Goal: Communication & Community: Answer question/provide support

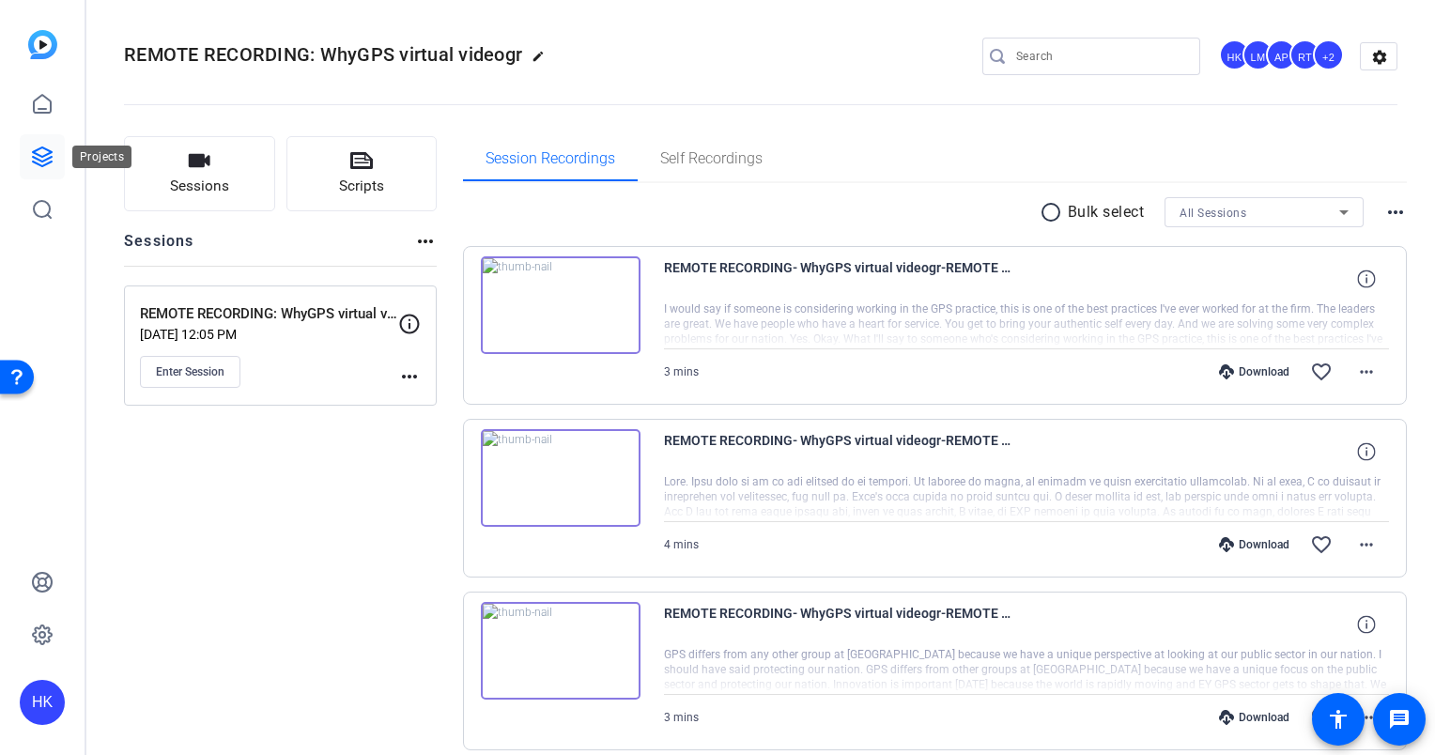
click at [31, 161] on icon at bounding box center [42, 157] width 23 height 23
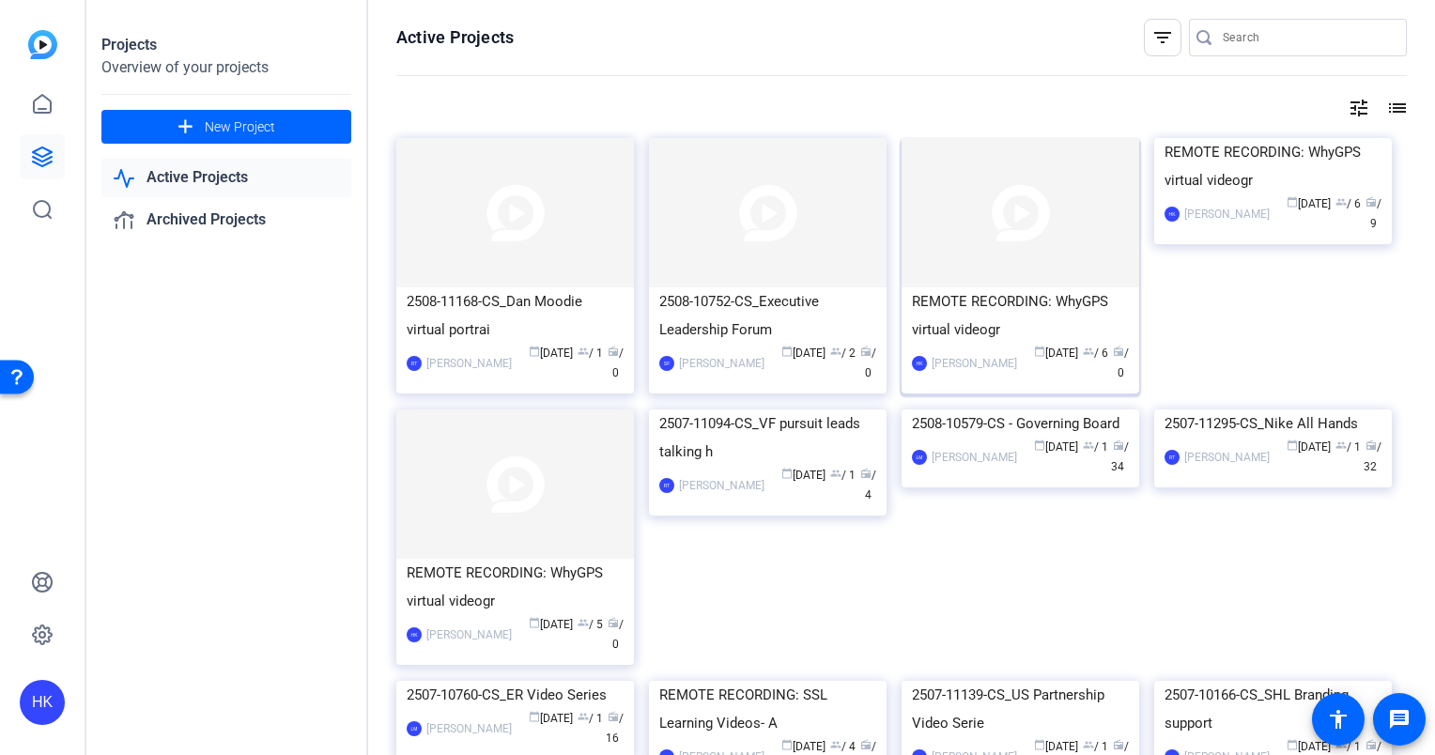
click at [980, 301] on div "REMOTE RECORDING: WhyGPS virtual videogr" at bounding box center [1020, 315] width 217 height 56
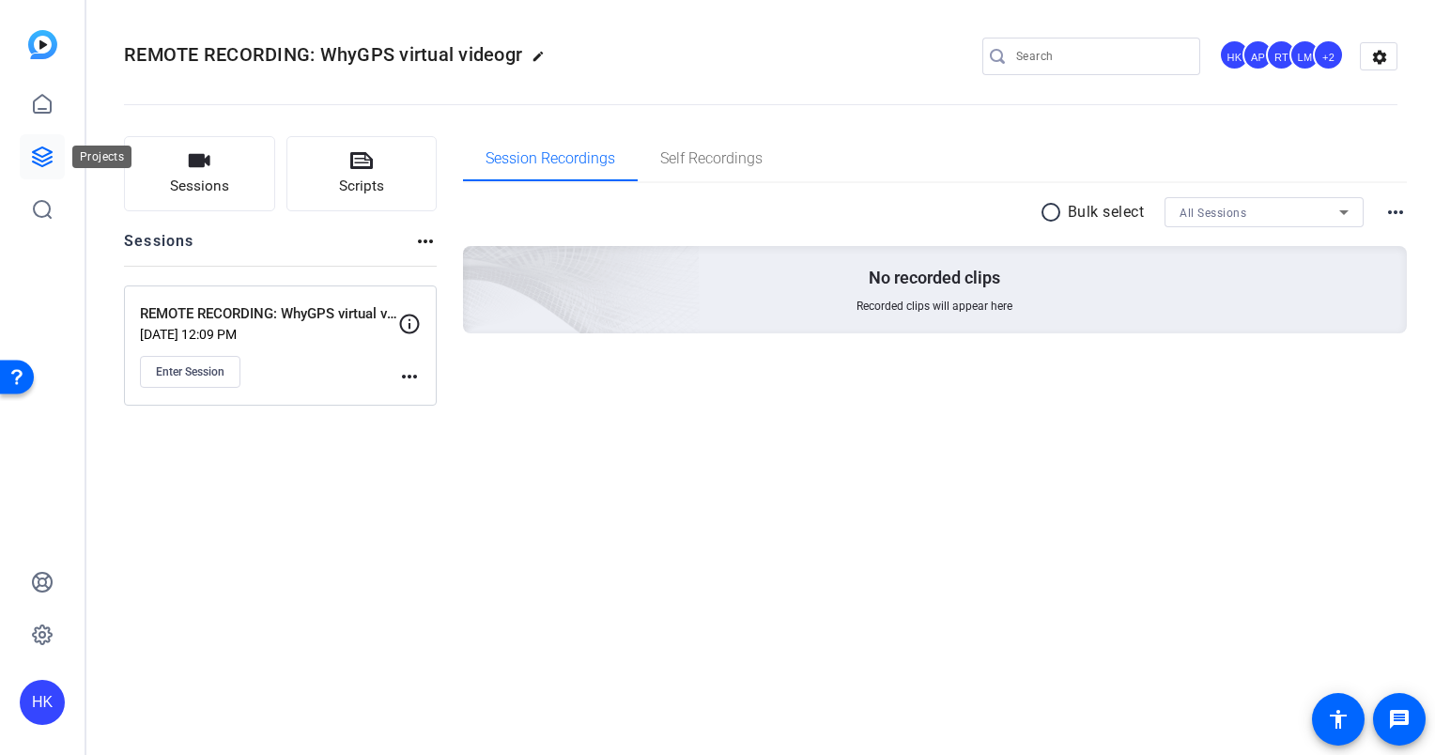
click at [35, 161] on icon at bounding box center [42, 157] width 23 height 23
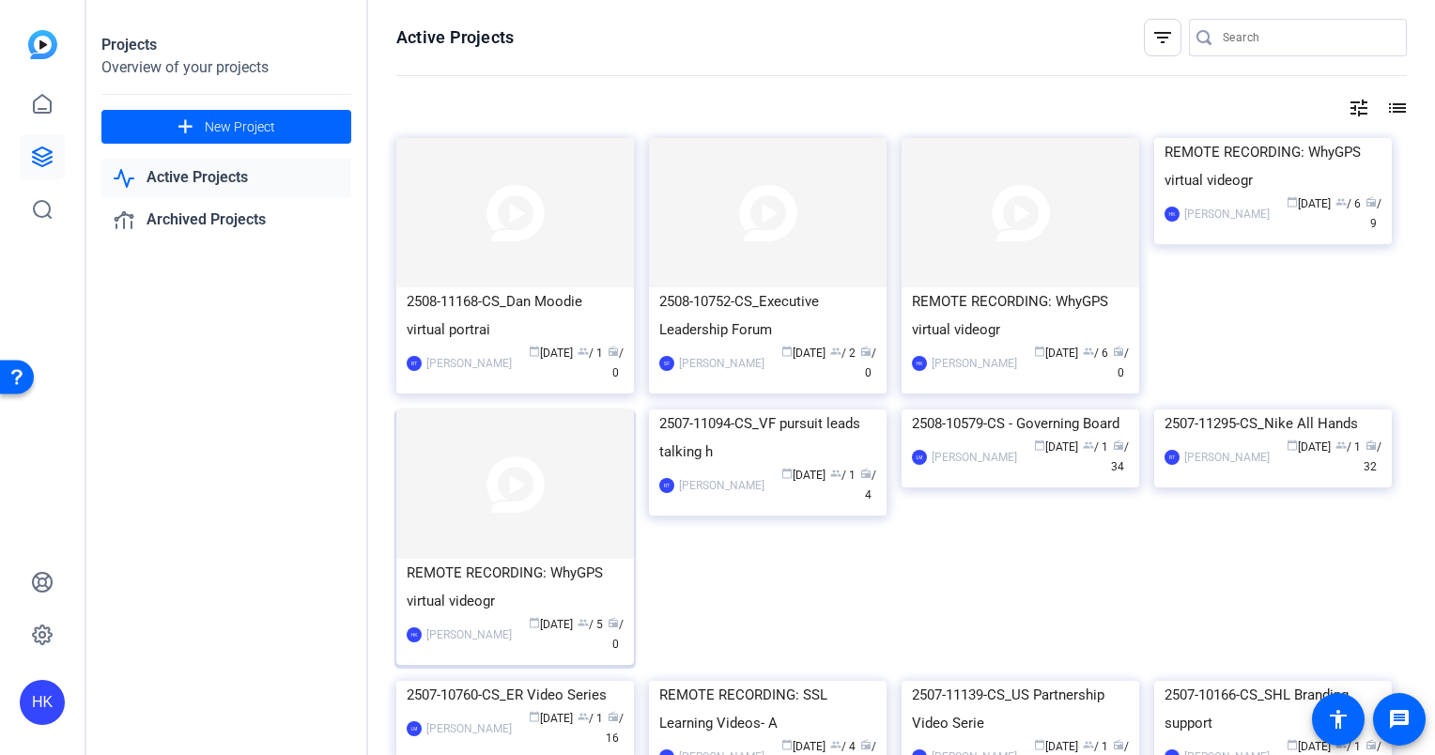
click at [478, 564] on div "REMOTE RECORDING: WhyGPS virtual videogr" at bounding box center [515, 587] width 217 height 56
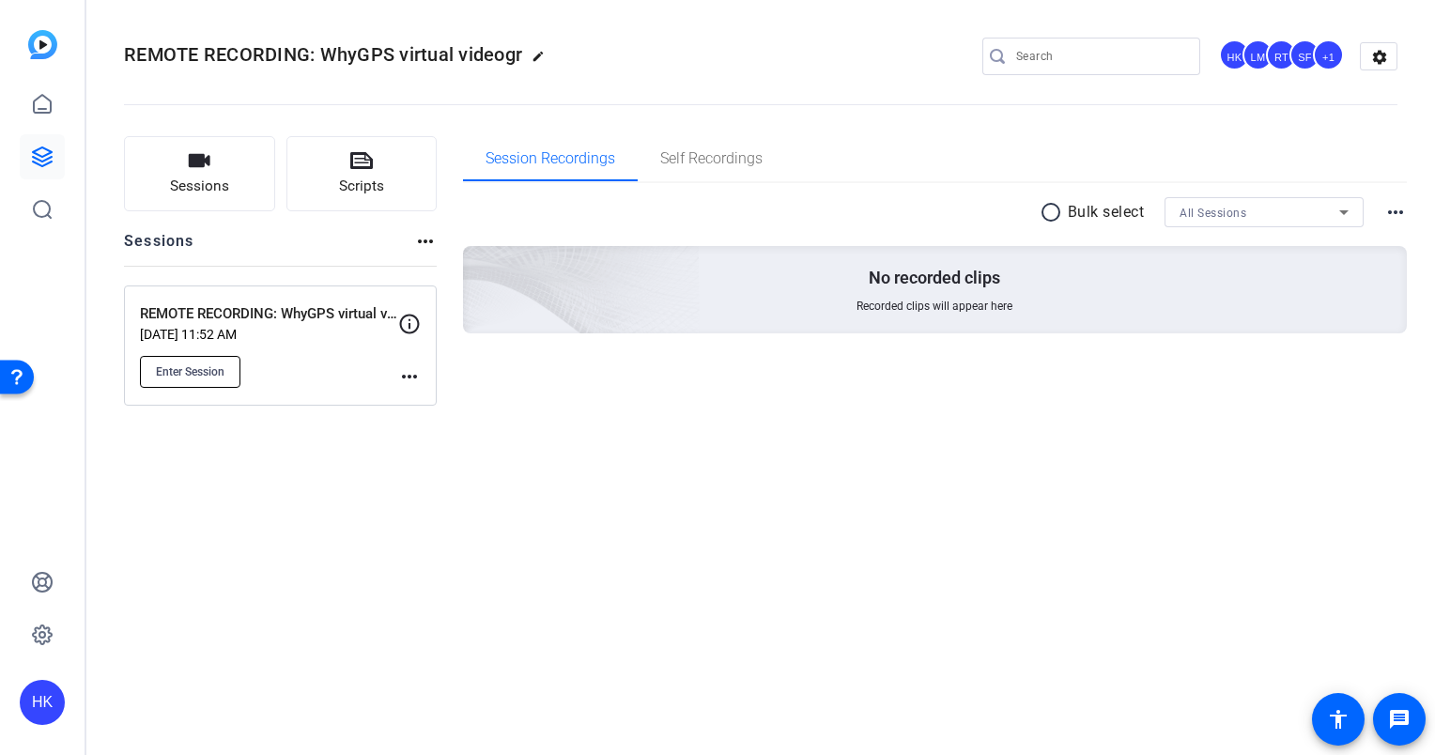
click at [192, 374] on span "Enter Session" at bounding box center [190, 371] width 69 height 15
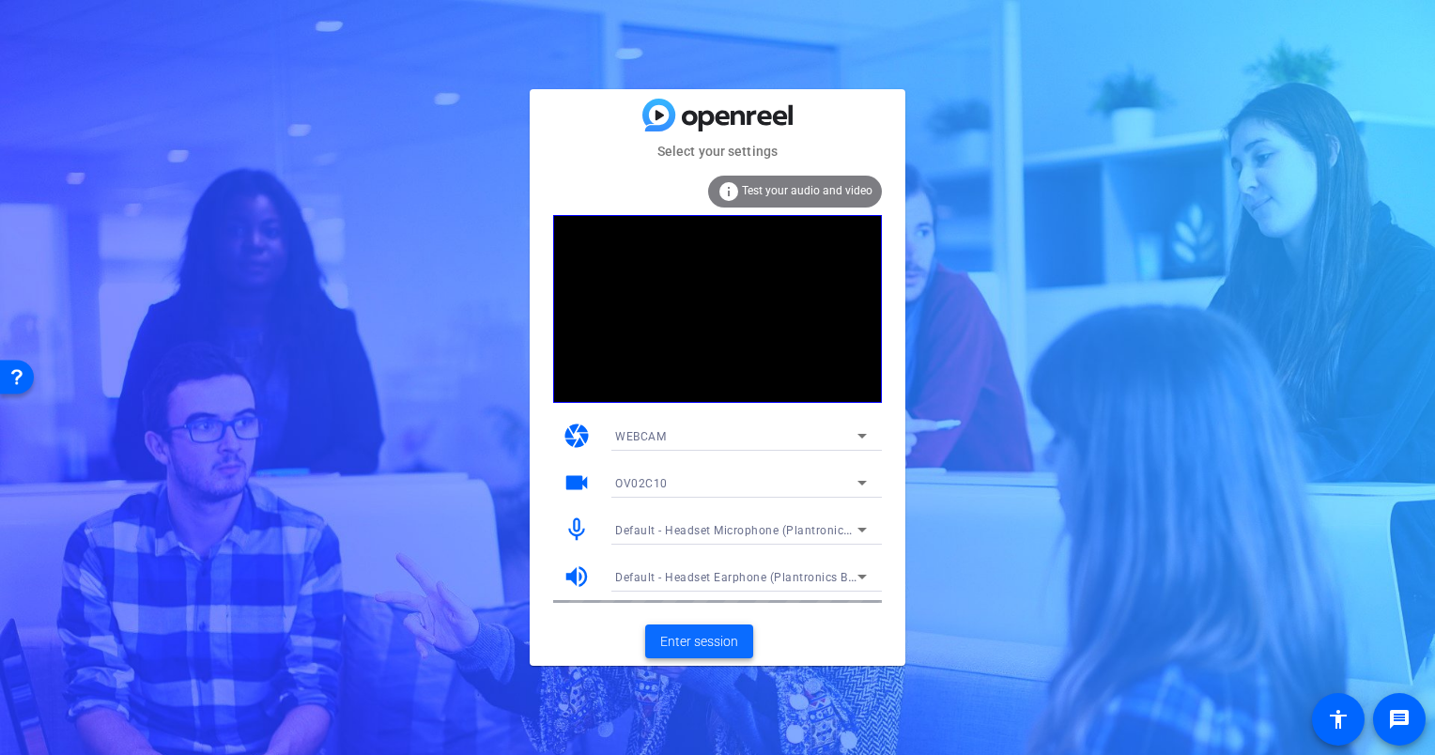
click at [709, 638] on span "Enter session" at bounding box center [699, 642] width 78 height 20
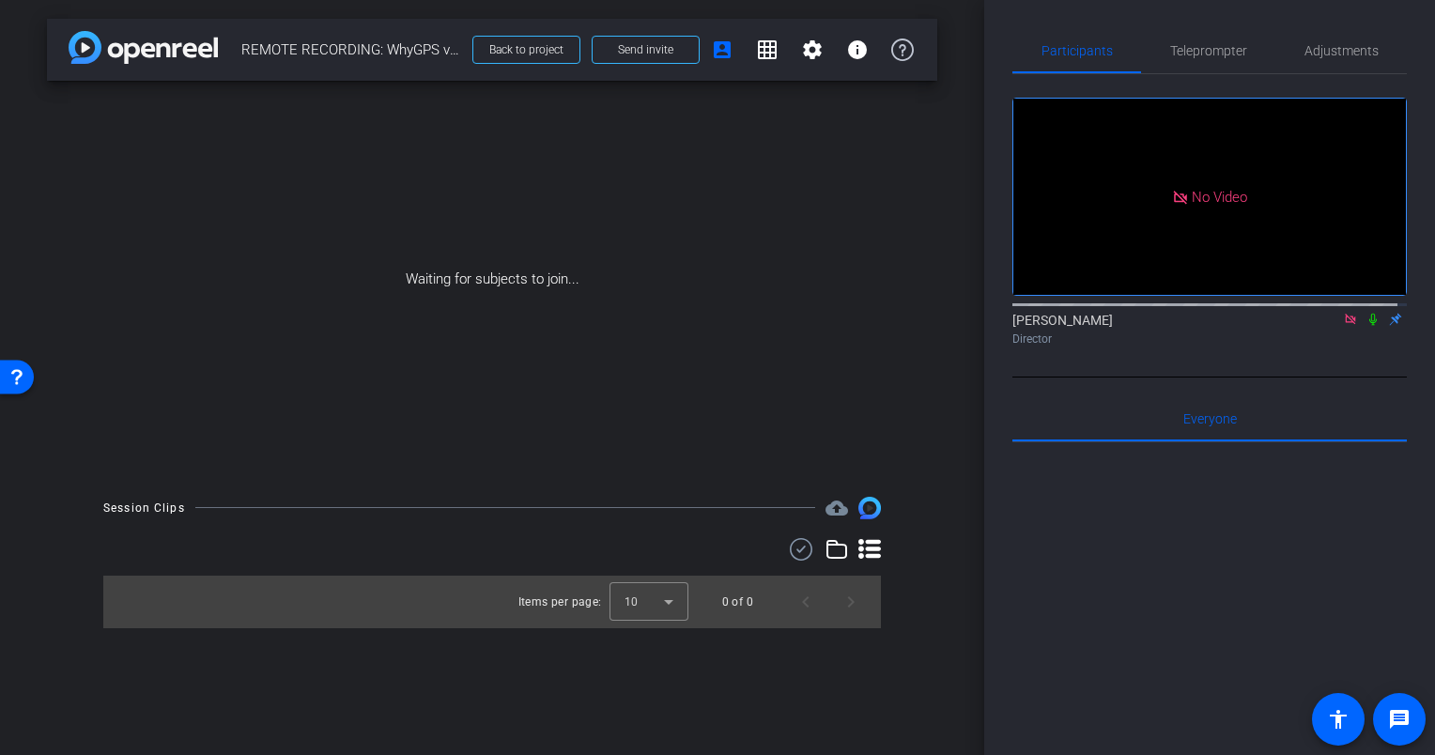
click at [1343, 326] on icon at bounding box center [1350, 319] width 15 height 13
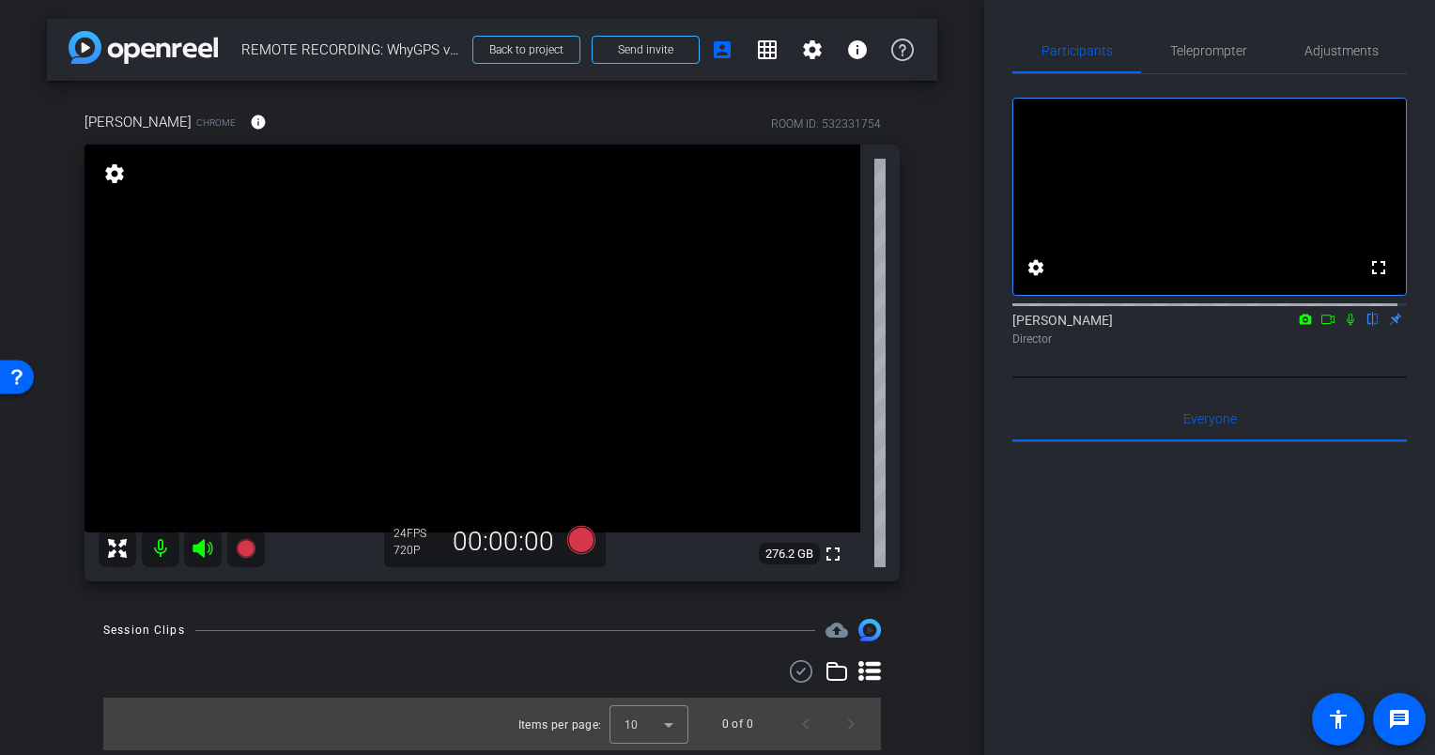
click at [1320, 326] on icon at bounding box center [1327, 319] width 15 height 13
drag, startPoint x: 943, startPoint y: 517, endPoint x: 931, endPoint y: 591, distance: 74.1
click at [931, 591] on div "Andrew Penziner Chrome info ROOM ID: 532331754 fullscreen settings 276.2 GB 24 …" at bounding box center [492, 340] width 890 height 519
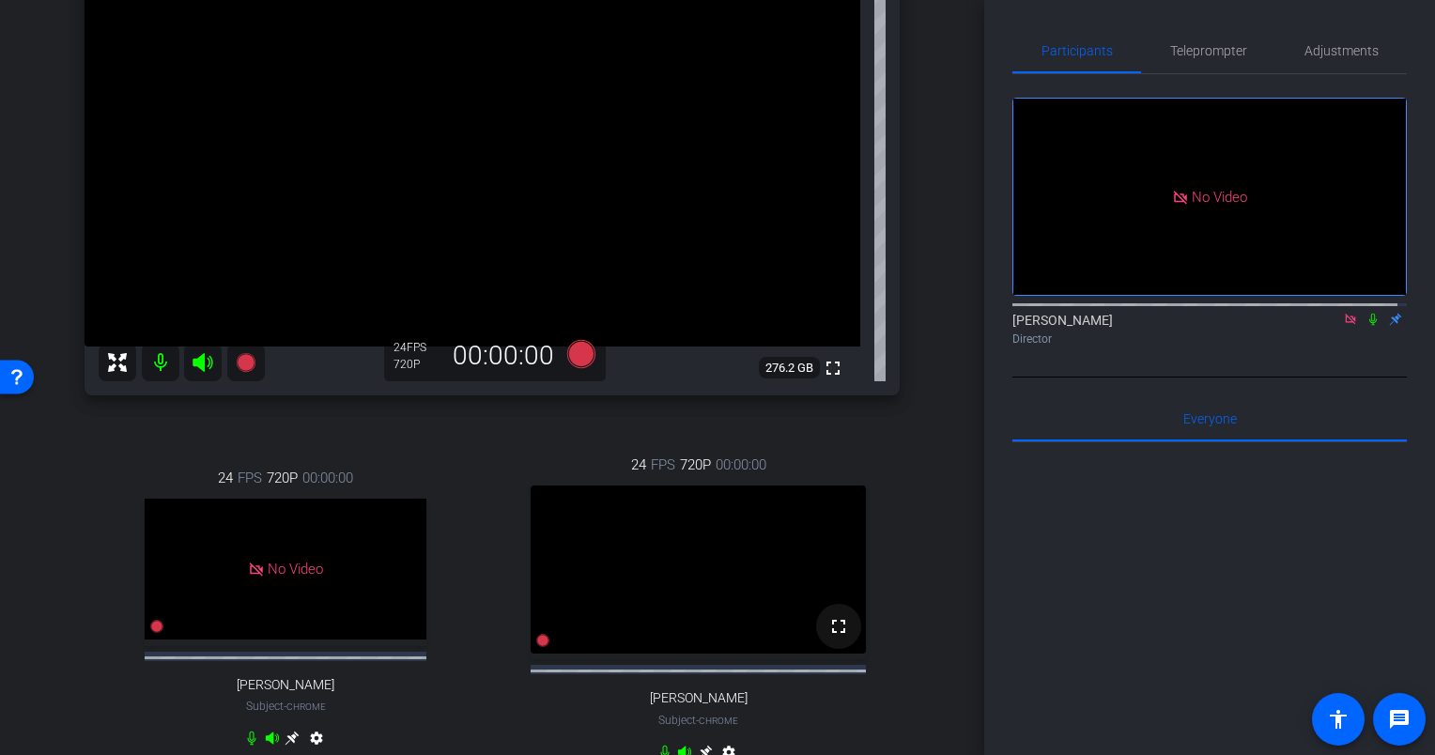
scroll to position [308, 0]
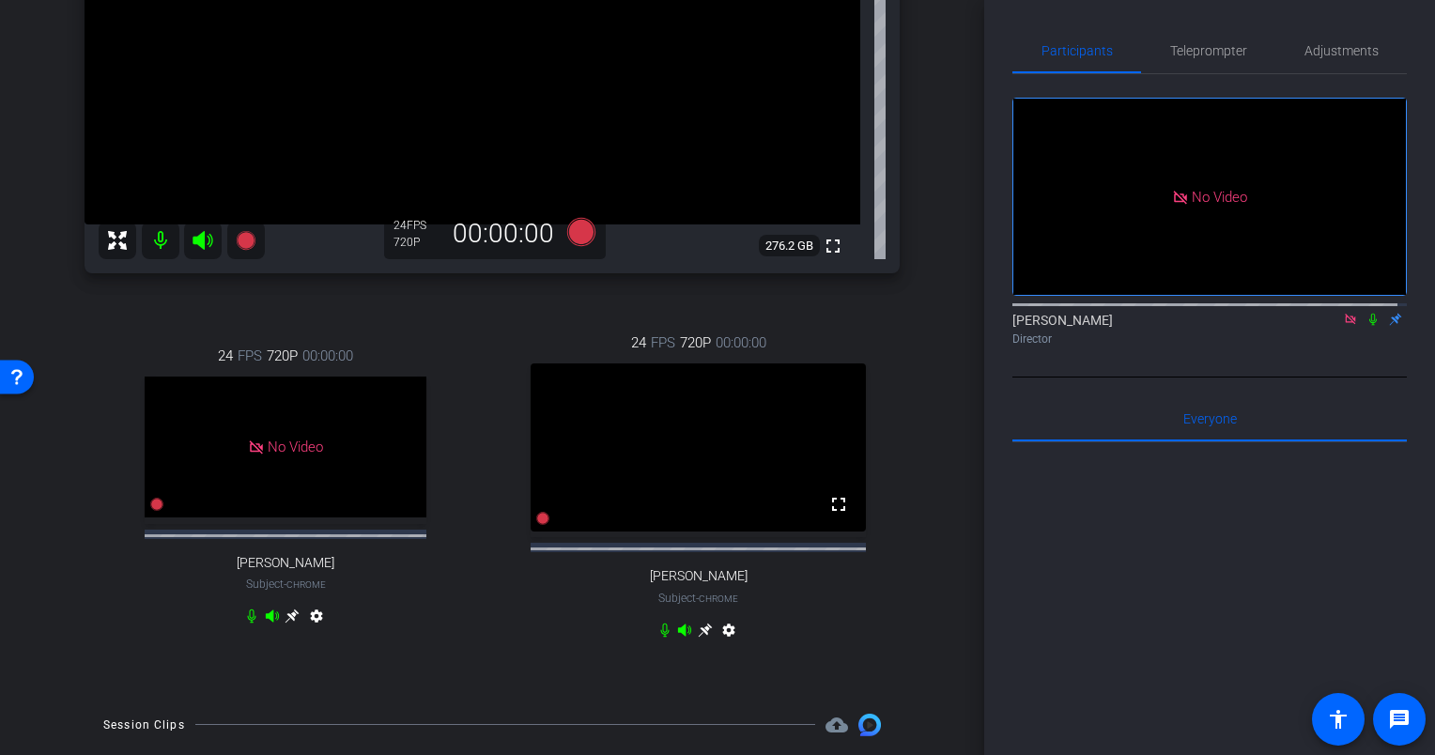
click at [702, 638] on icon at bounding box center [705, 630] width 15 height 15
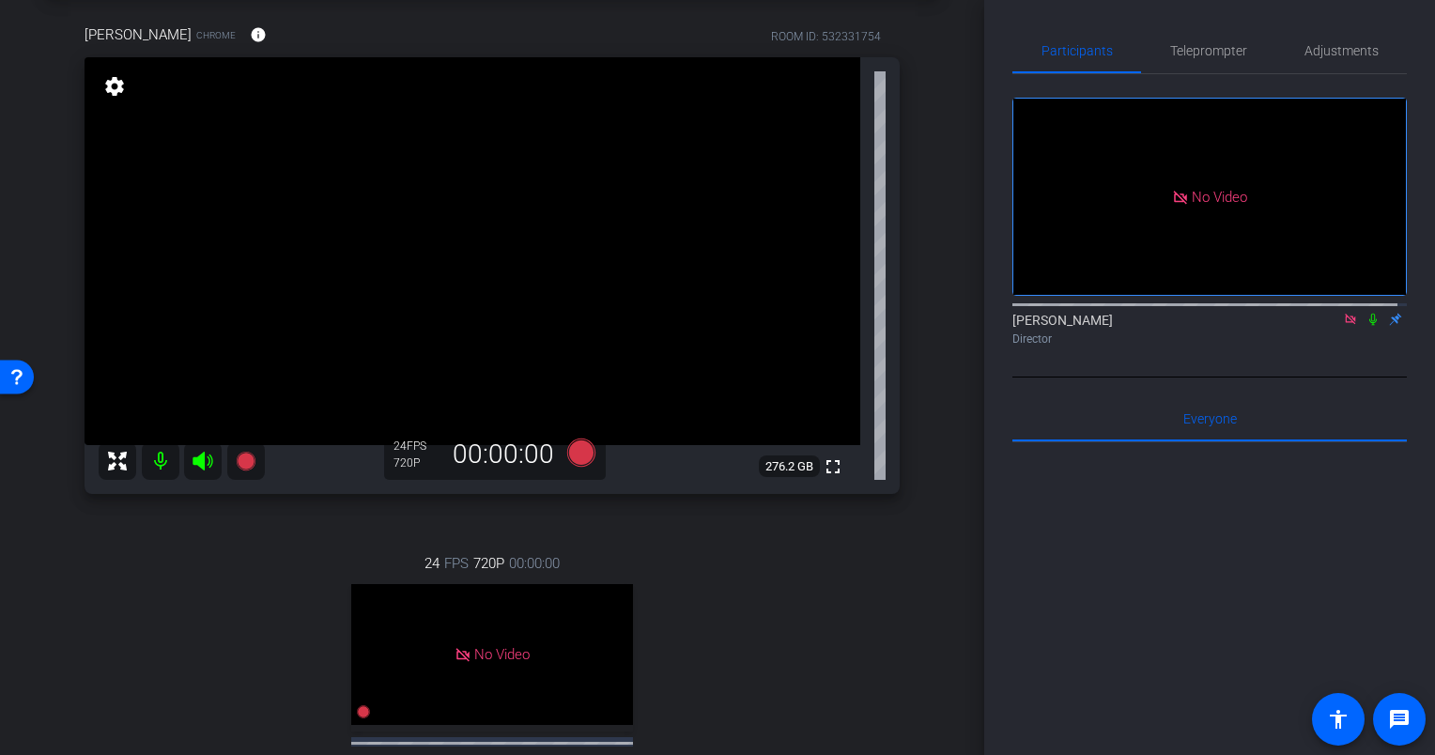
scroll to position [0, 0]
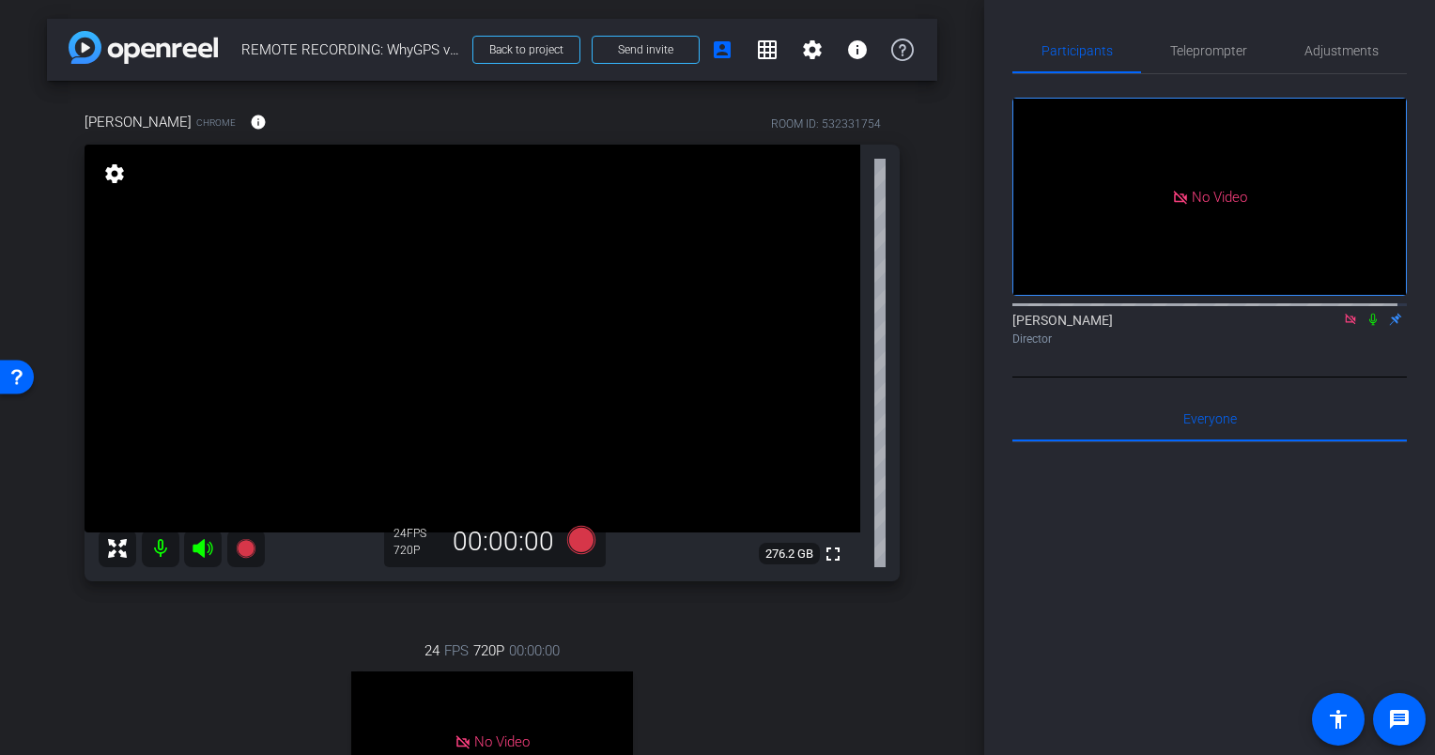
click at [1365, 326] on icon at bounding box center [1372, 319] width 15 height 13
drag, startPoint x: 1364, startPoint y: 342, endPoint x: 1386, endPoint y: 382, distance: 45.8
click at [1386, 377] on div "No Video Hakim Kabbaj Director" at bounding box center [1209, 225] width 394 height 303
click at [1369, 326] on icon at bounding box center [1373, 320] width 8 height 12
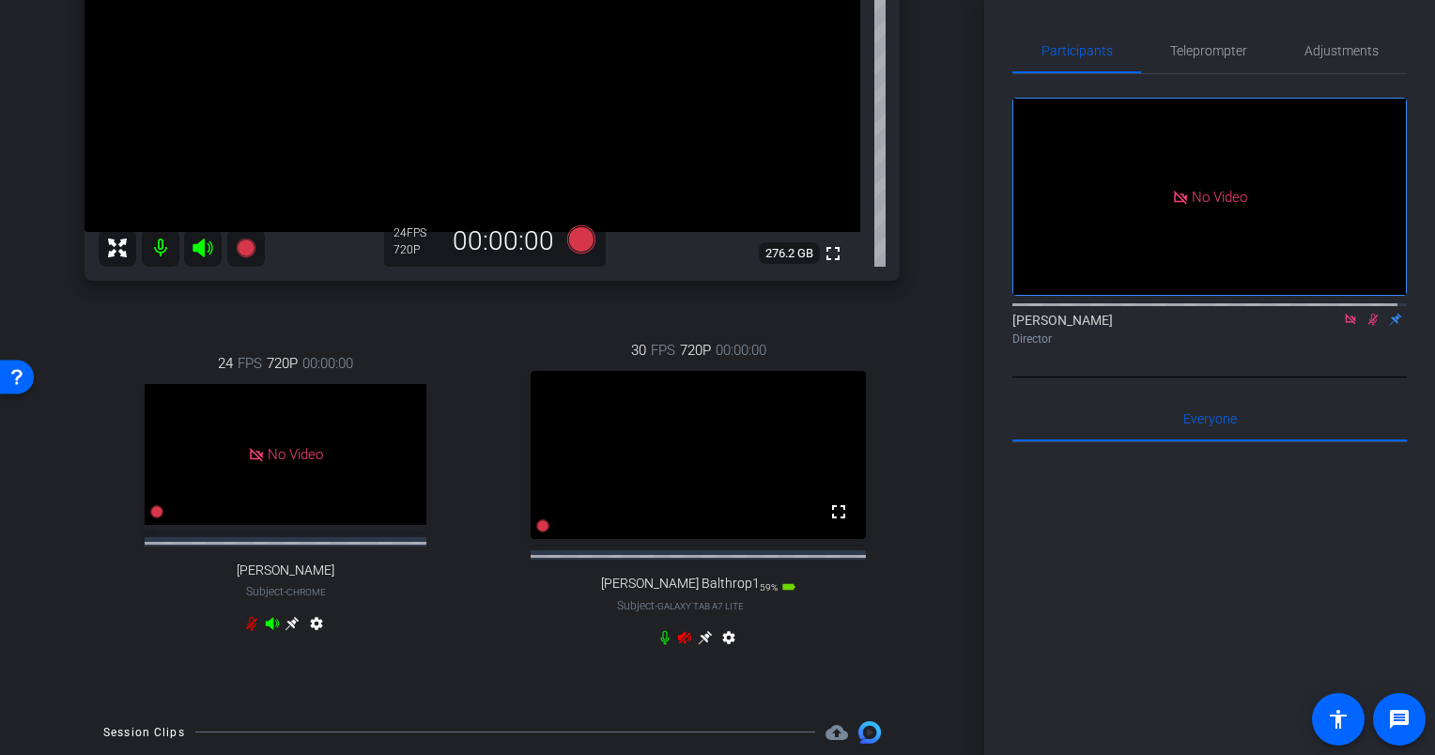
scroll to position [312, 0]
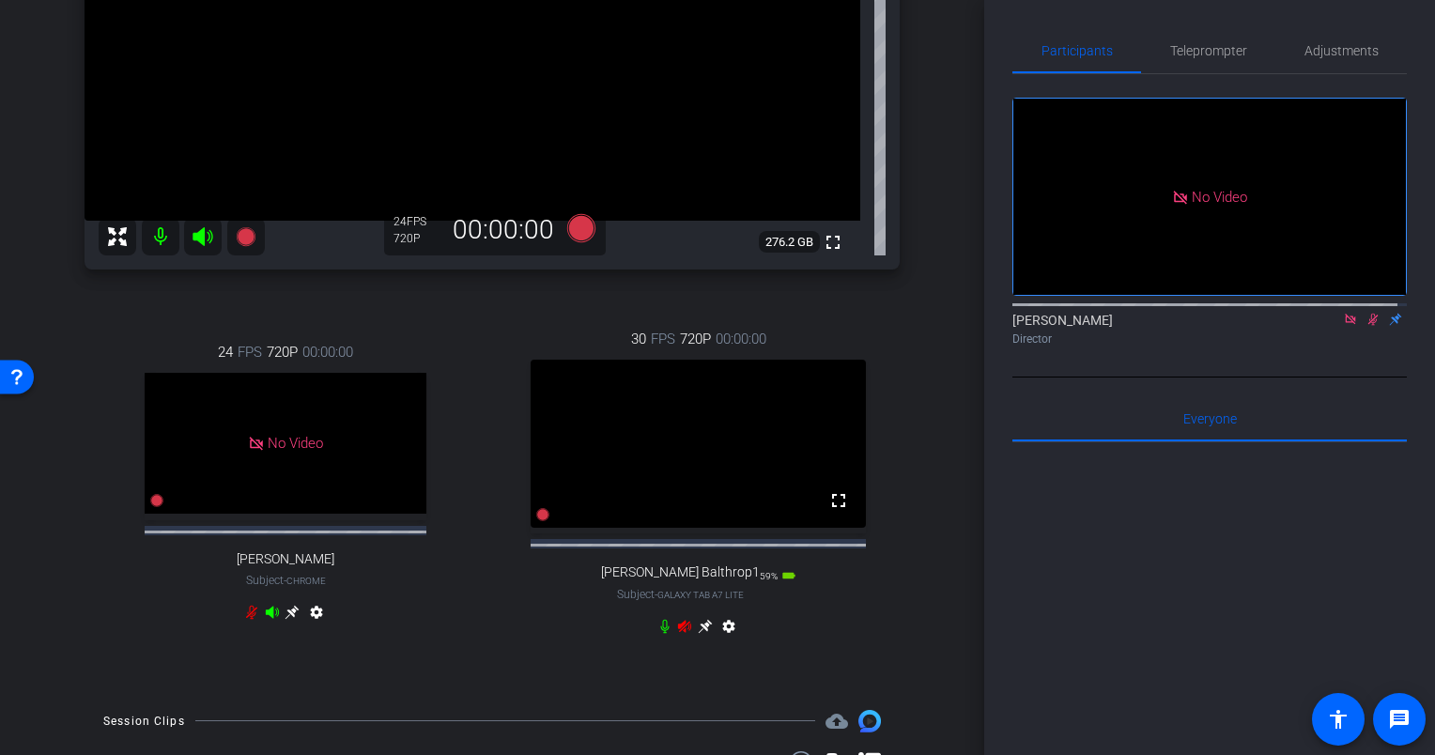
click at [698, 634] on icon at bounding box center [705, 626] width 15 height 15
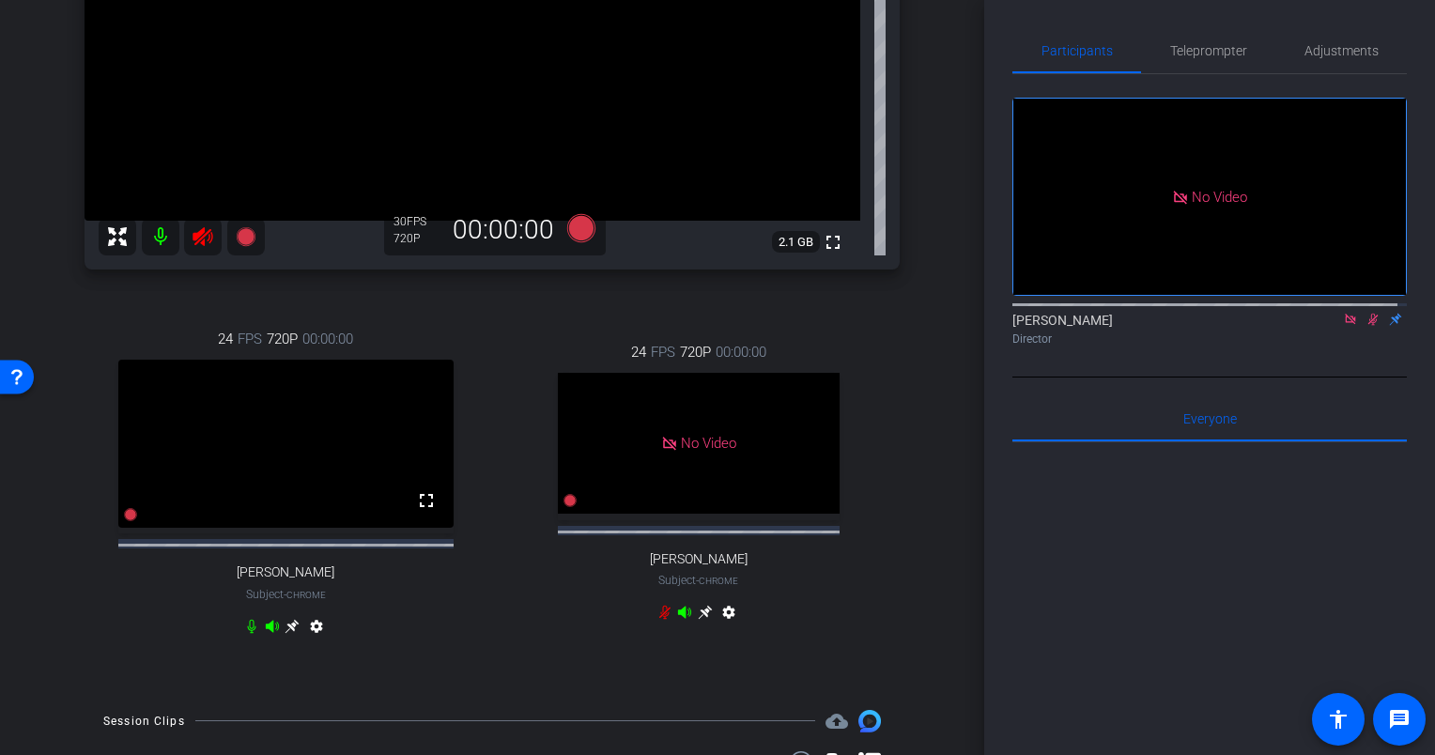
click at [1368, 326] on icon at bounding box center [1373, 320] width 10 height 12
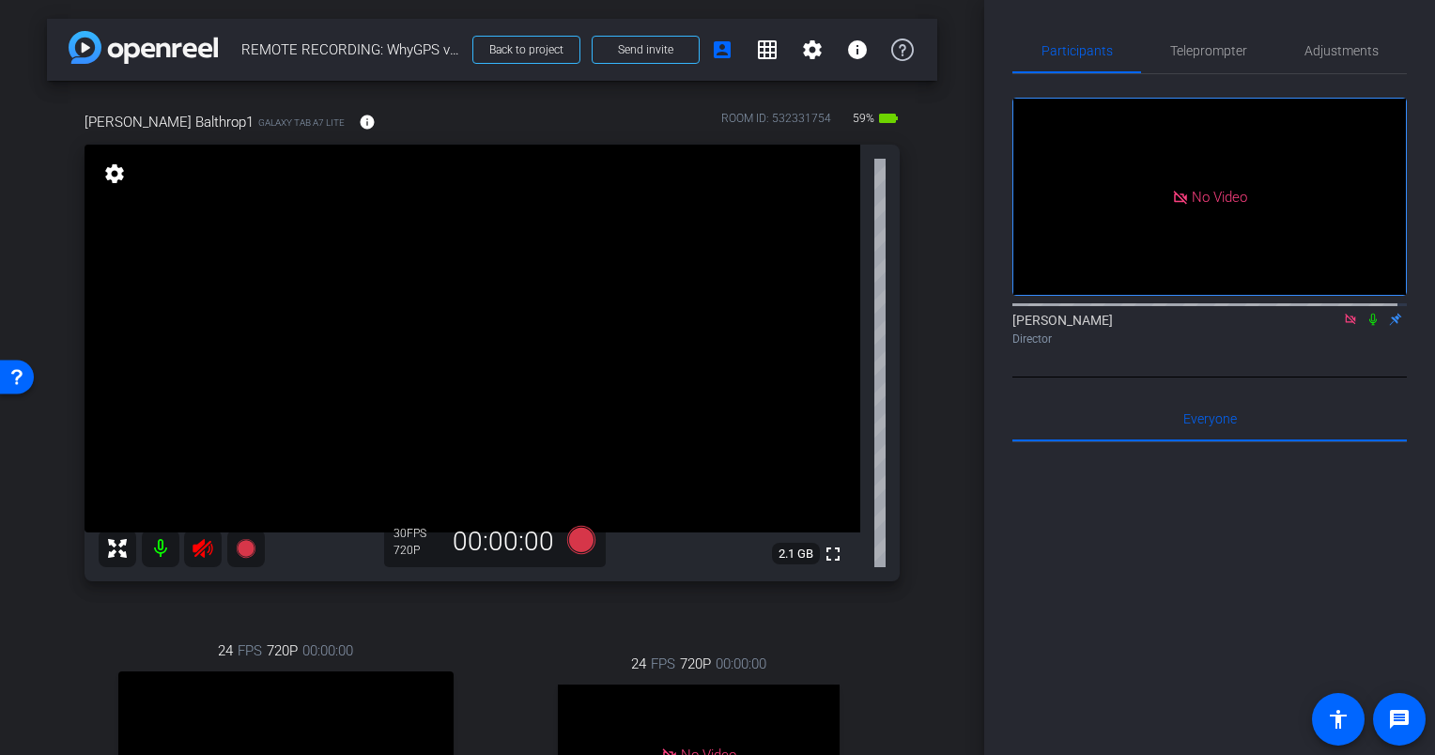
click at [202, 551] on icon at bounding box center [203, 548] width 23 height 23
click at [200, 542] on icon at bounding box center [202, 548] width 20 height 19
click at [110, 171] on mat-icon "settings" at bounding box center [114, 173] width 26 height 23
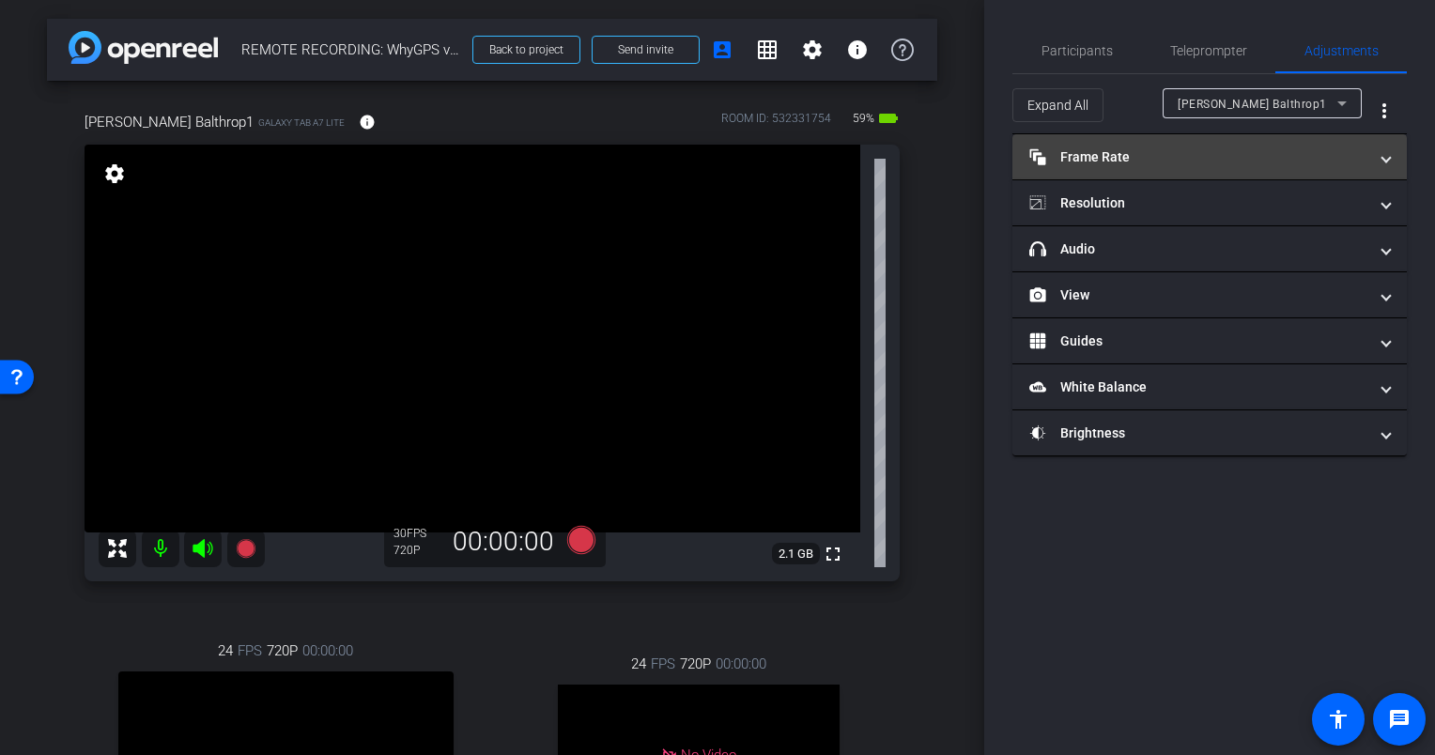
click at [1101, 147] on mat-panel-title "Frame Rate Frame Rate" at bounding box center [1198, 157] width 338 height 20
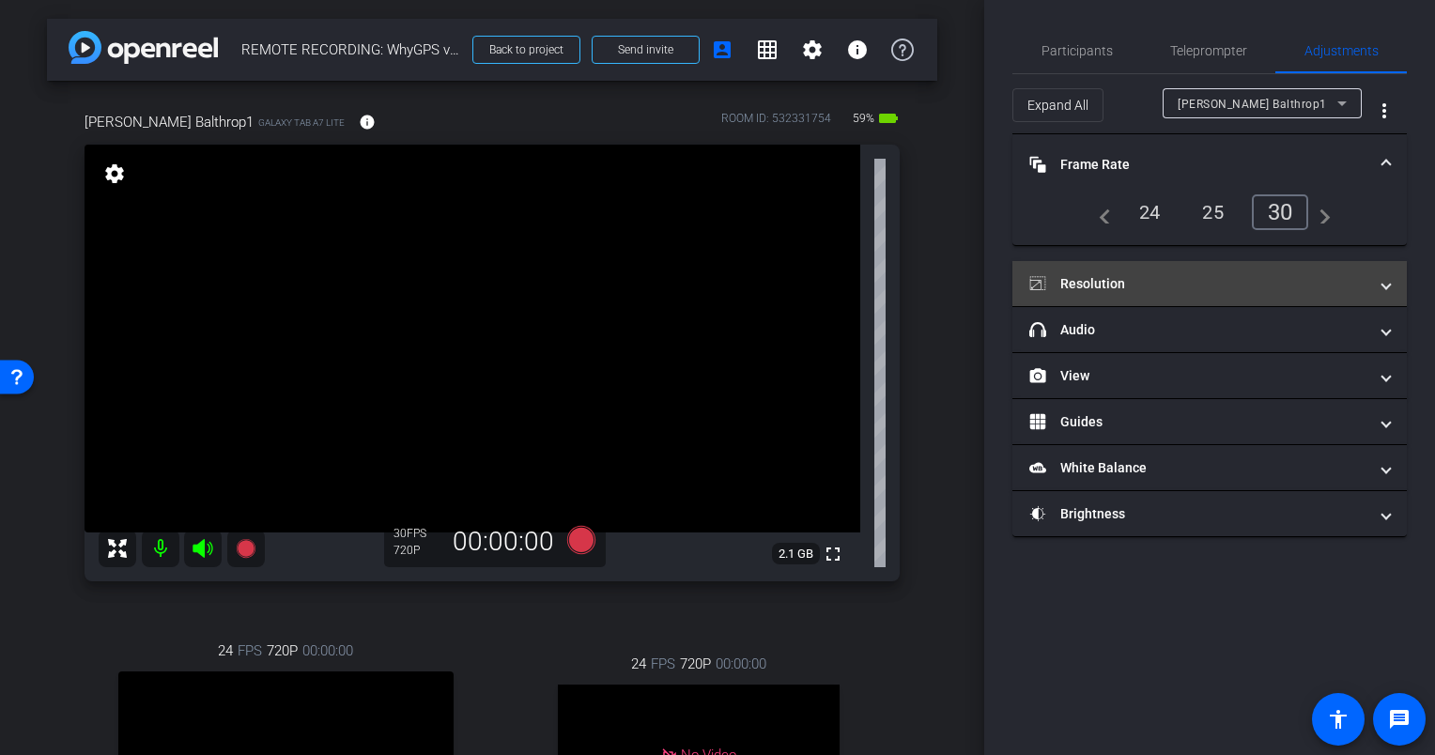
click at [1156, 282] on mat-panel-title "Resolution" at bounding box center [1198, 284] width 338 height 20
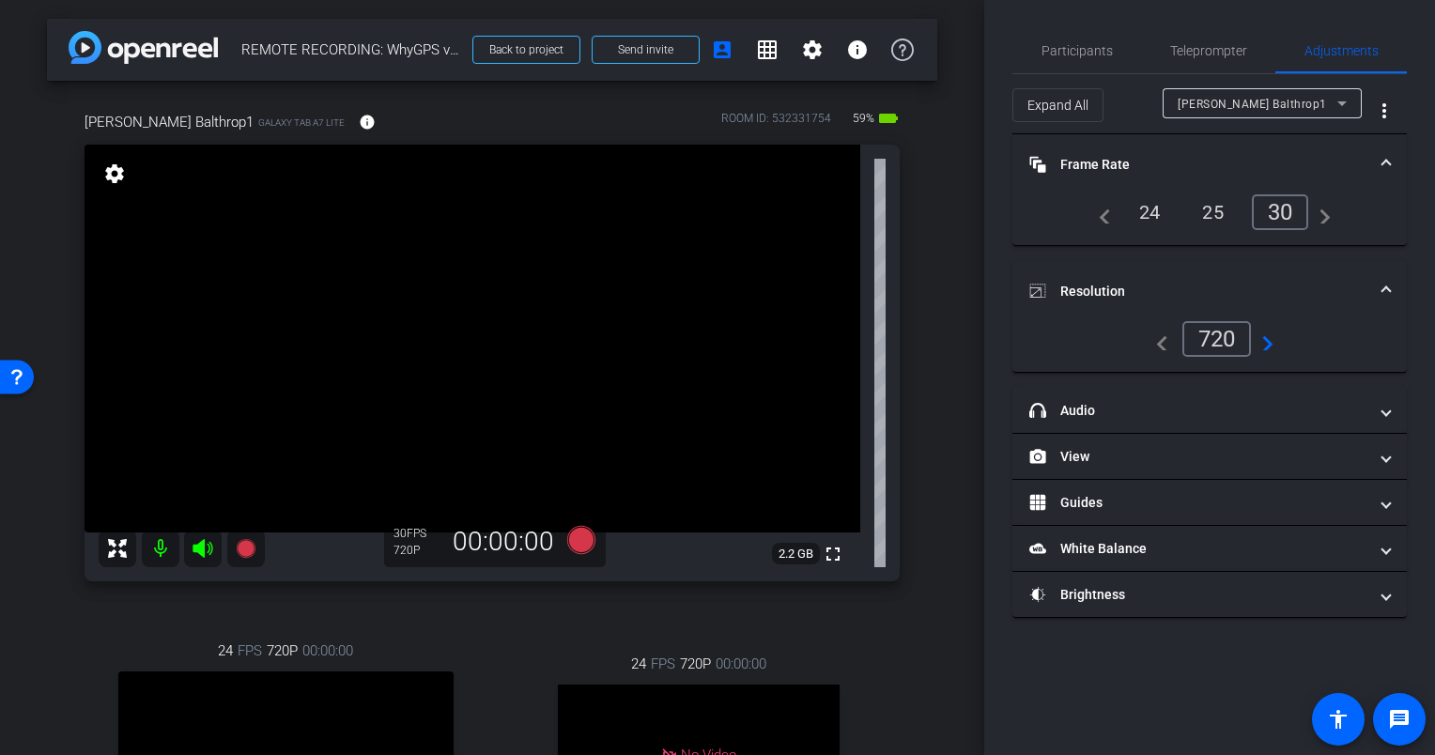
click at [1273, 342] on mat-icon "navigate_next" at bounding box center [1262, 339] width 23 height 23
click at [1266, 338] on mat-icon "navigate_next" at bounding box center [1262, 339] width 23 height 23
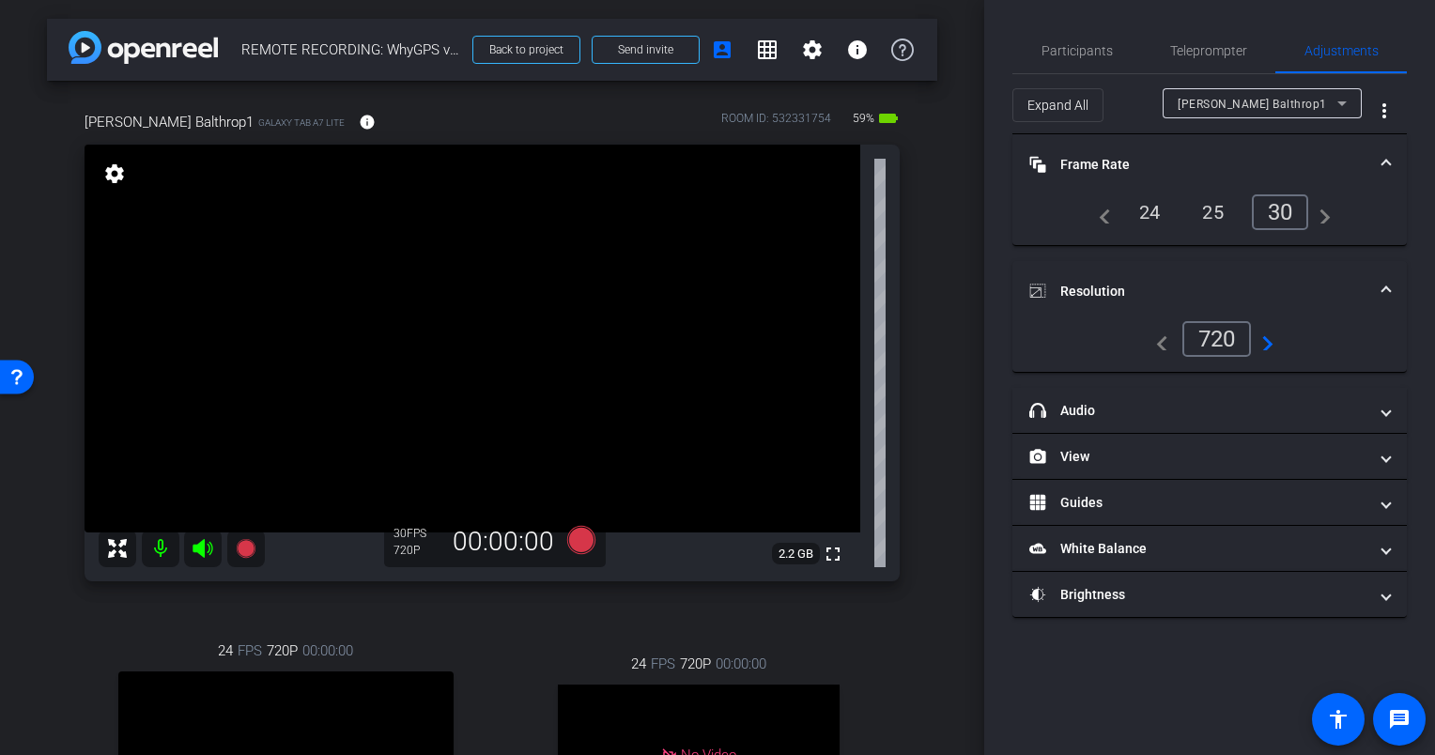
click at [954, 448] on div "arrow_back REMOTE RECORDING: WhyGPS virtual videography (Milinda Balthrop) // 2…" at bounding box center [492, 377] width 984 height 755
click at [1197, 323] on div "720" at bounding box center [1216, 339] width 69 height 36
click at [1273, 331] on mat-icon "navigate_next" at bounding box center [1262, 339] width 23 height 23
click at [1264, 333] on mat-icon "navigate_next" at bounding box center [1262, 339] width 23 height 23
click at [1268, 334] on mat-icon "navigate_next" at bounding box center [1262, 339] width 23 height 23
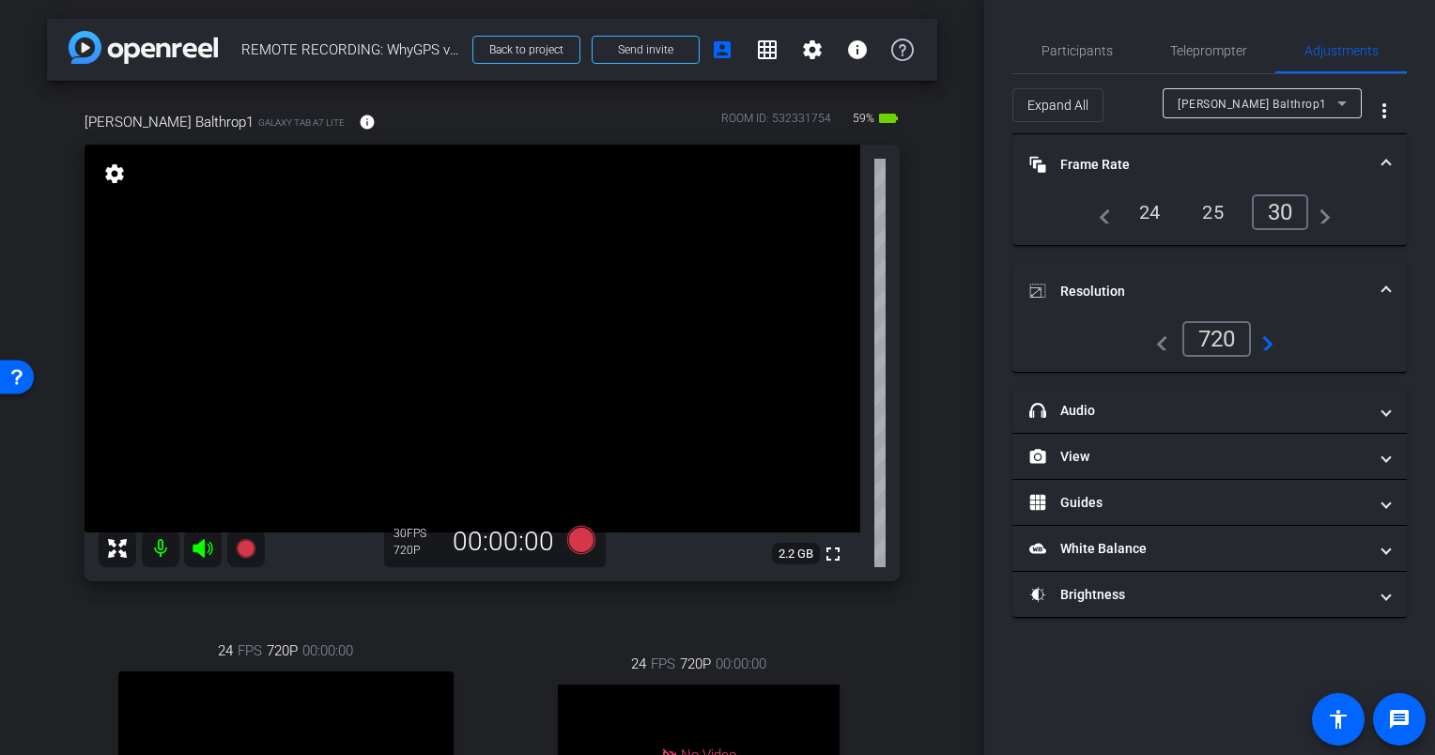
click at [1268, 334] on mat-icon "navigate_next" at bounding box center [1262, 339] width 23 height 23
click at [1272, 338] on mat-icon "navigate_next" at bounding box center [1262, 339] width 23 height 23
click at [1267, 337] on mat-icon "navigate_next" at bounding box center [1262, 339] width 23 height 23
click at [1392, 284] on mat-expansion-panel-header "Resolution" at bounding box center [1209, 291] width 394 height 60
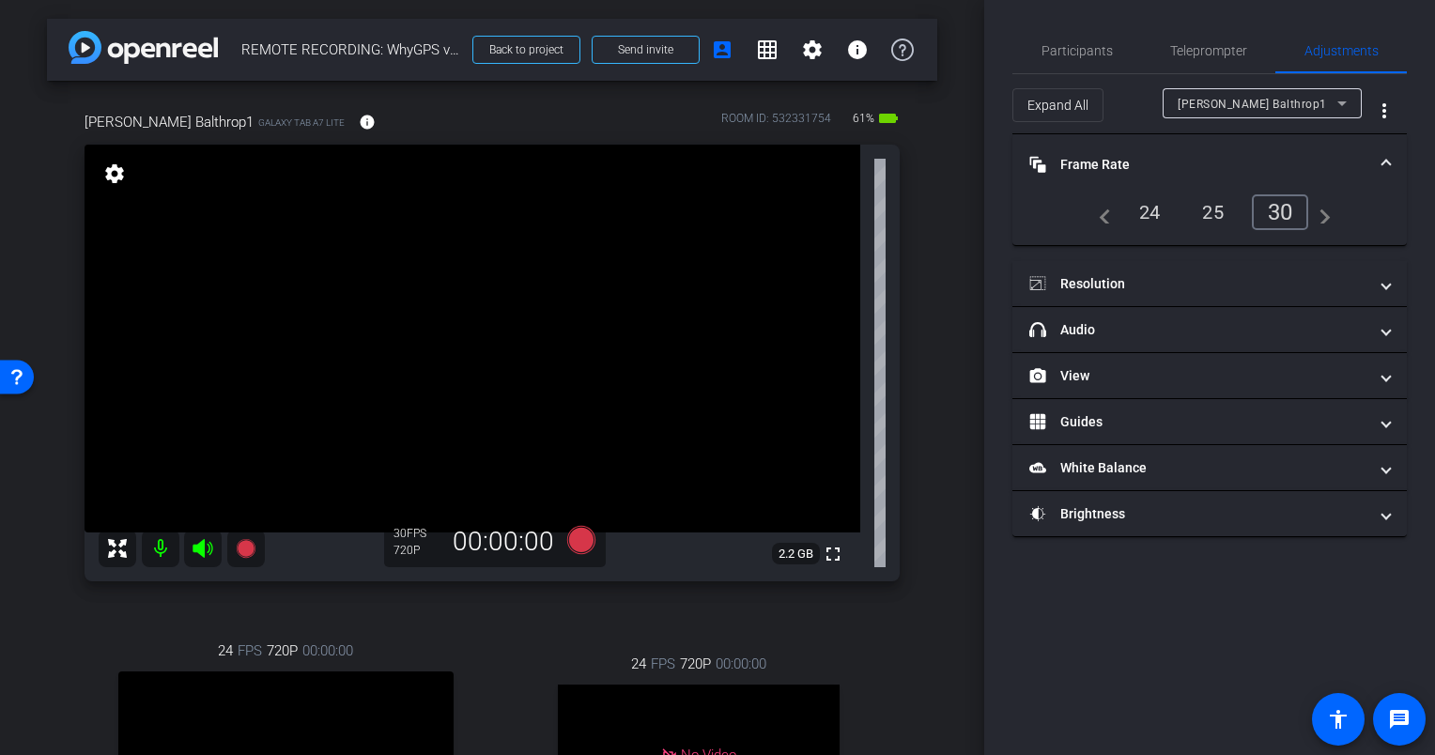
click at [1390, 161] on mat-expansion-panel-header "Frame Rate Frame Rate" at bounding box center [1209, 164] width 394 height 60
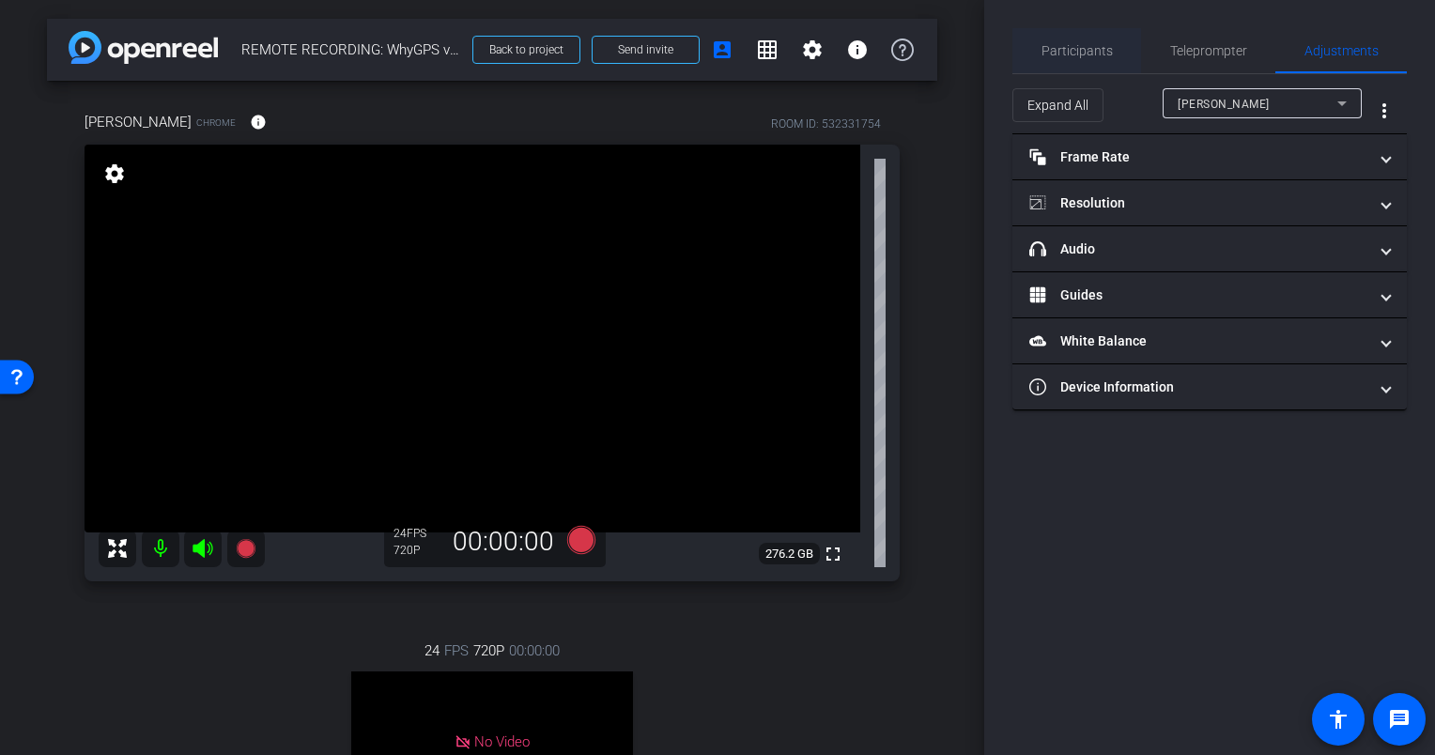
click at [1078, 44] on span "Participants" at bounding box center [1076, 50] width 71 height 13
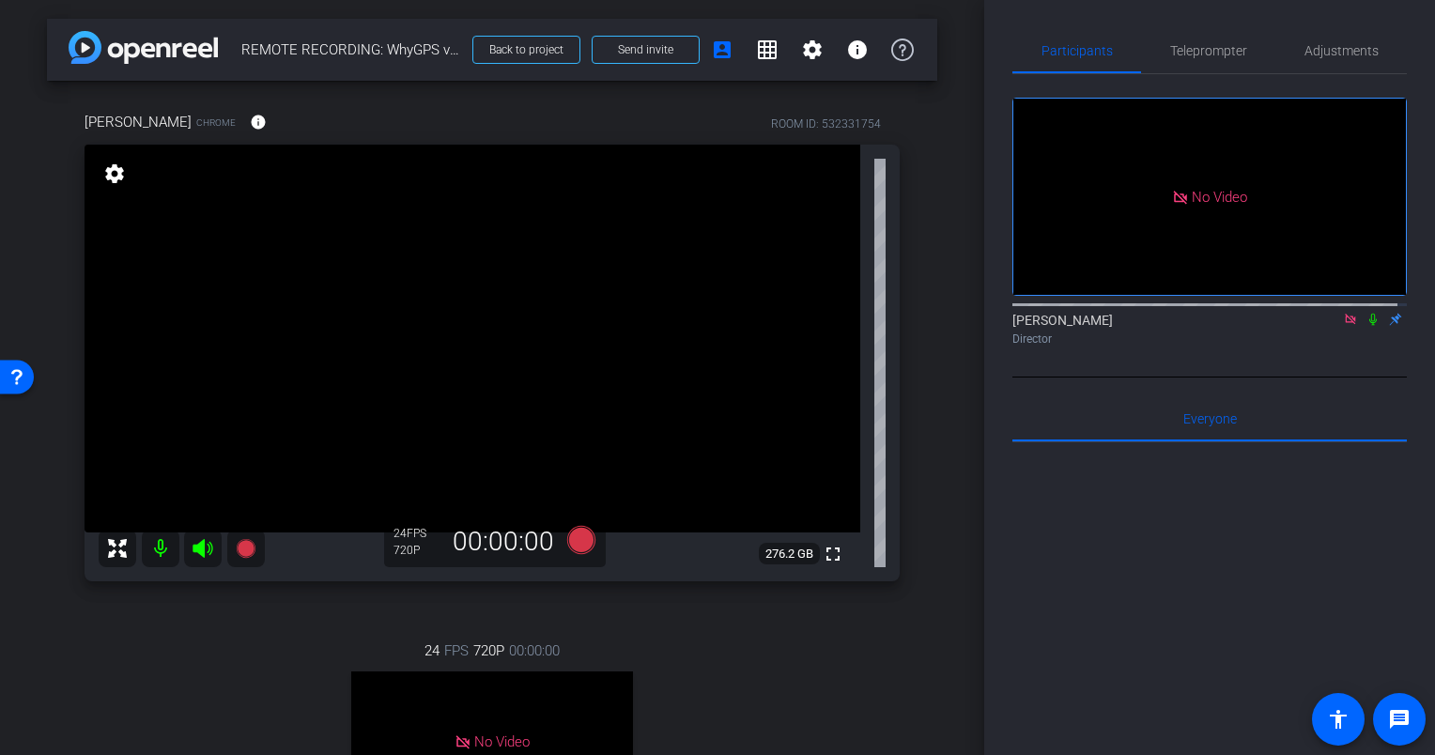
click at [1365, 313] on icon at bounding box center [1372, 319] width 15 height 13
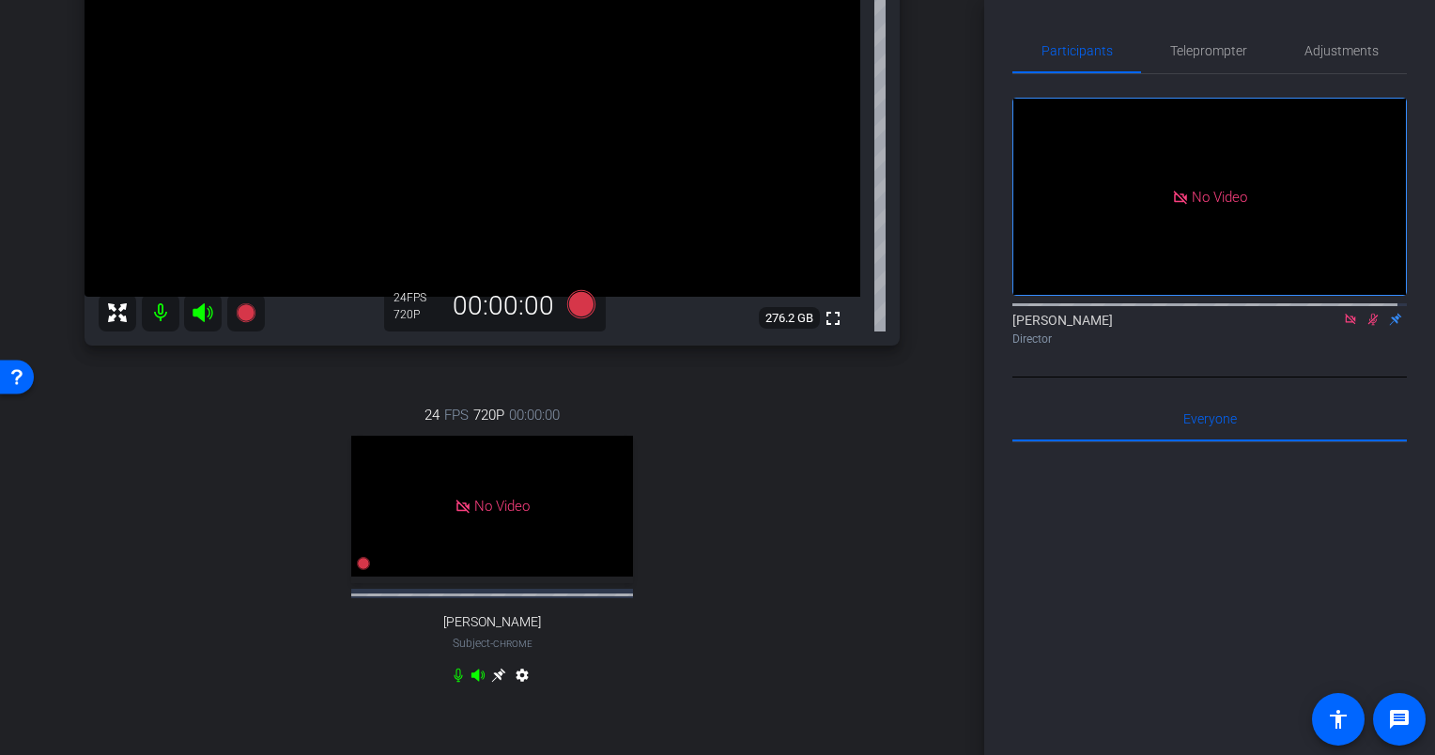
scroll to position [235, 0]
click at [928, 556] on div "arrow_back REMOTE RECORDING: WhyGPS virtual videography (Milinda Balthrop) // 2…" at bounding box center [492, 377] width 984 height 755
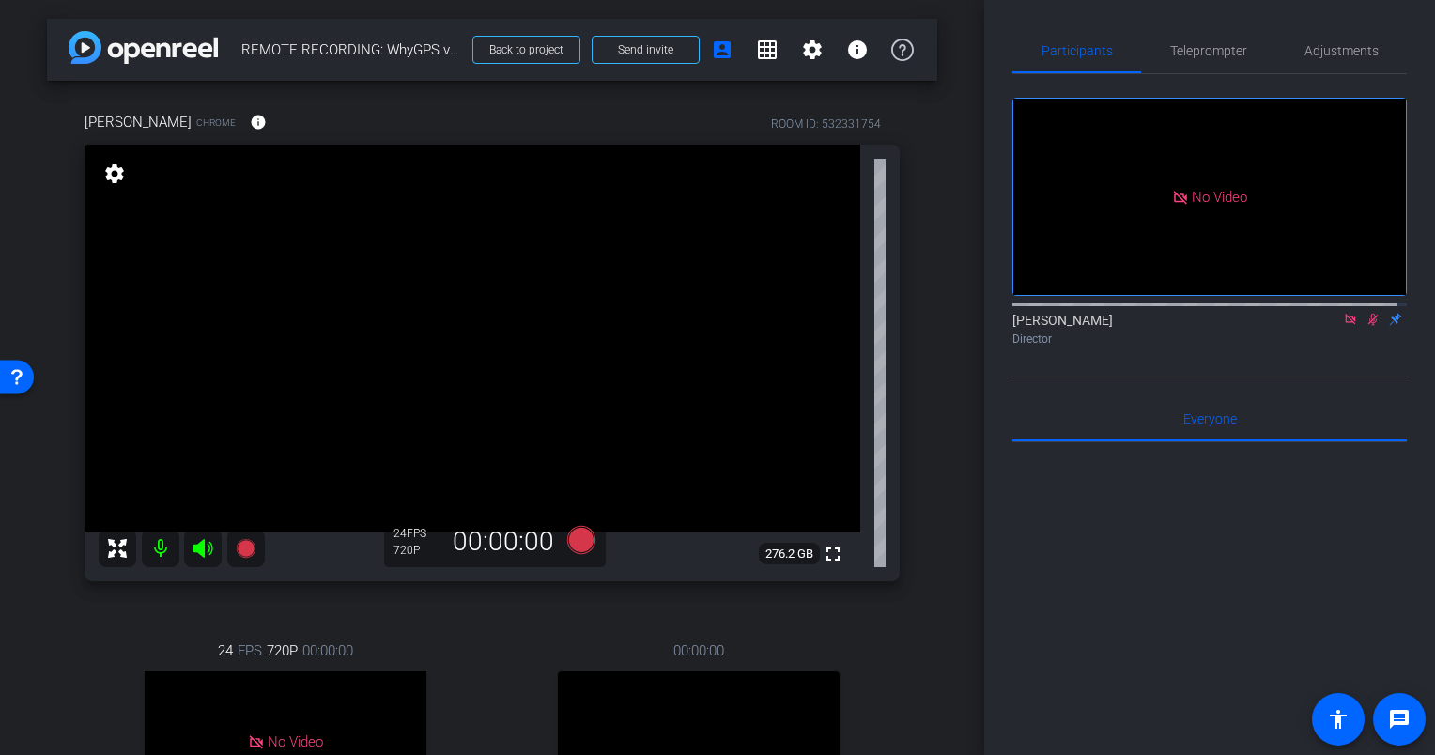
scroll to position [64, 0]
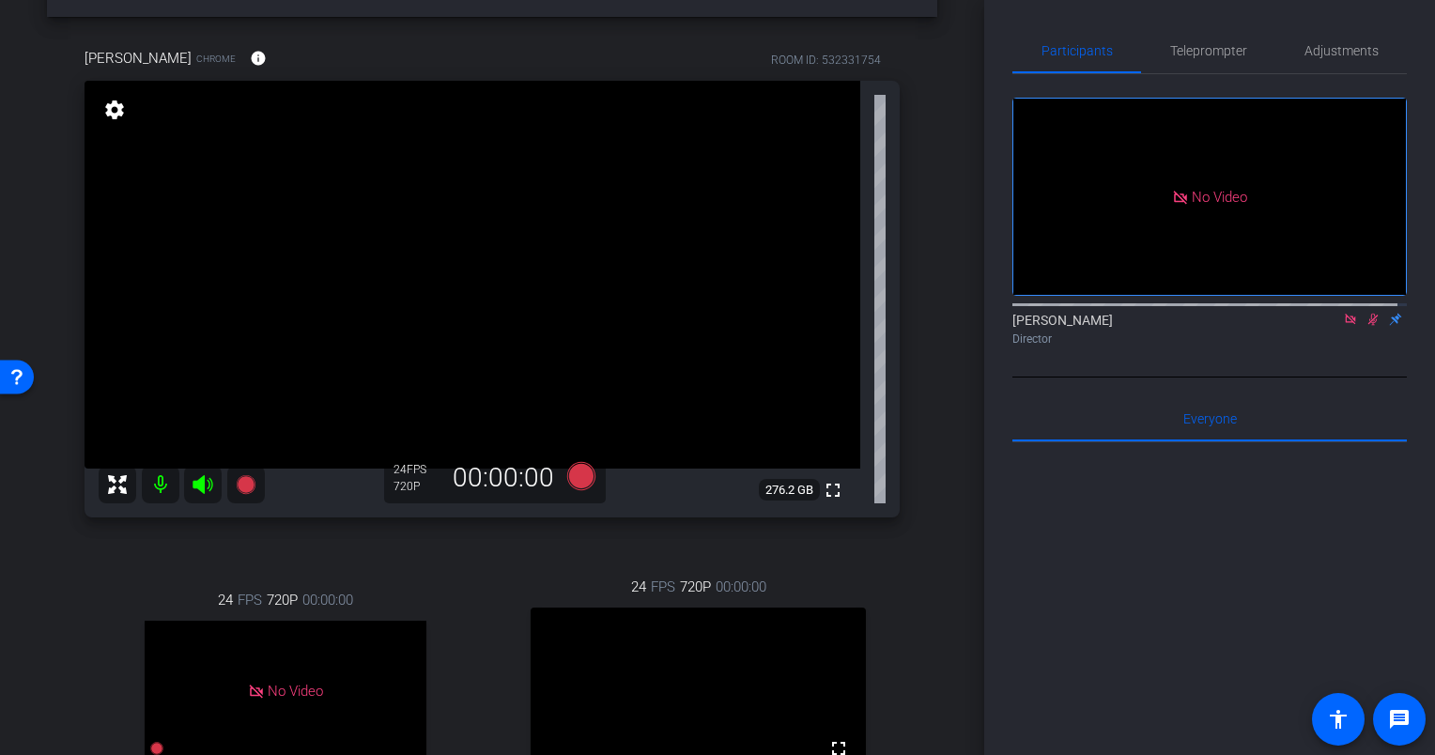
click at [1368, 314] on icon at bounding box center [1373, 320] width 10 height 12
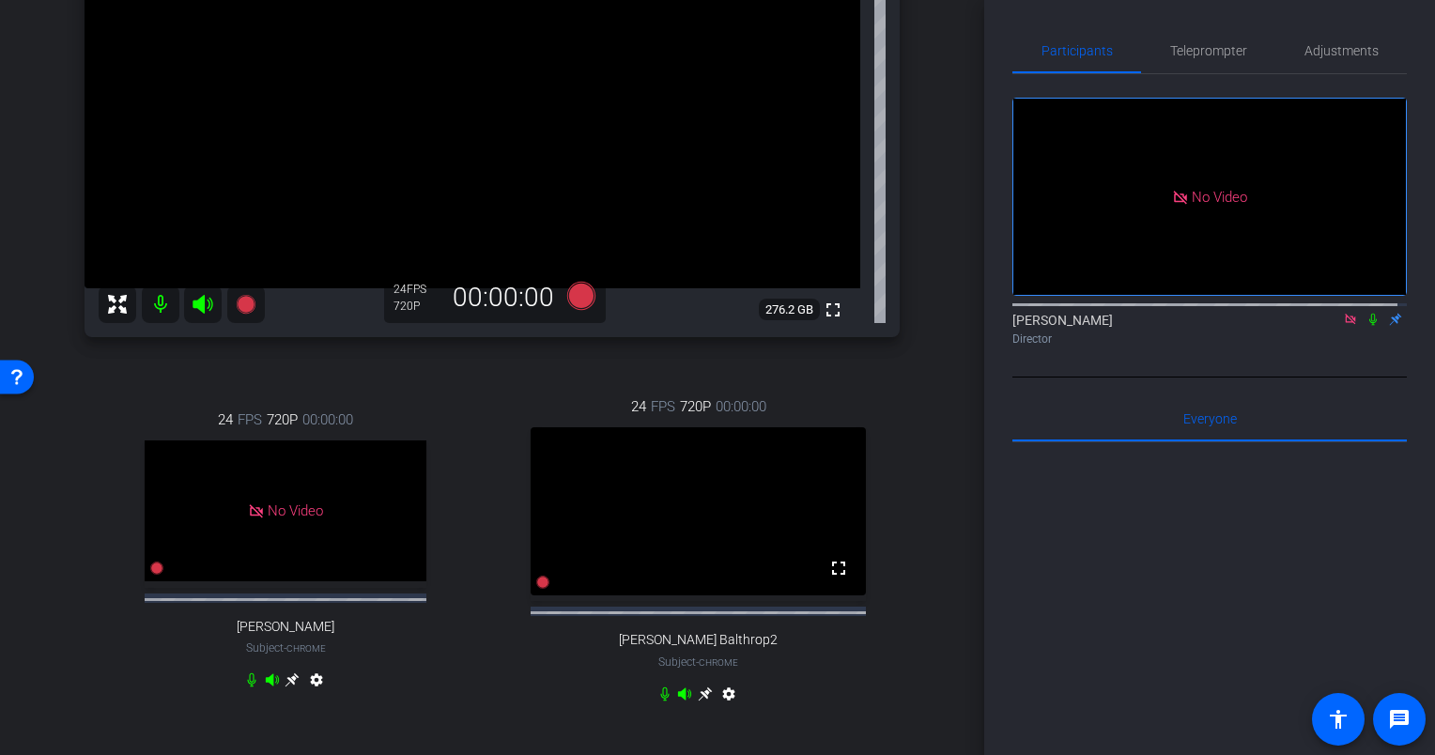
scroll to position [419, 0]
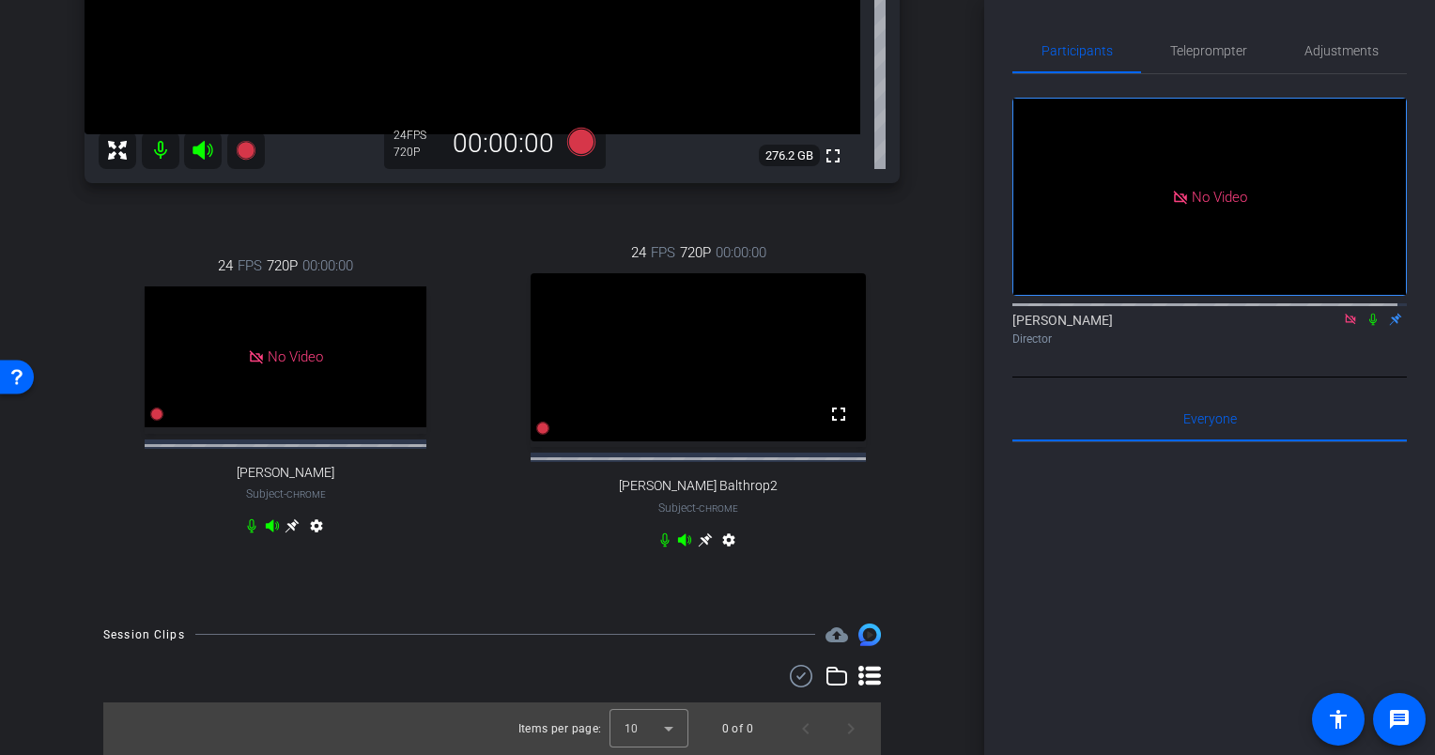
click at [300, 533] on icon at bounding box center [292, 526] width 14 height 14
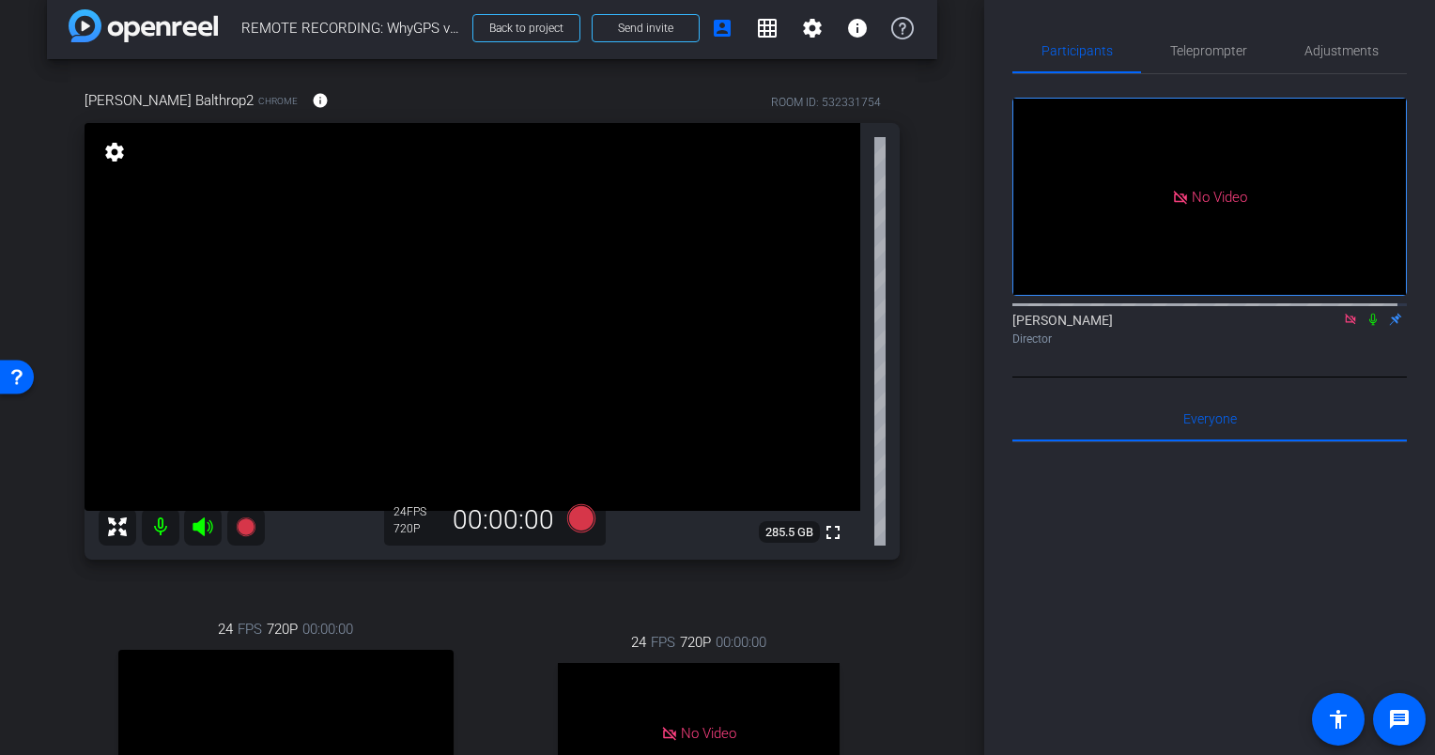
scroll to position [0, 0]
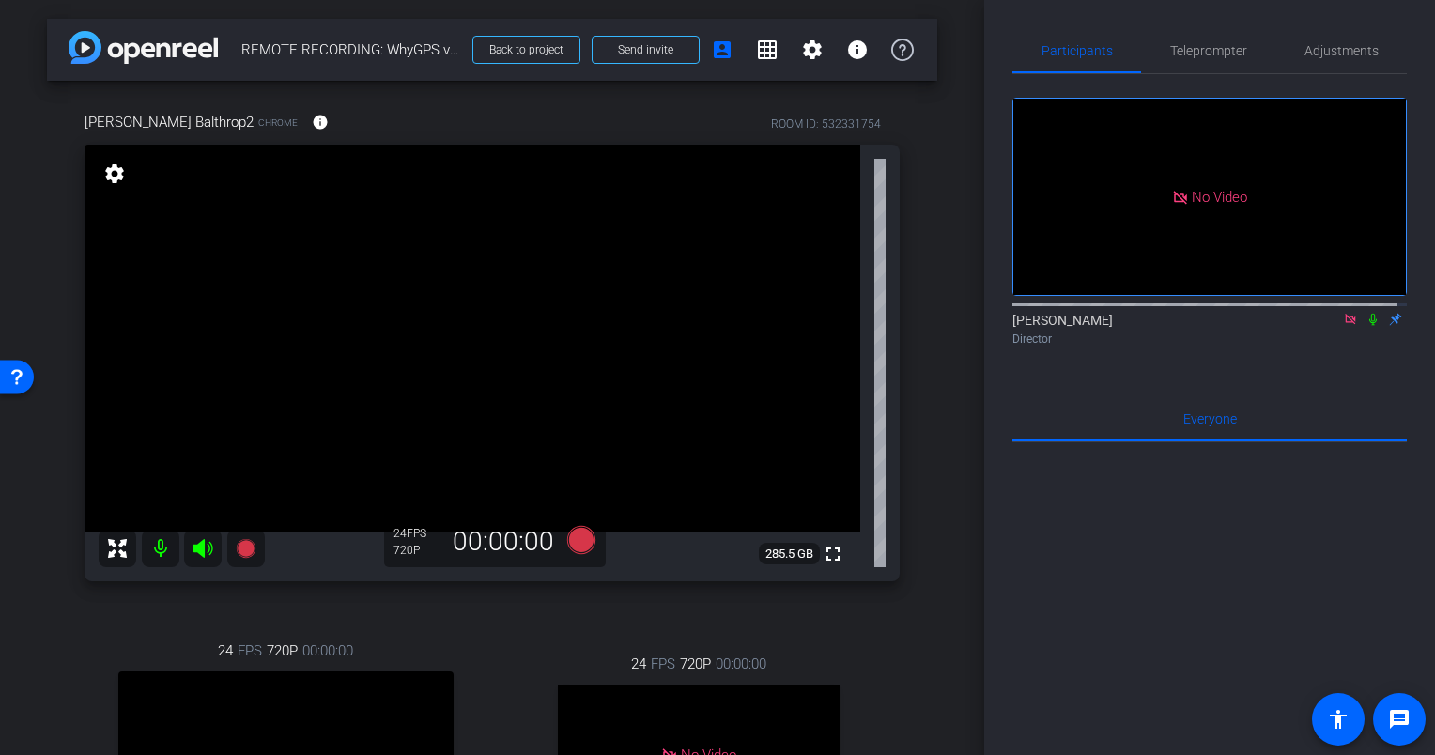
click at [116, 173] on mat-icon "settings" at bounding box center [114, 173] width 26 height 23
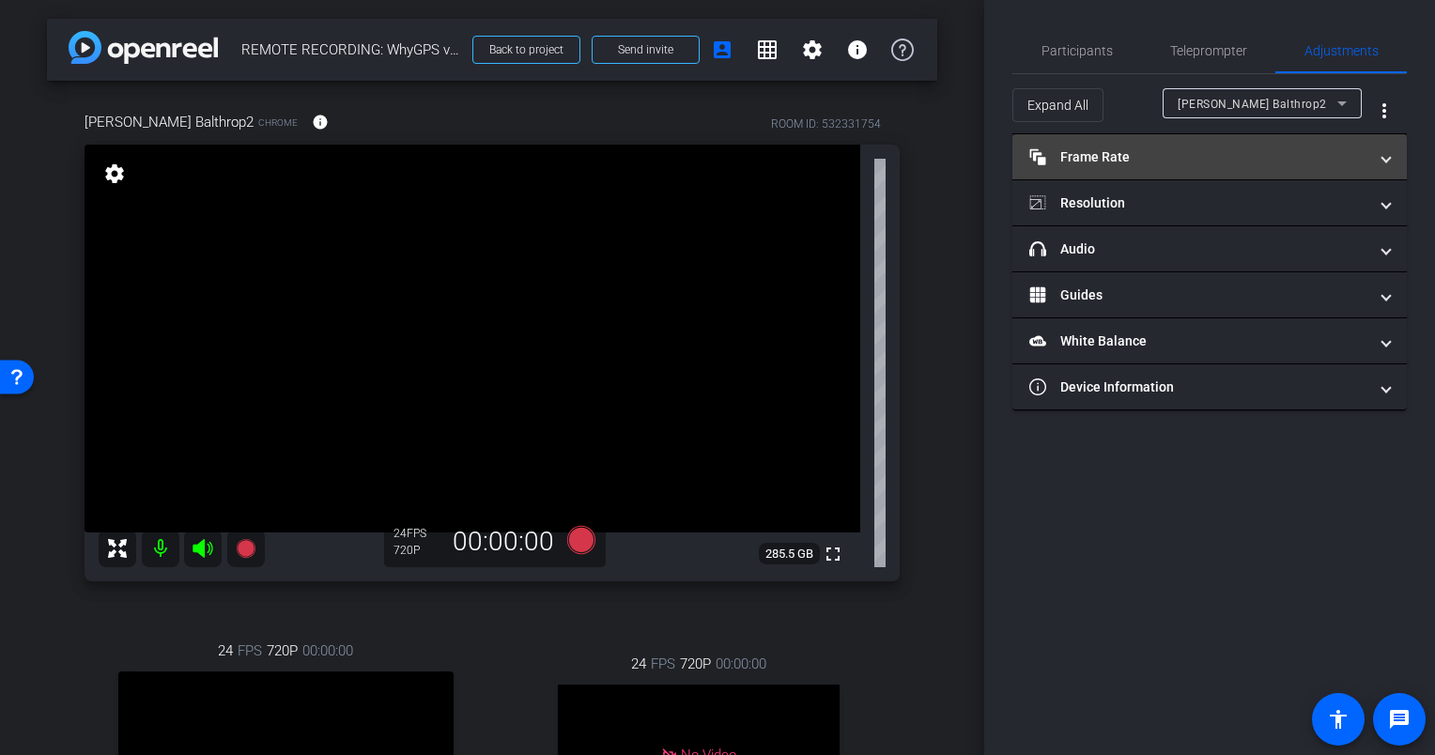
click at [1179, 141] on mat-expansion-panel-header "Frame Rate Frame Rate" at bounding box center [1209, 156] width 394 height 45
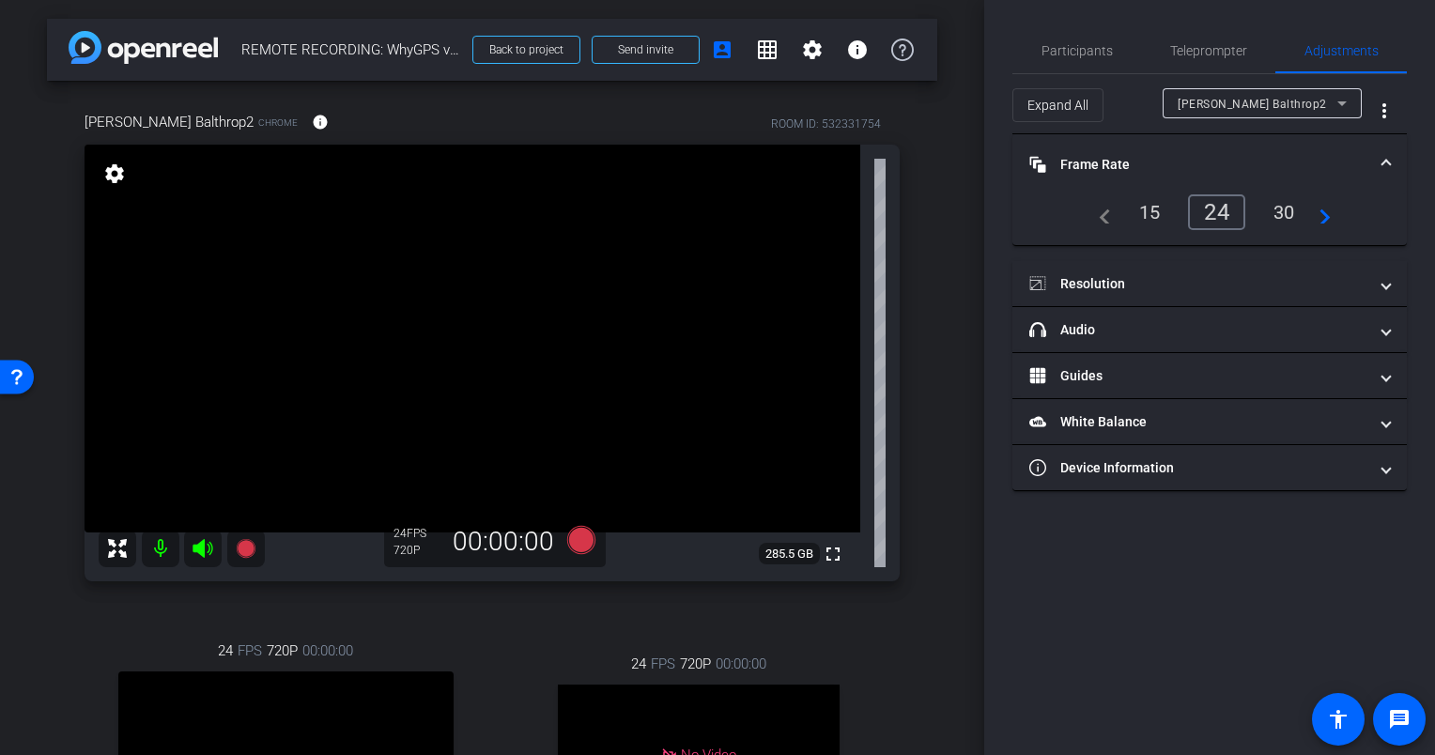
click at [1282, 207] on div "30" at bounding box center [1284, 212] width 50 height 32
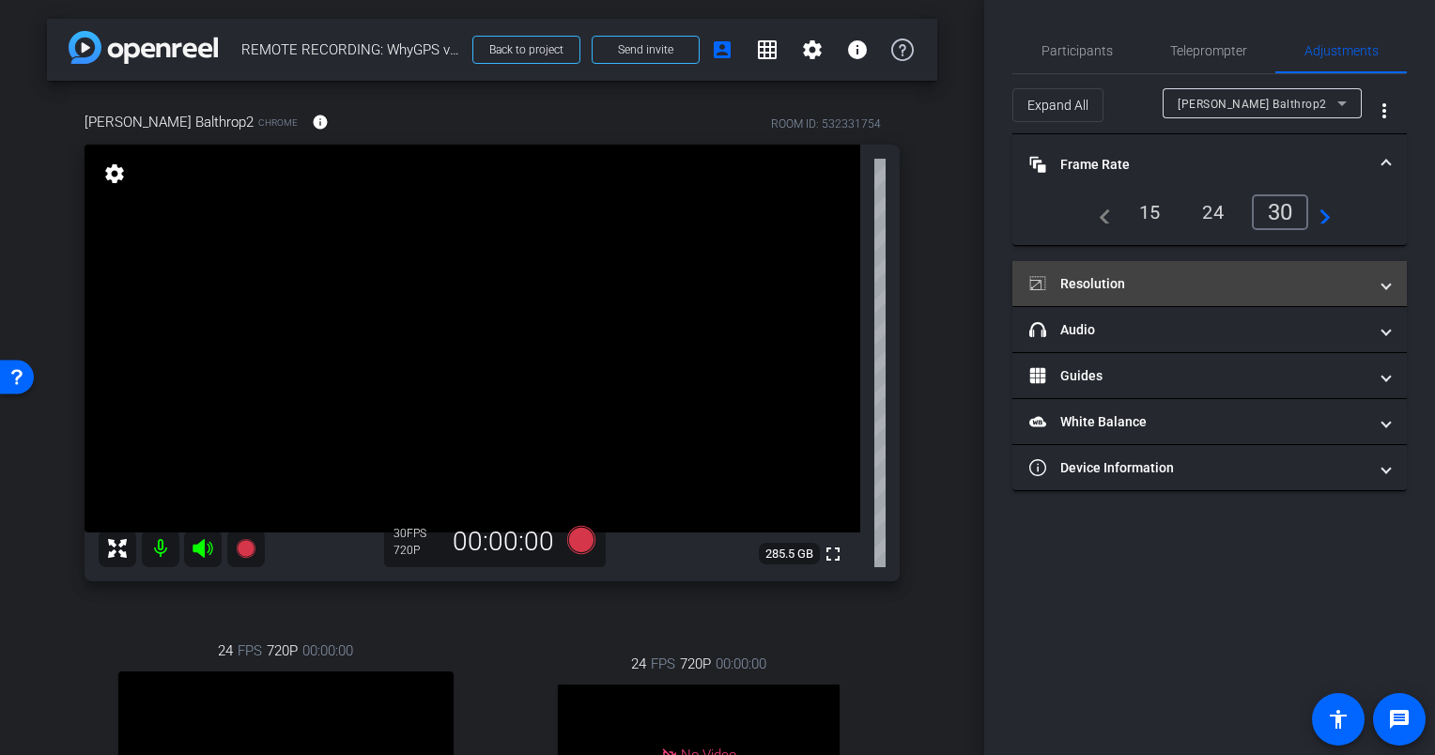
click at [1116, 278] on mat-panel-title "Resolution" at bounding box center [1198, 284] width 338 height 20
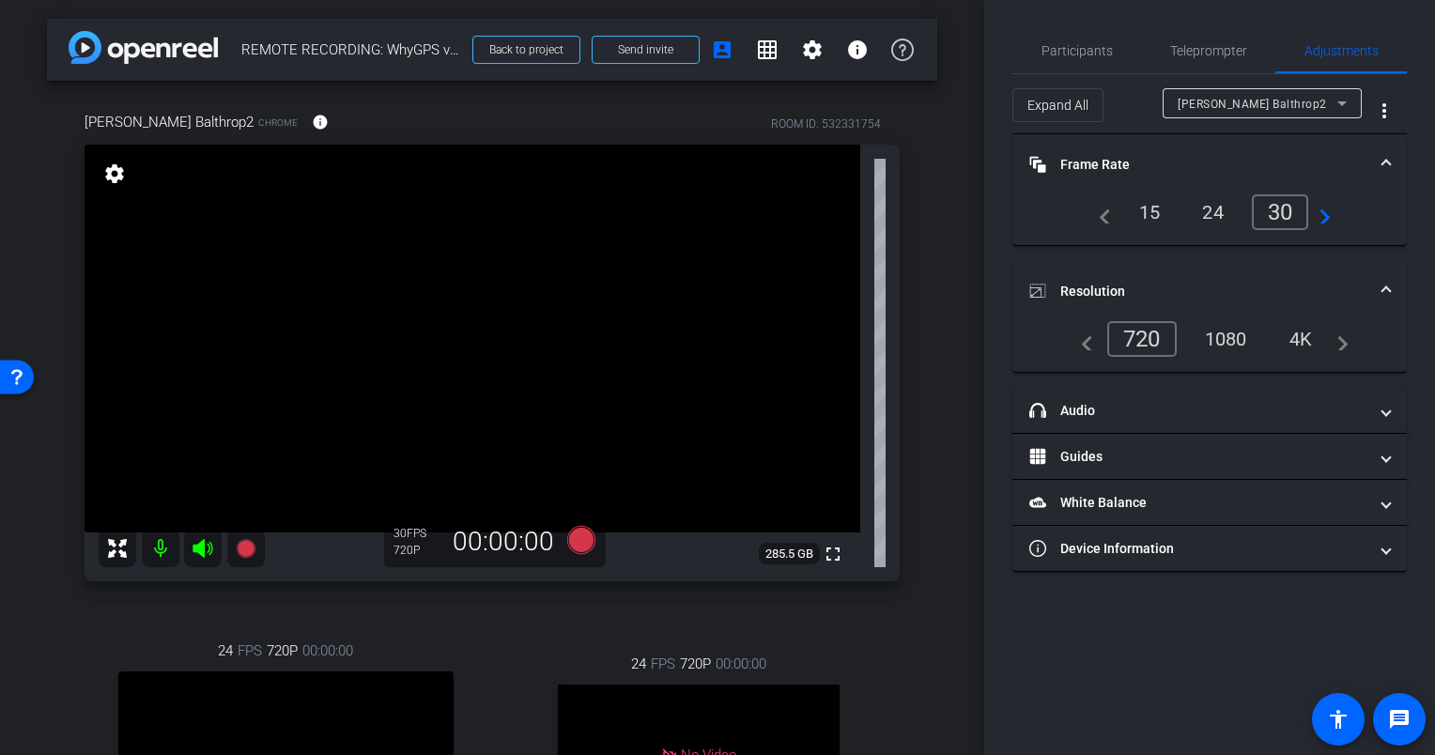
click at [1224, 333] on div "1080" at bounding box center [1226, 339] width 70 height 32
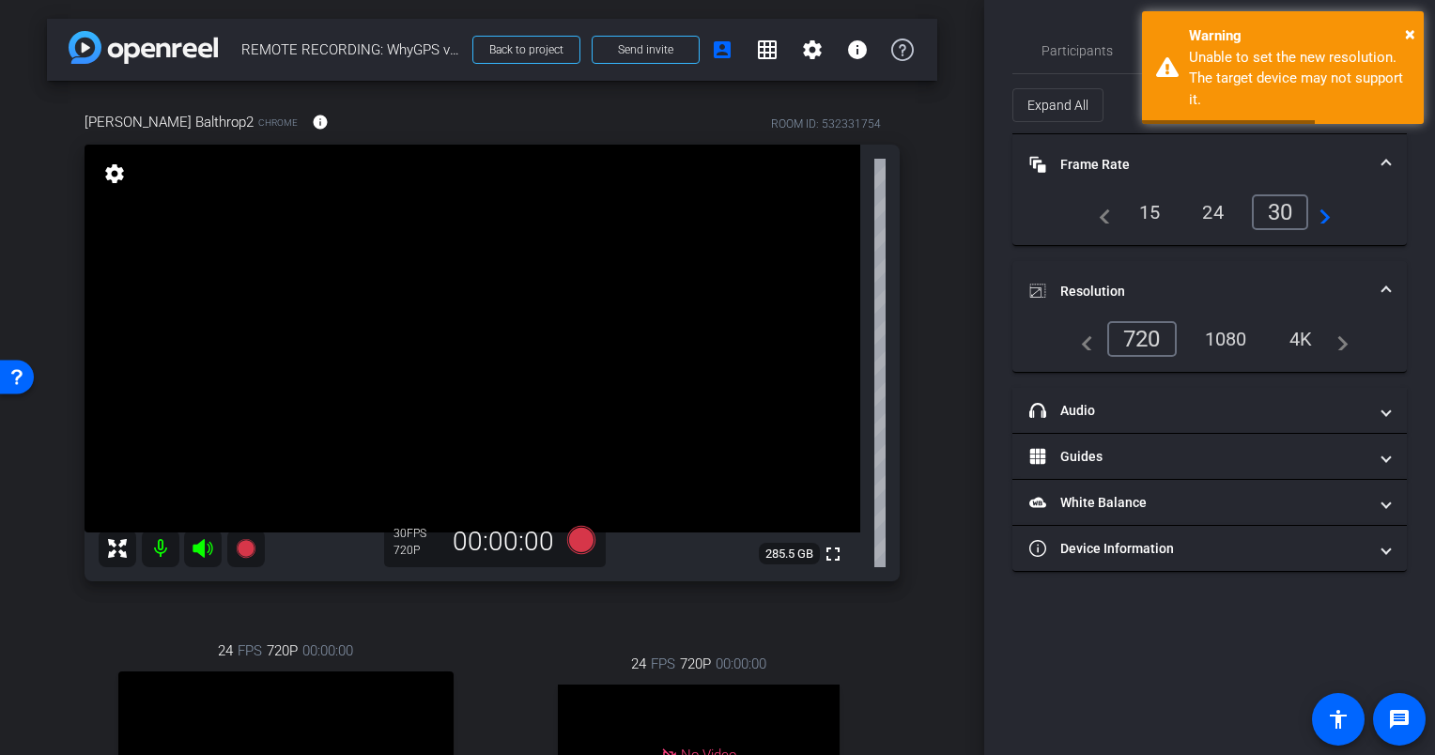
click at [1242, 338] on div "1080" at bounding box center [1226, 339] width 70 height 32
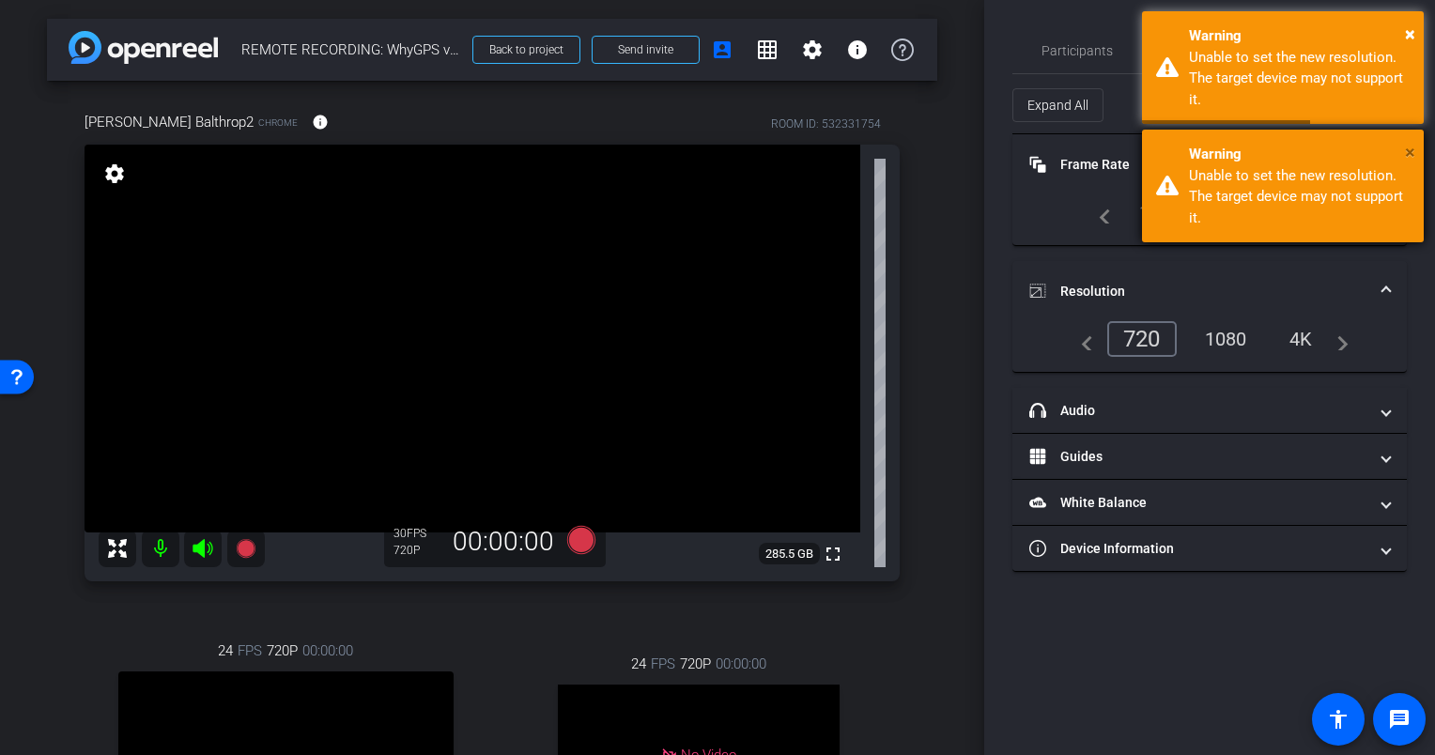
click at [1407, 150] on span "×" at bounding box center [1410, 152] width 10 height 23
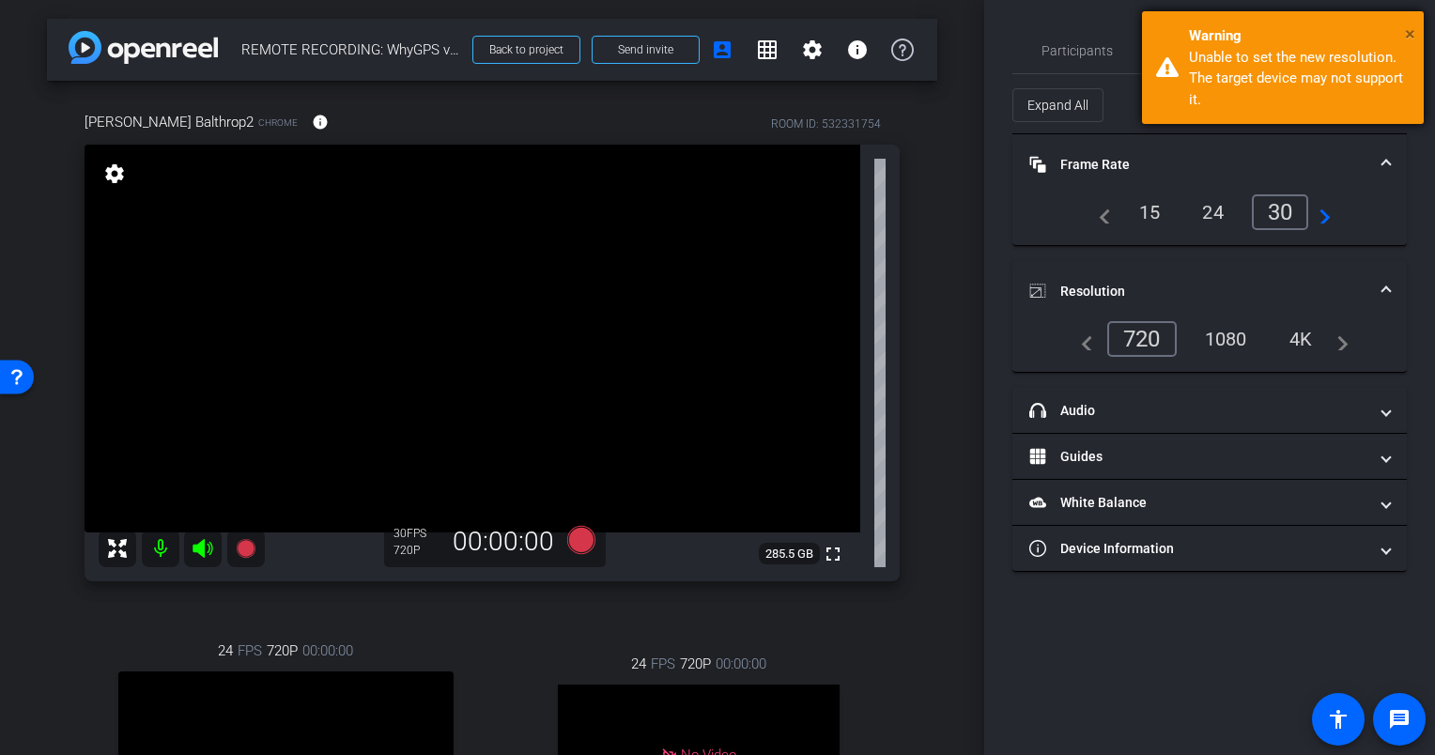
click at [1406, 26] on span "×" at bounding box center [1410, 34] width 10 height 23
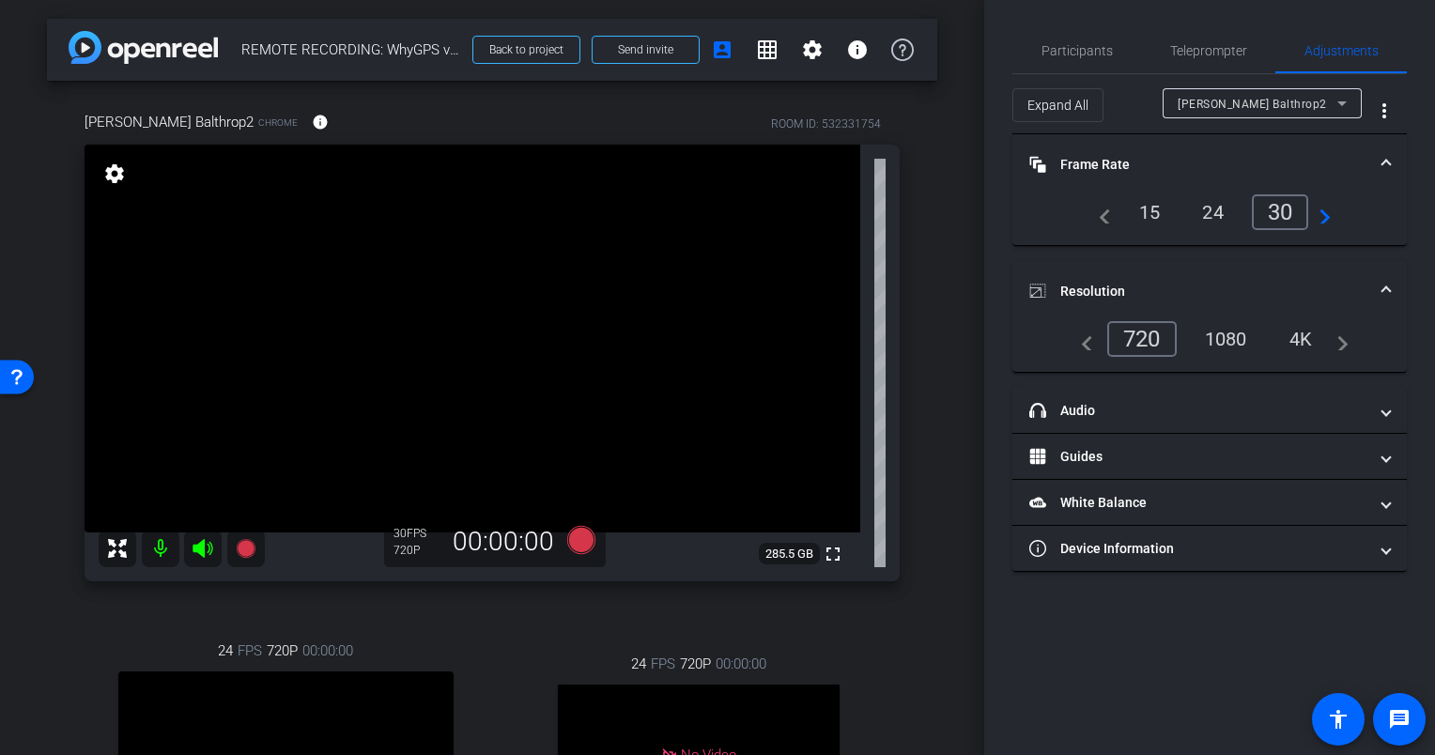
click at [1235, 345] on div "1080" at bounding box center [1226, 339] width 70 height 32
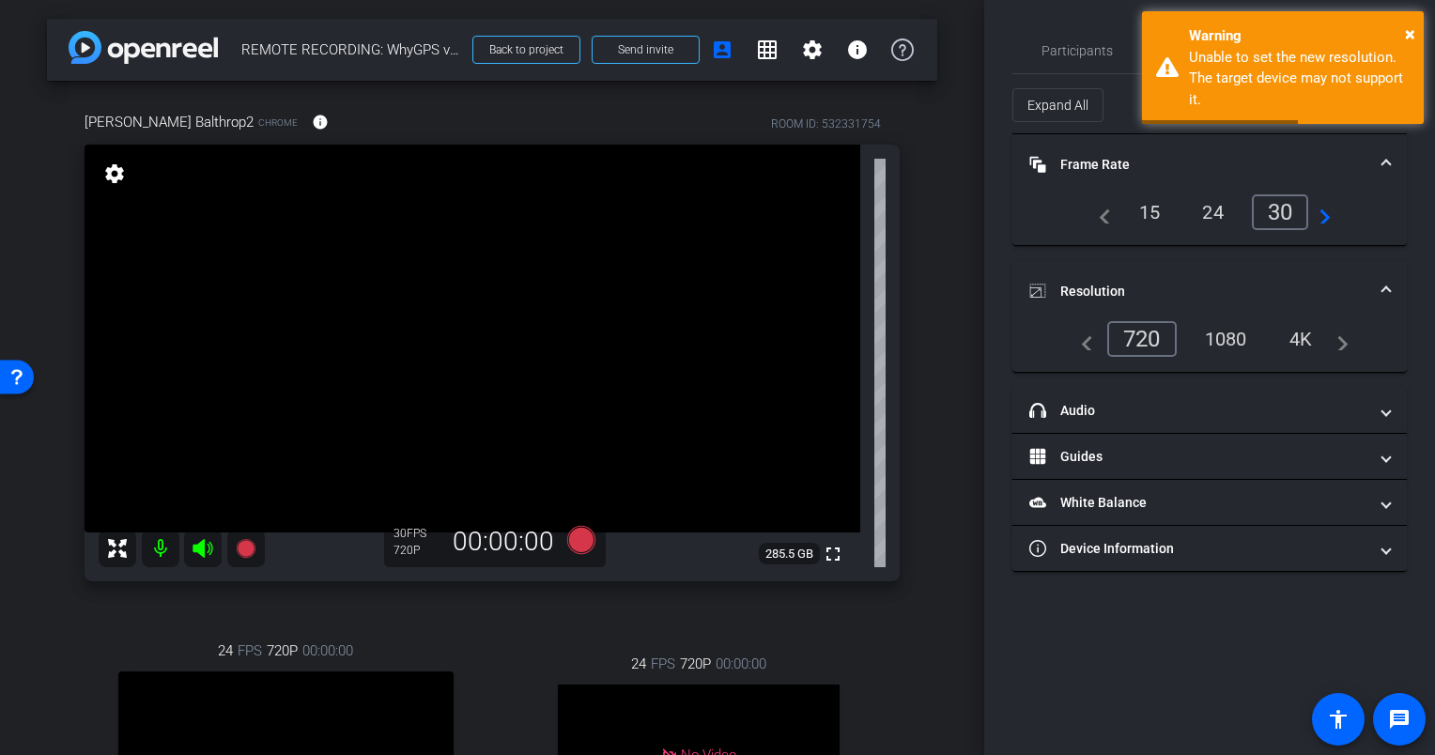
click at [1385, 287] on span at bounding box center [1386, 292] width 8 height 20
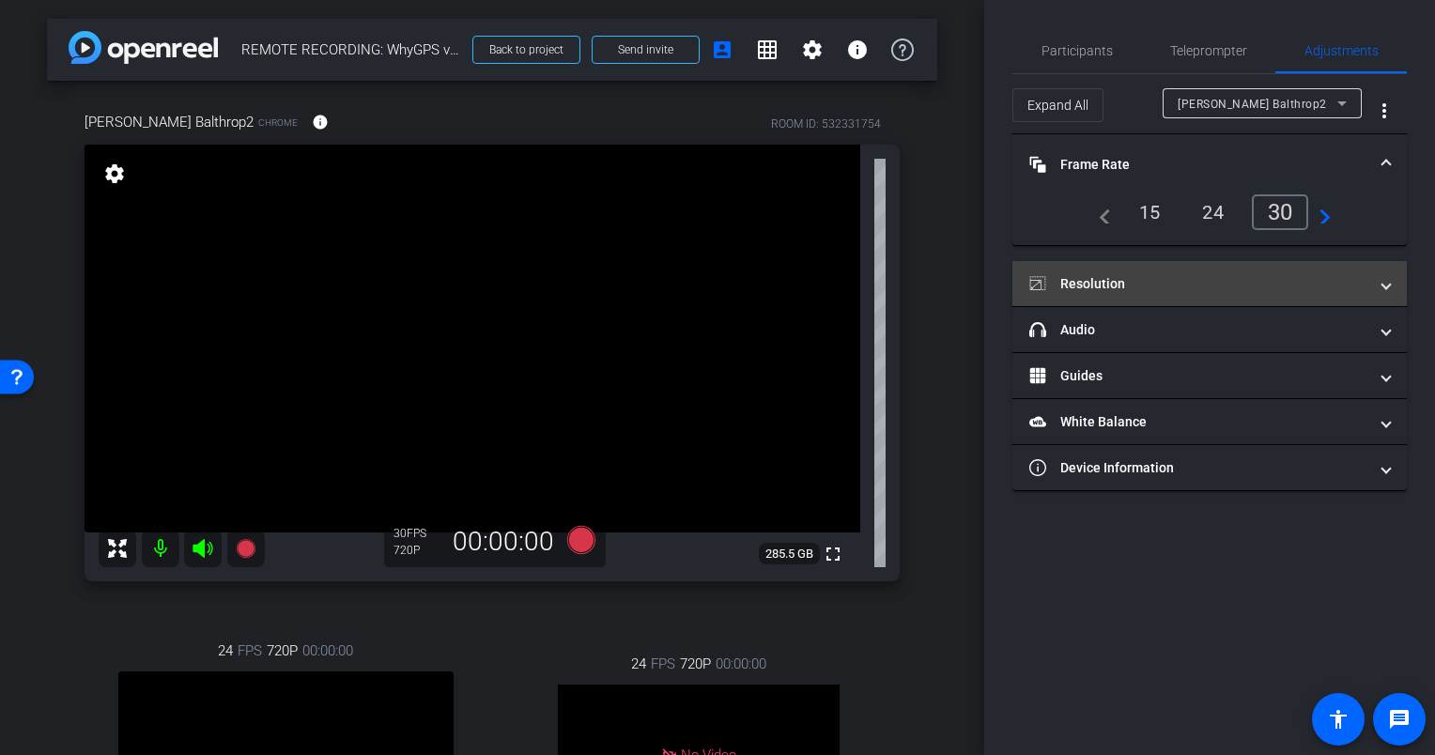
click at [1385, 285] on span at bounding box center [1386, 284] width 8 height 20
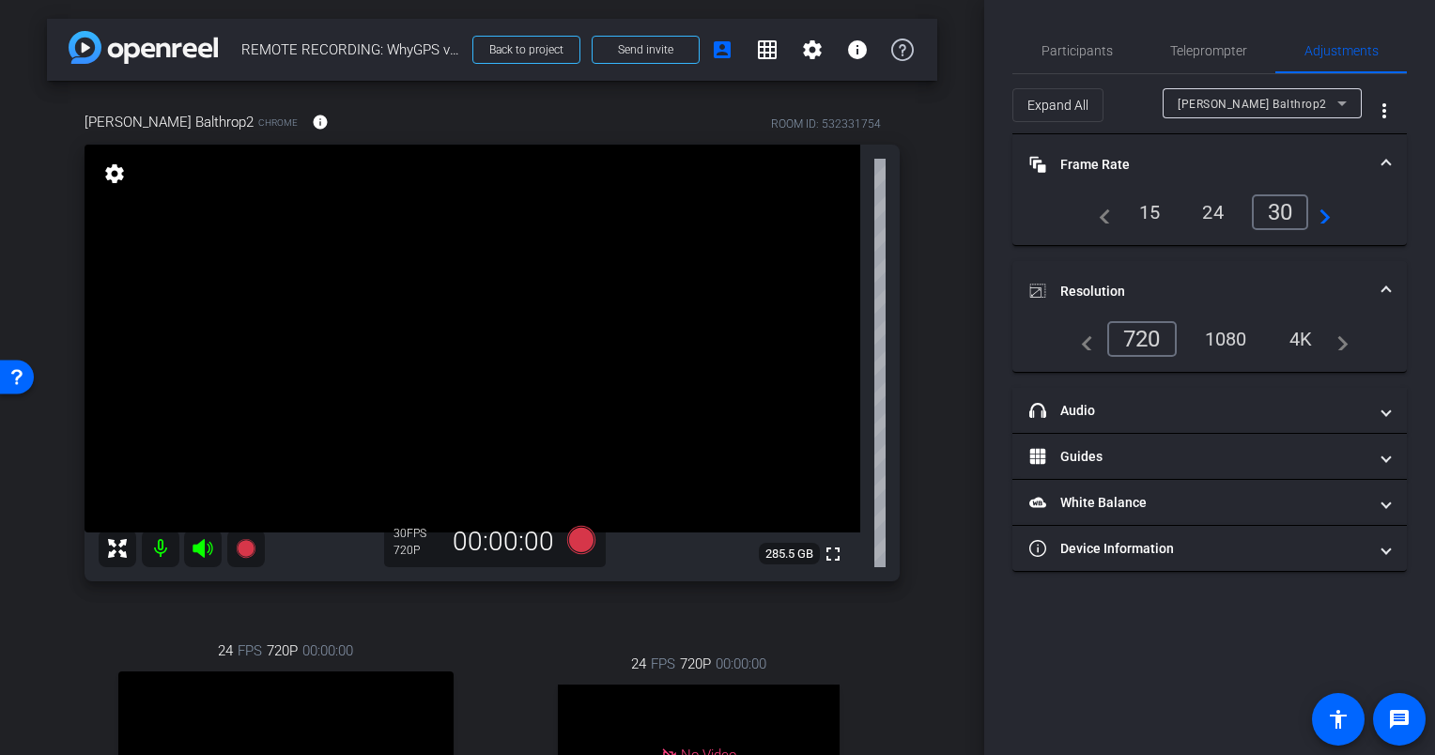
click at [1224, 334] on div "1080" at bounding box center [1226, 339] width 70 height 32
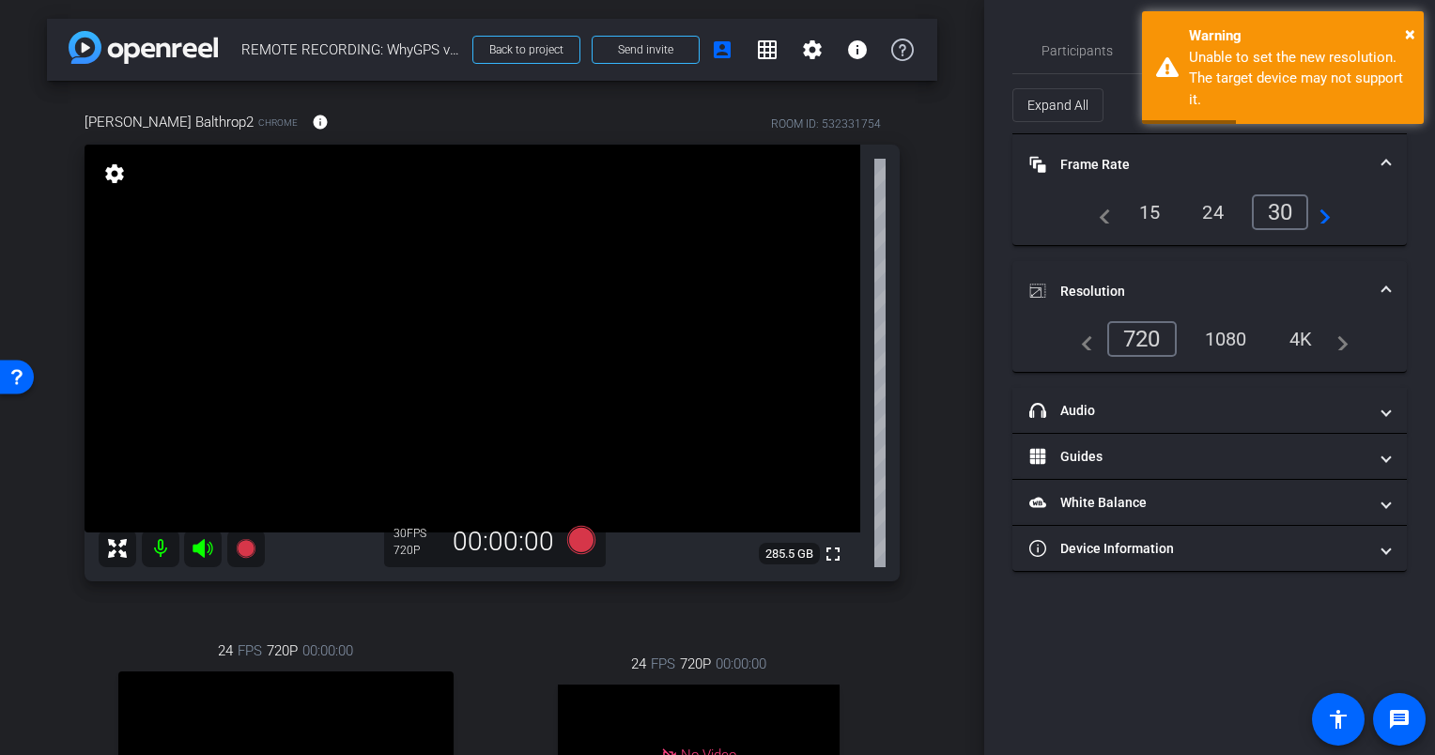
click at [1235, 336] on div "1080" at bounding box center [1226, 339] width 70 height 32
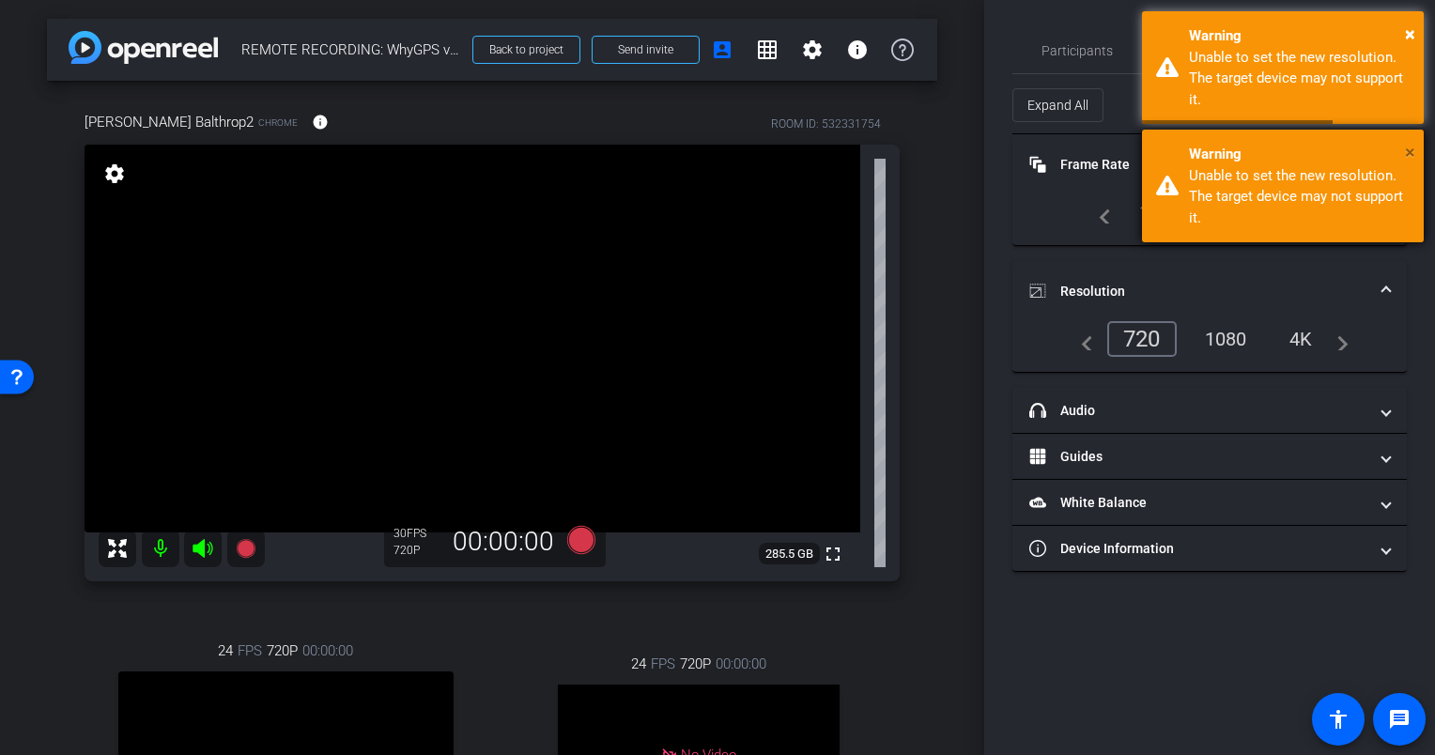
click at [1408, 147] on span "×" at bounding box center [1410, 152] width 10 height 23
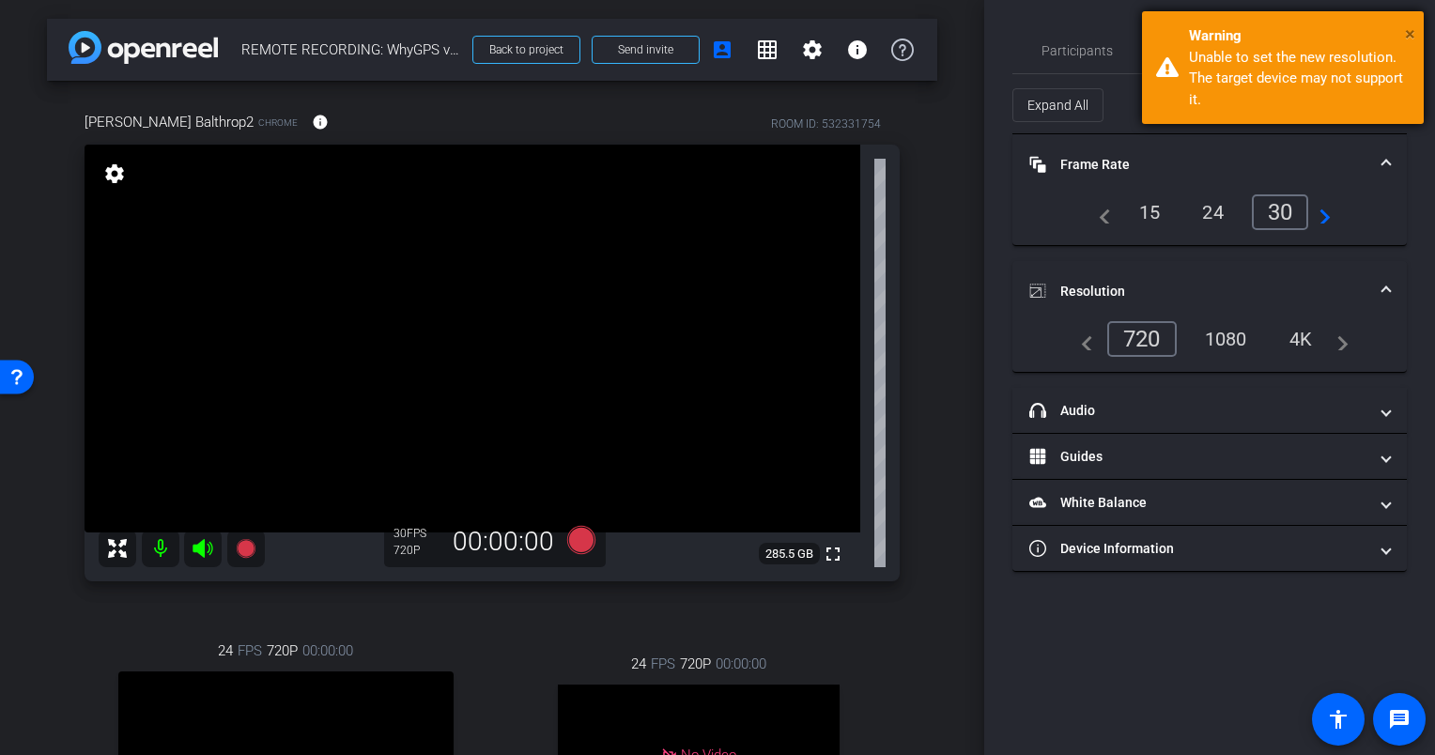
click at [1407, 31] on span "×" at bounding box center [1410, 34] width 10 height 23
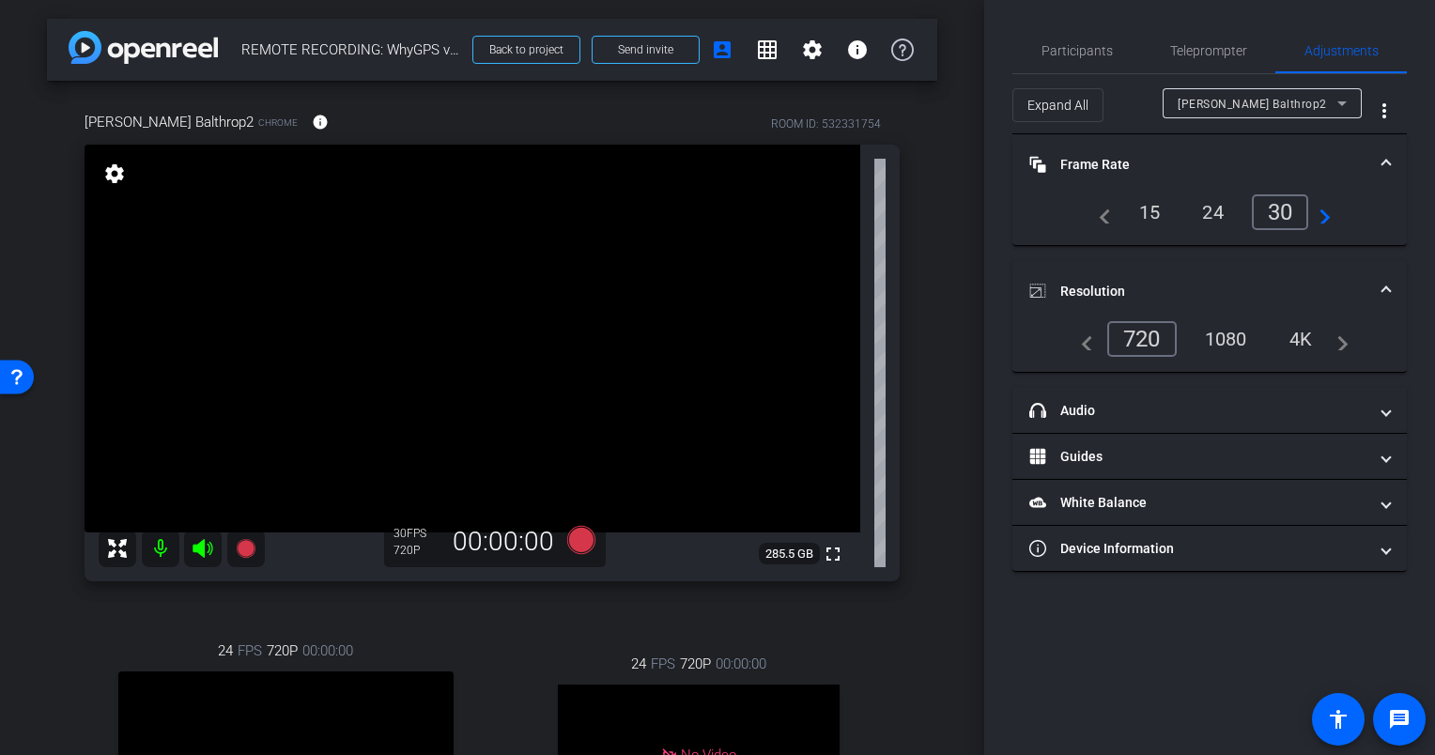
click at [1241, 338] on div "1080" at bounding box center [1226, 339] width 70 height 32
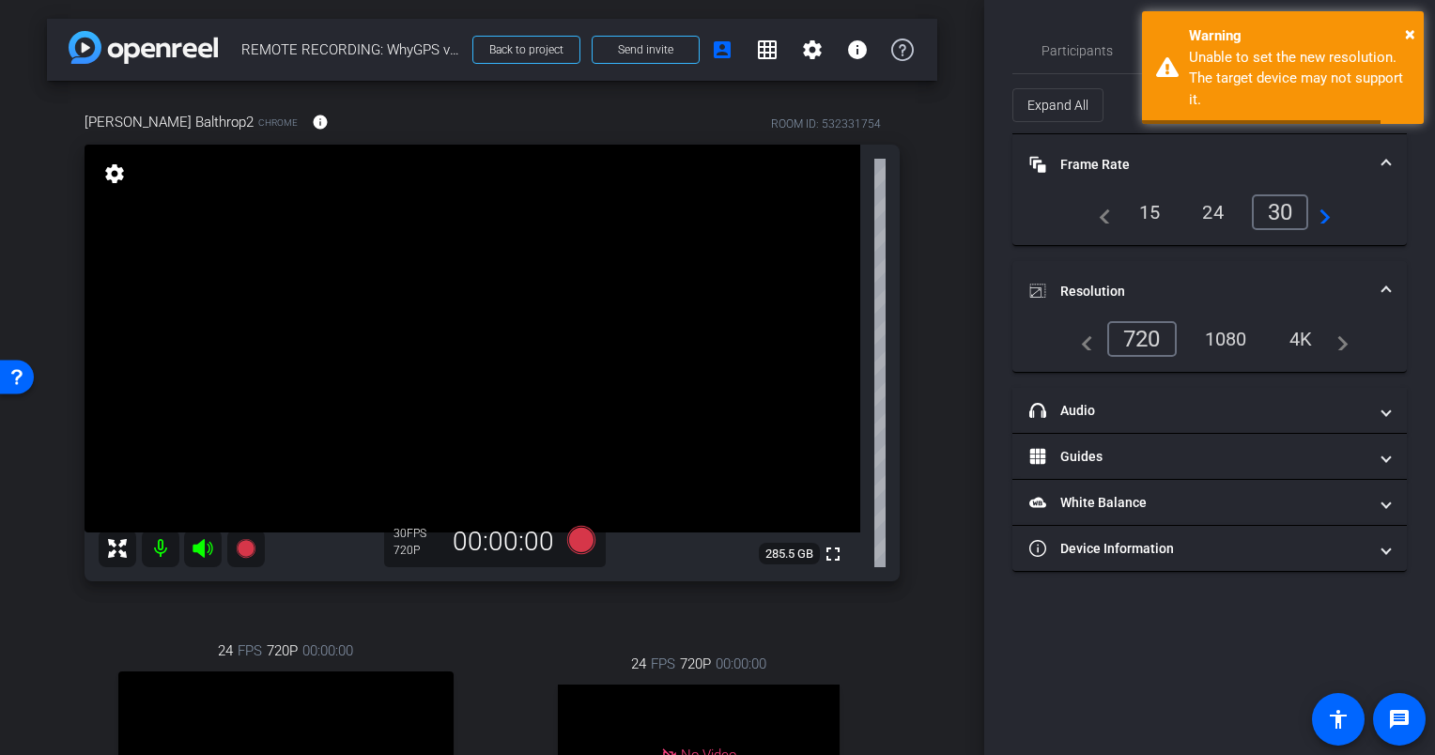
click at [1295, 338] on div "4K" at bounding box center [1301, 339] width 52 height 32
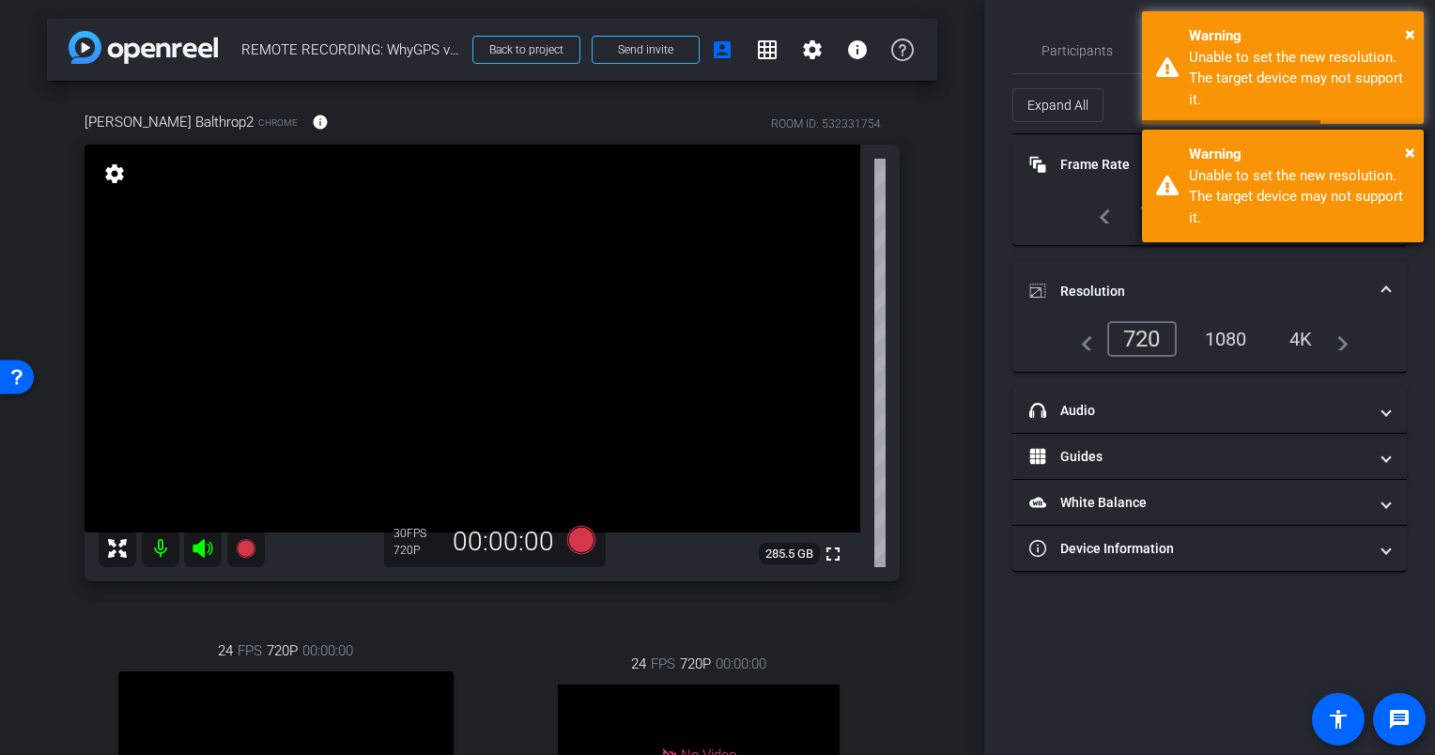
click at [1415, 146] on div "× Warning Unable to set the new resolution. The target device may not support i…" at bounding box center [1283, 186] width 282 height 113
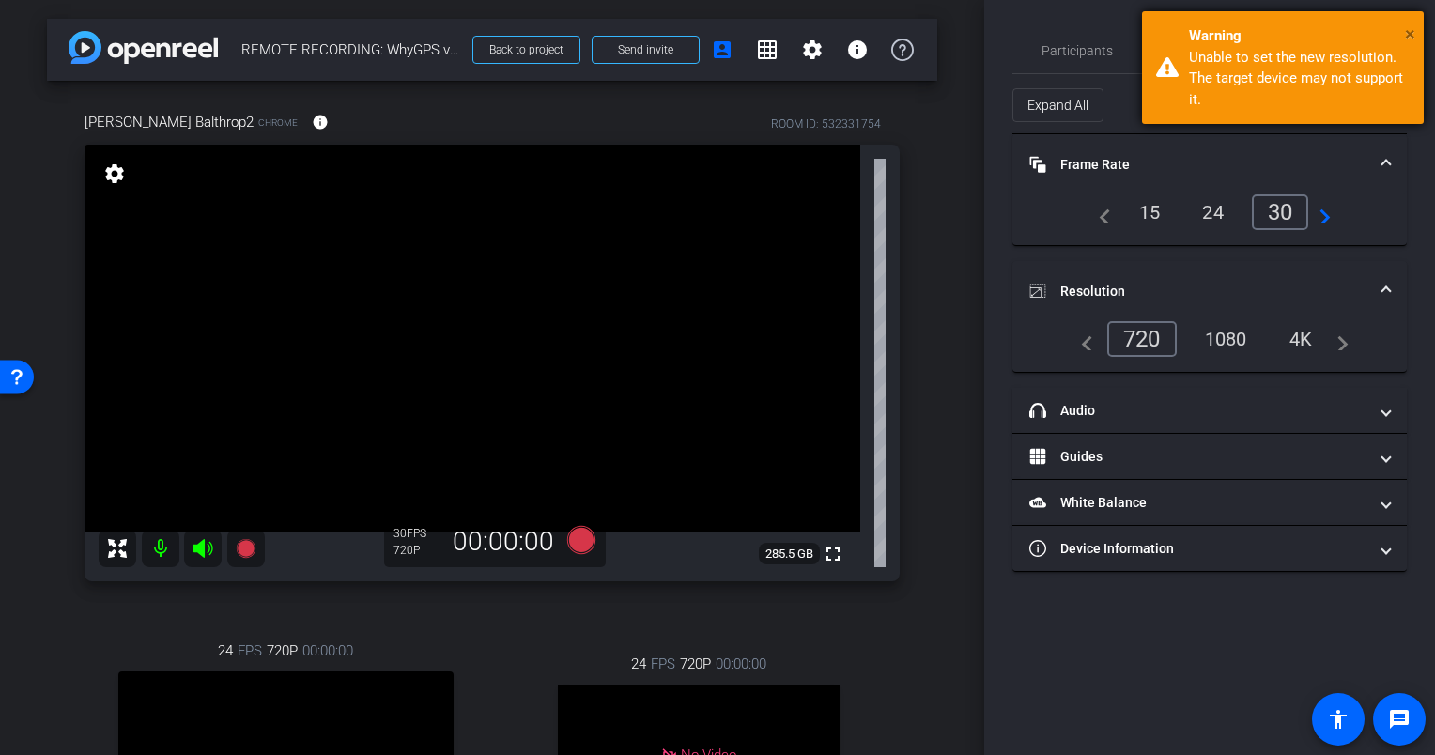
click at [1405, 34] on span "×" at bounding box center [1410, 34] width 10 height 23
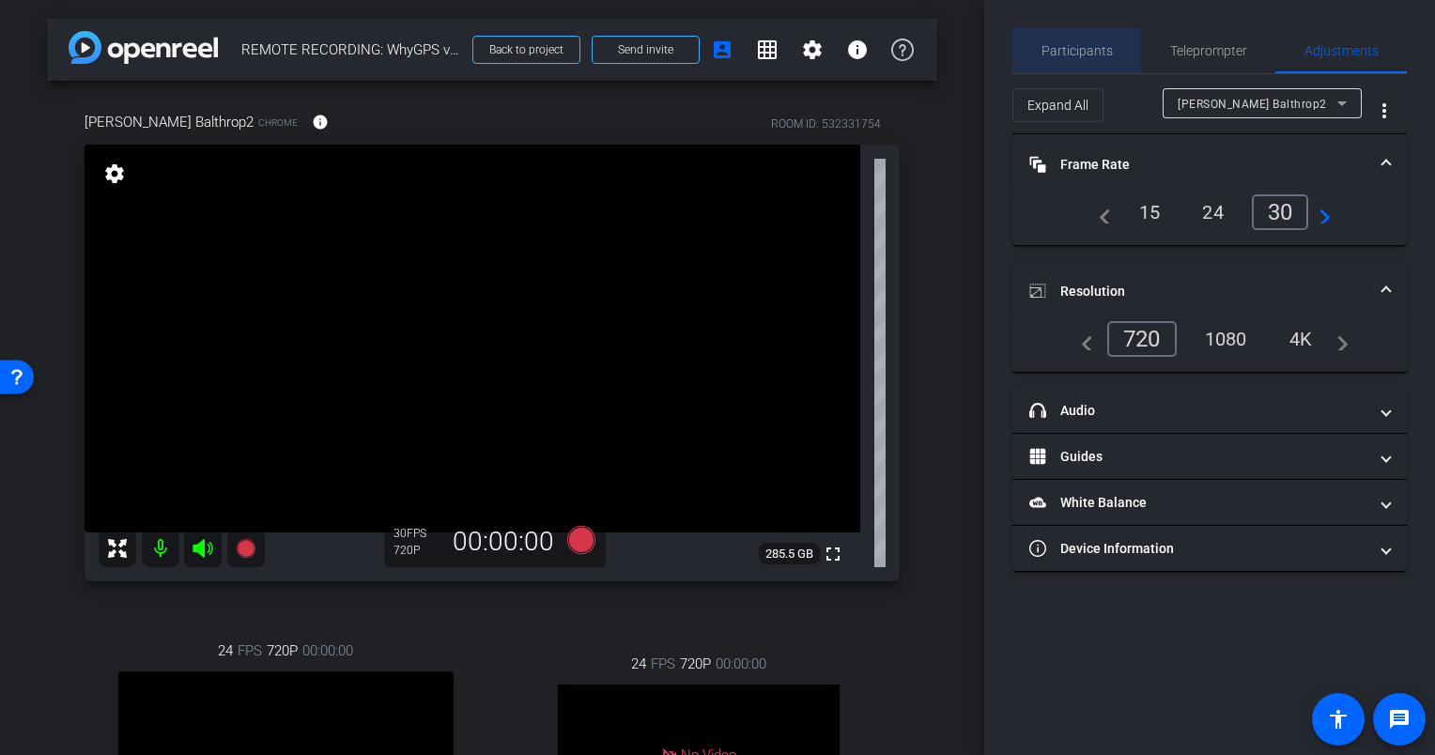
click at [1060, 53] on span "Participants" at bounding box center [1076, 50] width 71 height 13
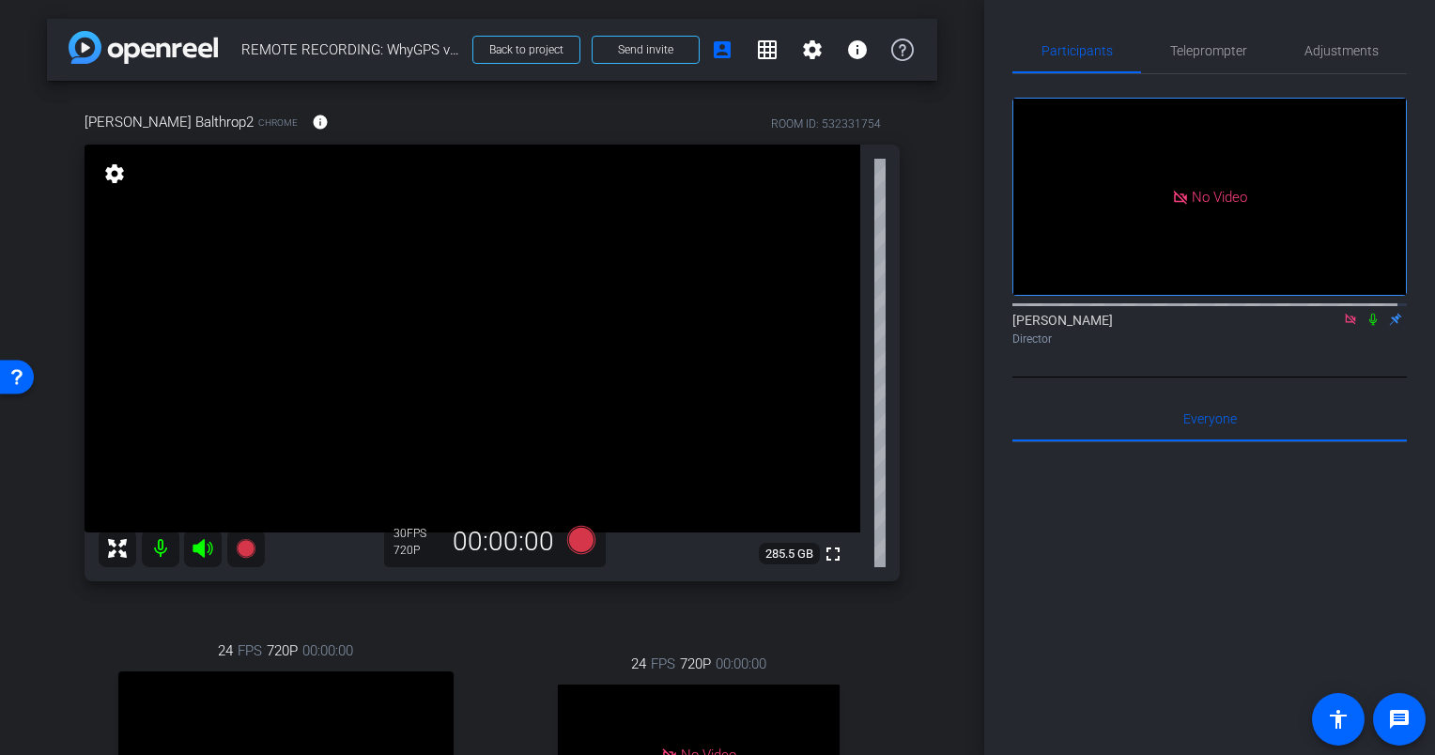
click at [1365, 313] on icon at bounding box center [1372, 319] width 15 height 13
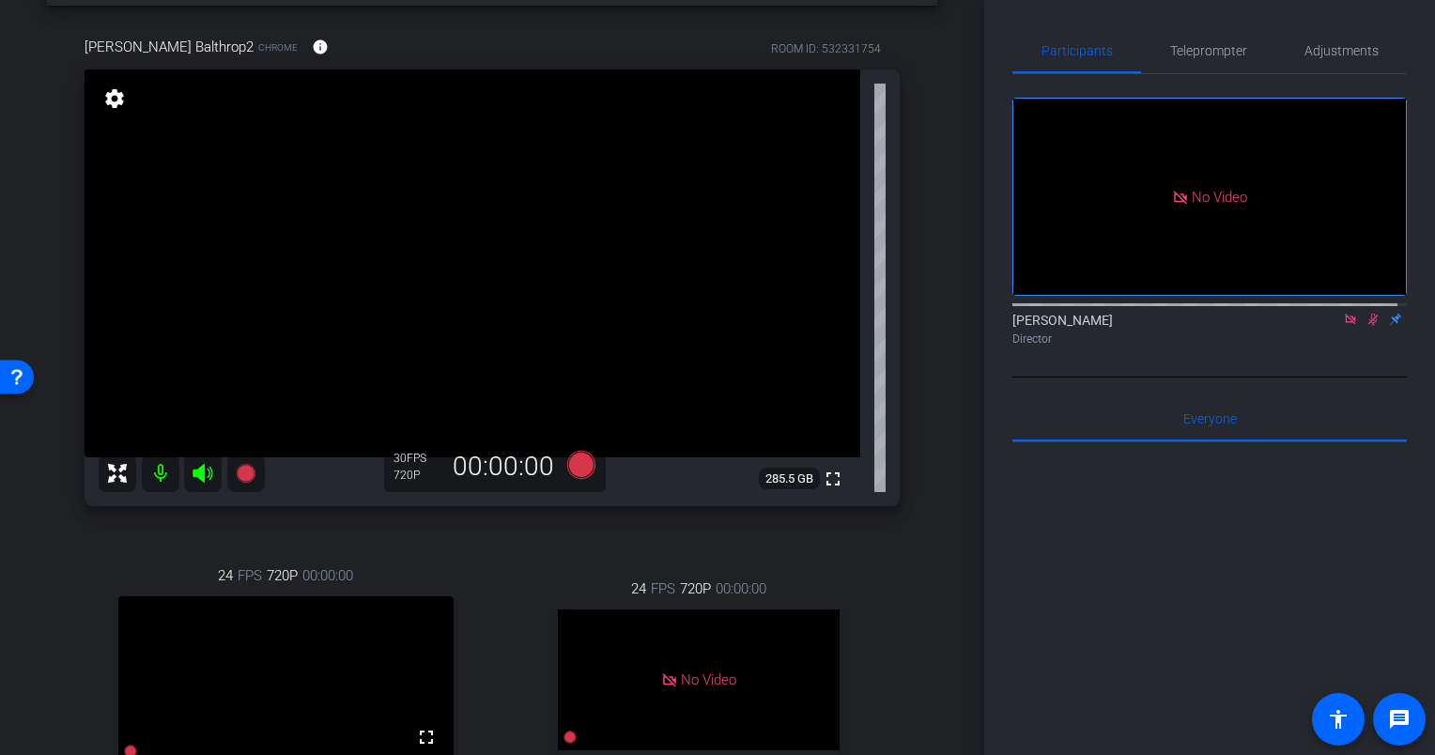
click at [1367, 313] on icon at bounding box center [1372, 319] width 15 height 13
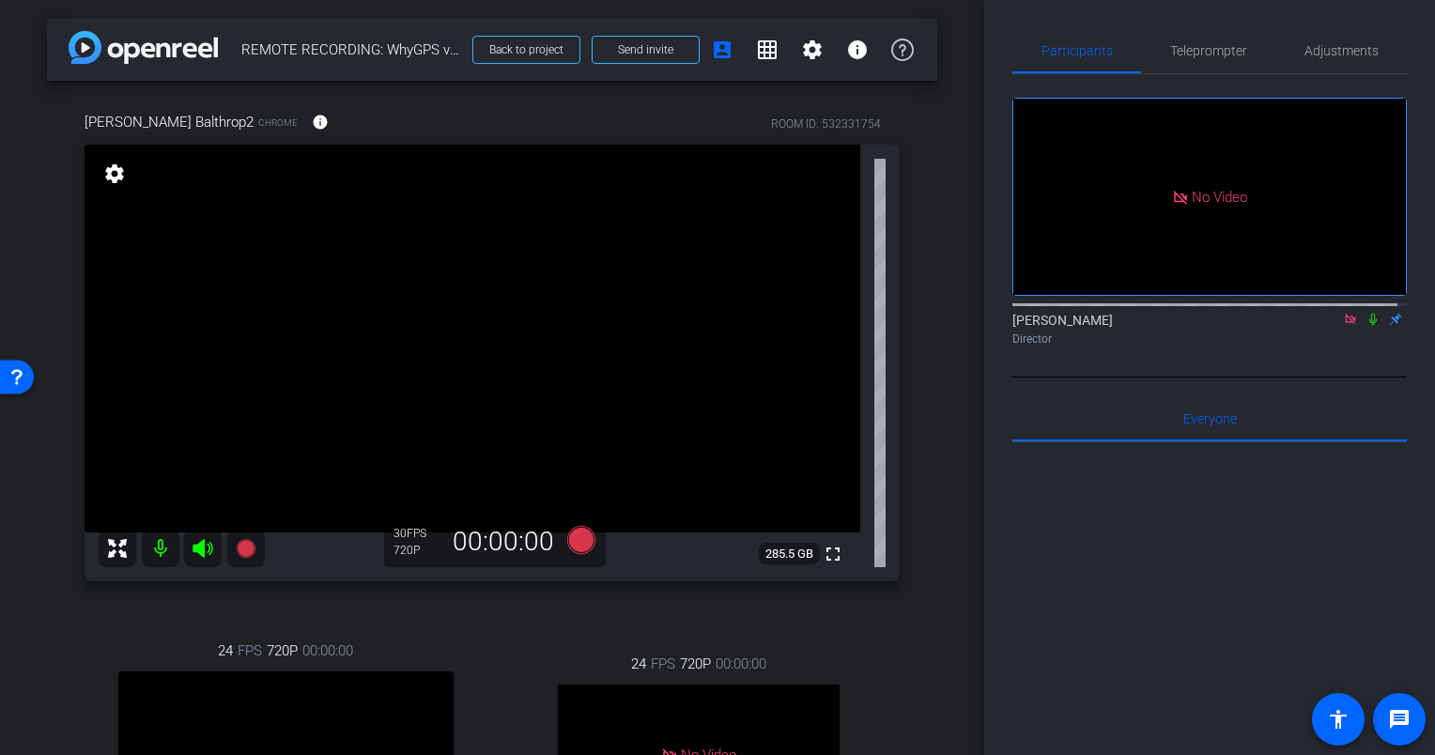
scroll to position [0, 0]
click at [1364, 296] on div at bounding box center [1209, 303] width 394 height 15
click at [1365, 313] on icon at bounding box center [1372, 319] width 15 height 13
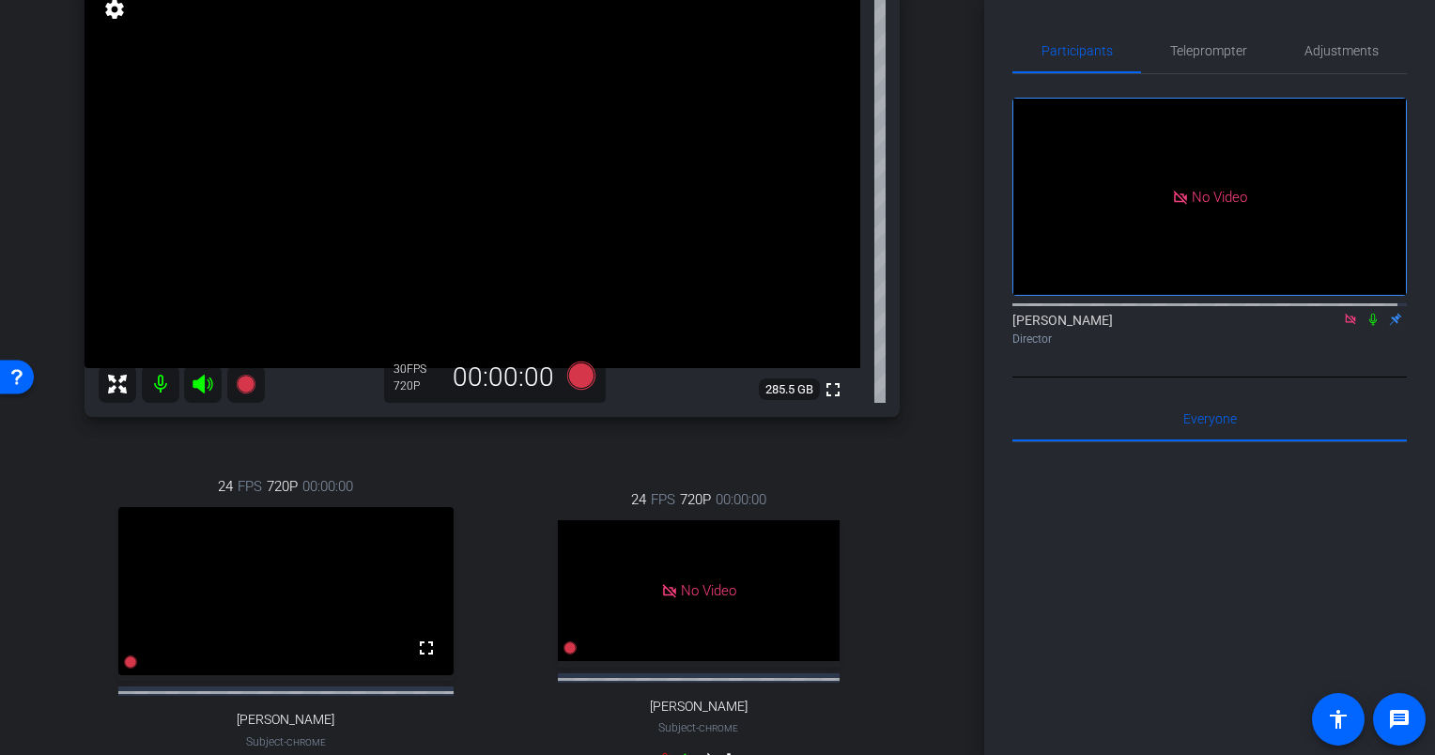
click at [935, 376] on div "arrow_back REMOTE RECORDING: WhyGPS virtual videography (Milinda Balthrop) // 2…" at bounding box center [492, 213] width 984 height 755
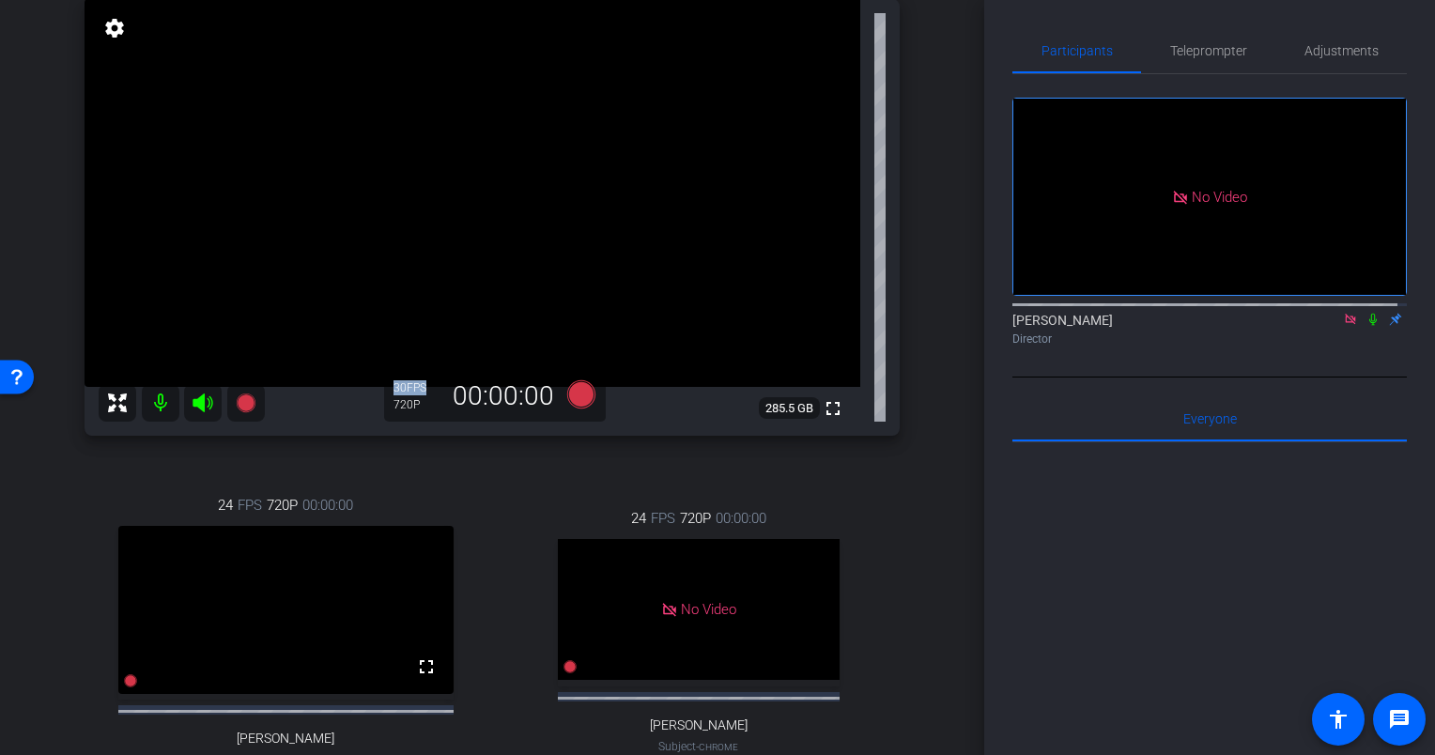
scroll to position [146, 0]
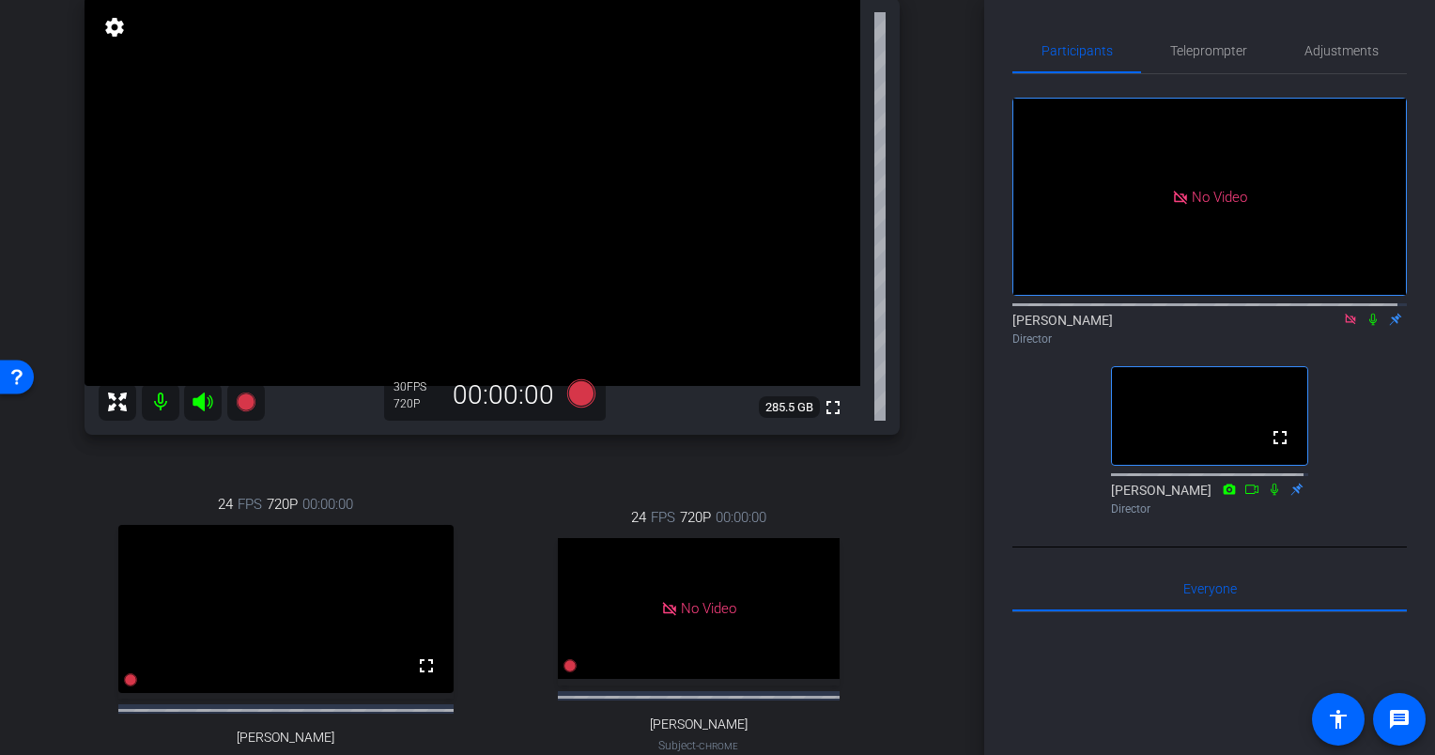
click at [961, 354] on div "arrow_back REMOTE RECORDING: WhyGPS virtual videography (Milinda Balthrop) // 2…" at bounding box center [492, 231] width 984 height 755
click at [952, 335] on div "arrow_back REMOTE RECORDING: WhyGPS virtual videography (Milinda Balthrop) // 2…" at bounding box center [492, 231] width 984 height 755
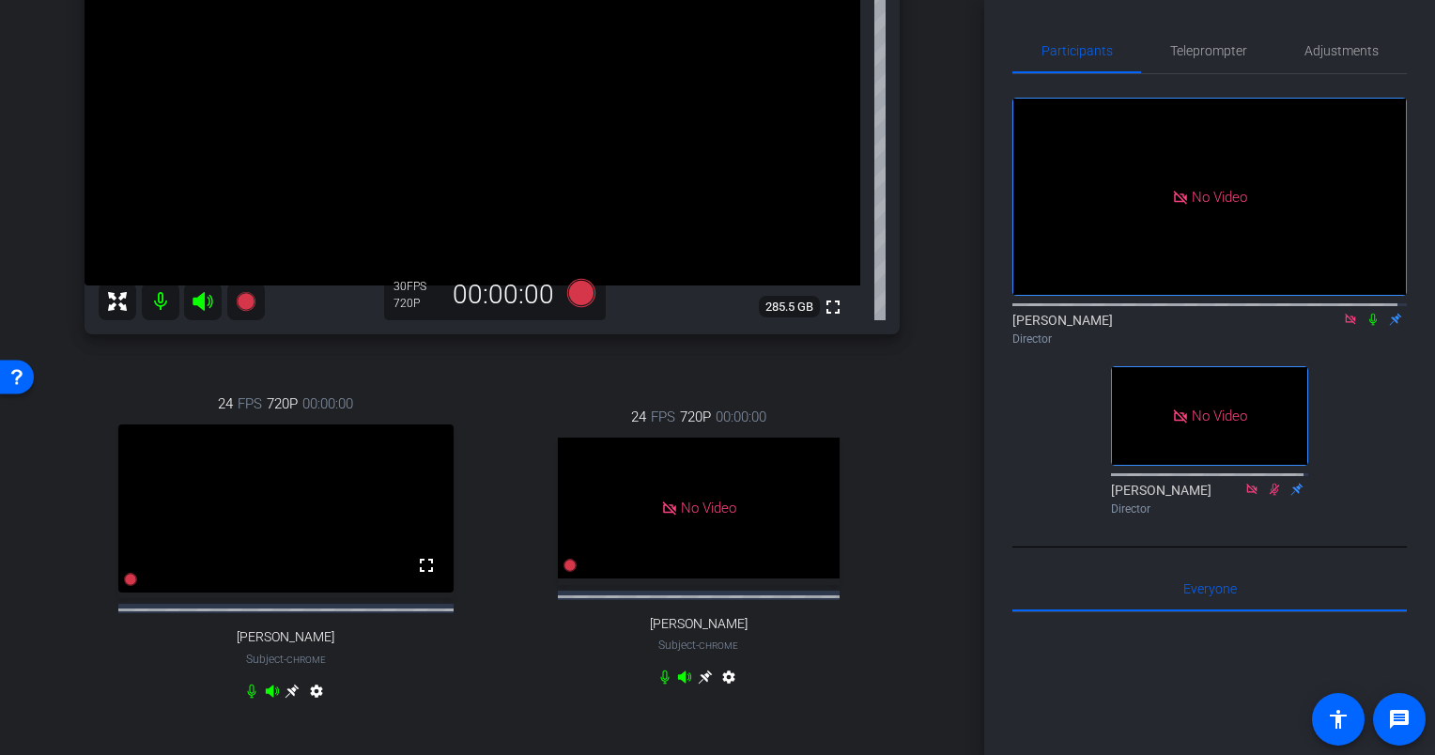
scroll to position [224, 0]
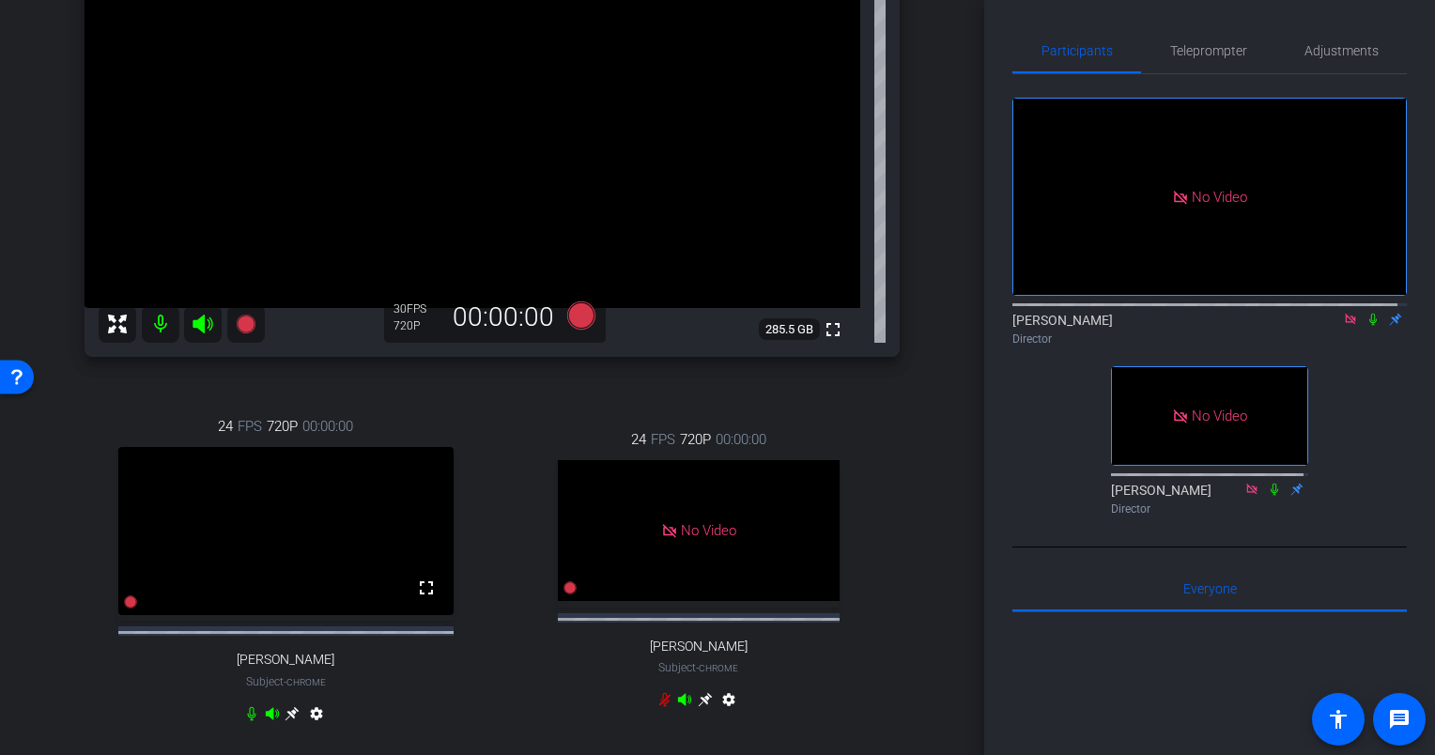
click at [1369, 314] on icon at bounding box center [1373, 320] width 8 height 12
click at [1368, 314] on icon at bounding box center [1373, 320] width 10 height 12
click at [925, 377] on div "Milinda Balthrop2 Chrome info ROOM ID: 532331754 fullscreen settings 285.5 GB 3…" at bounding box center [492, 317] width 890 height 922
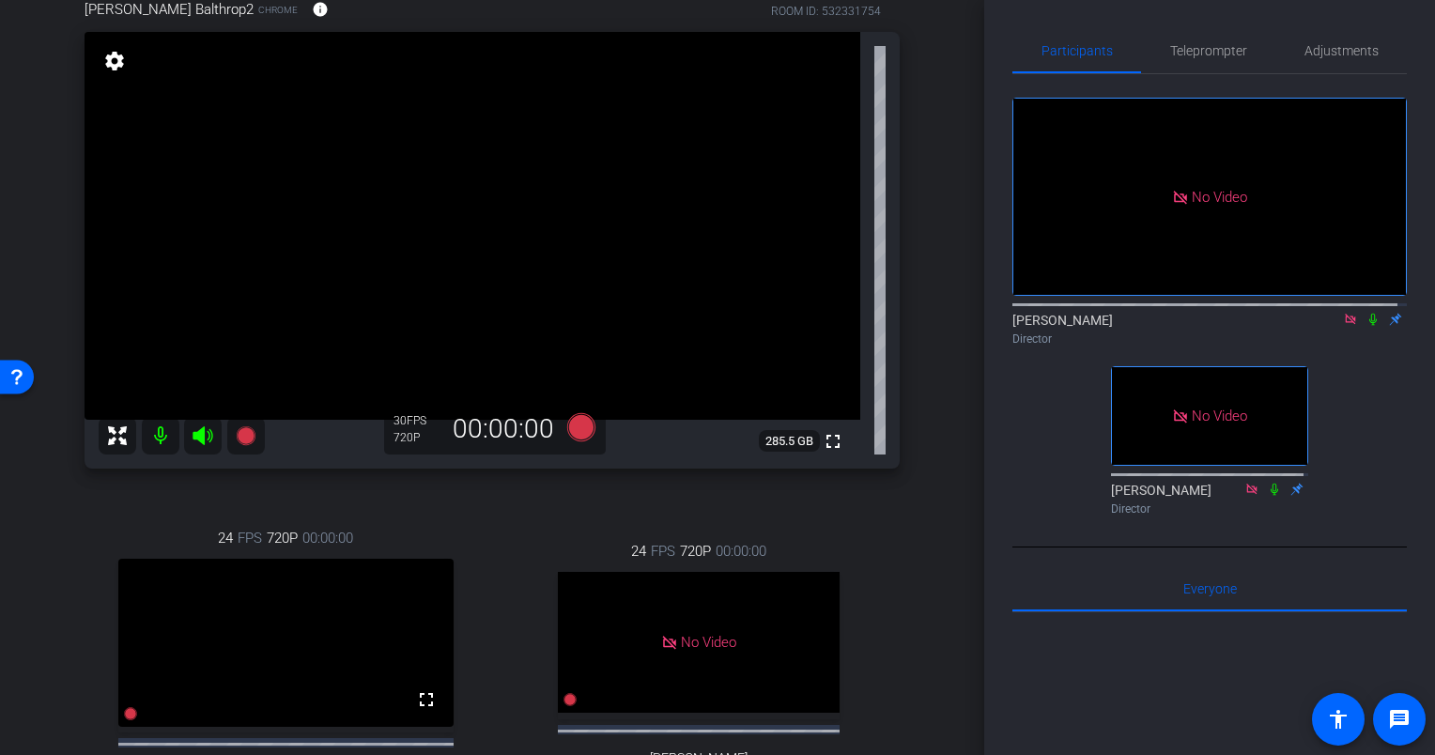
scroll to position [124, 0]
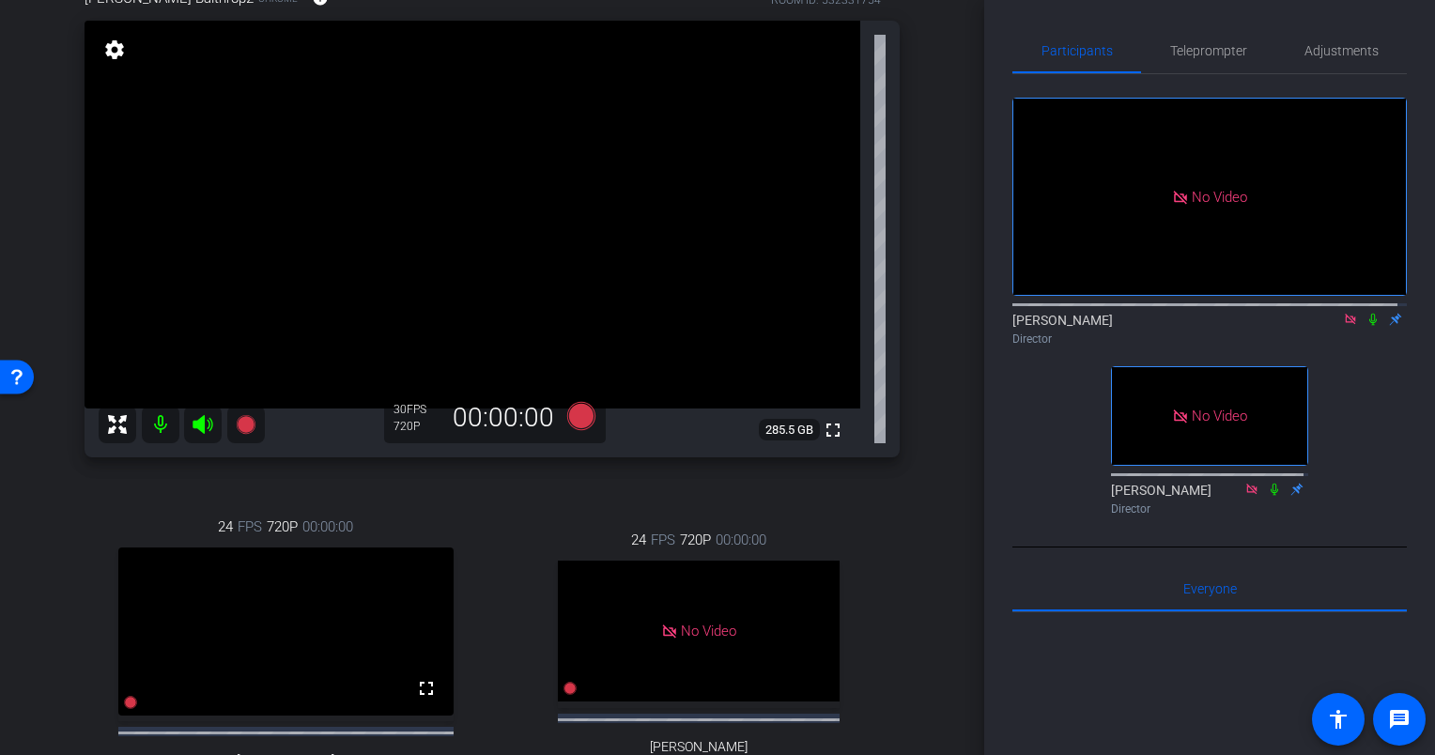
click at [1040, 411] on div "No Video Hakim Kabbaj Director No Video Lalo Moreno Director" at bounding box center [1209, 298] width 394 height 449
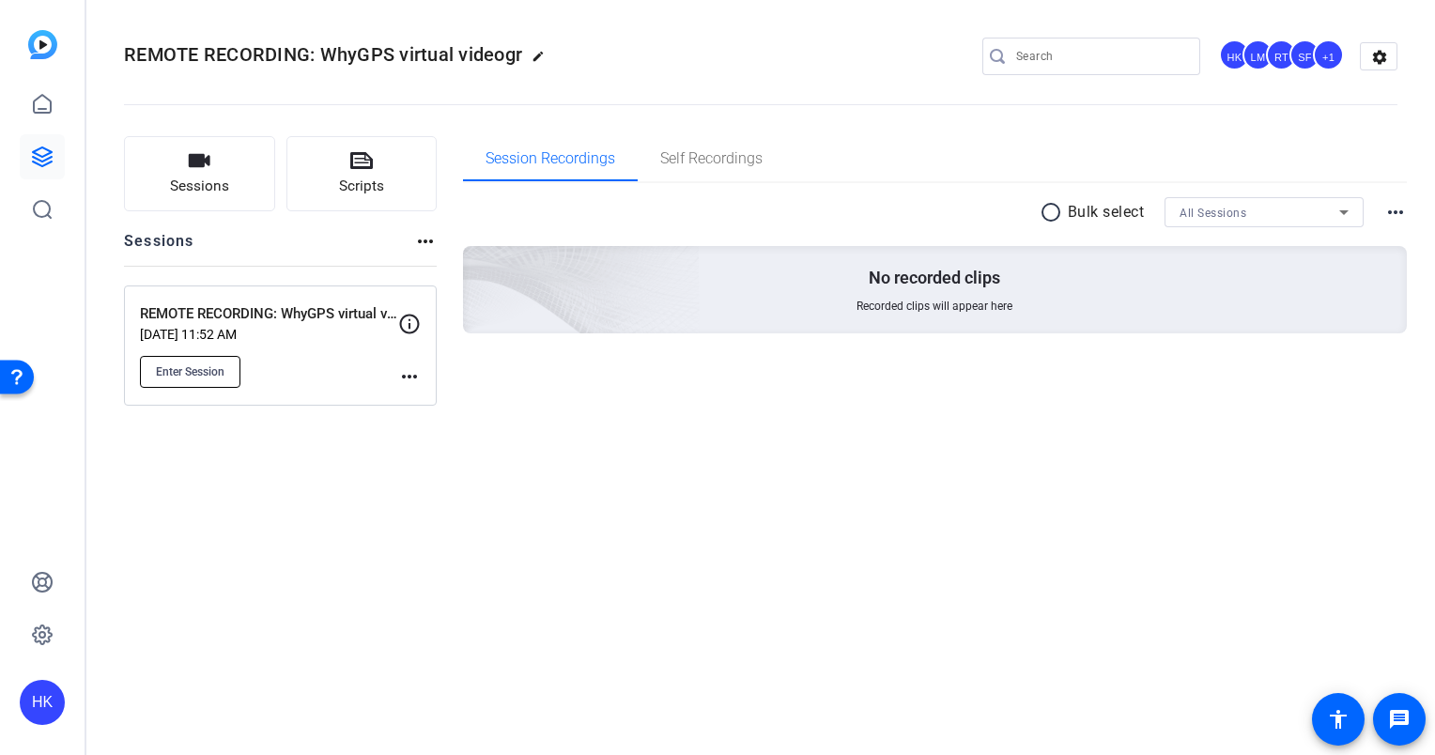
click at [203, 367] on span "Enter Session" at bounding box center [190, 371] width 69 height 15
click at [884, 705] on div "REMOTE RECORDING: WhyGPS virtual videogr edit HK LM RT SF +1 settings Sessions …" at bounding box center [760, 377] width 1348 height 755
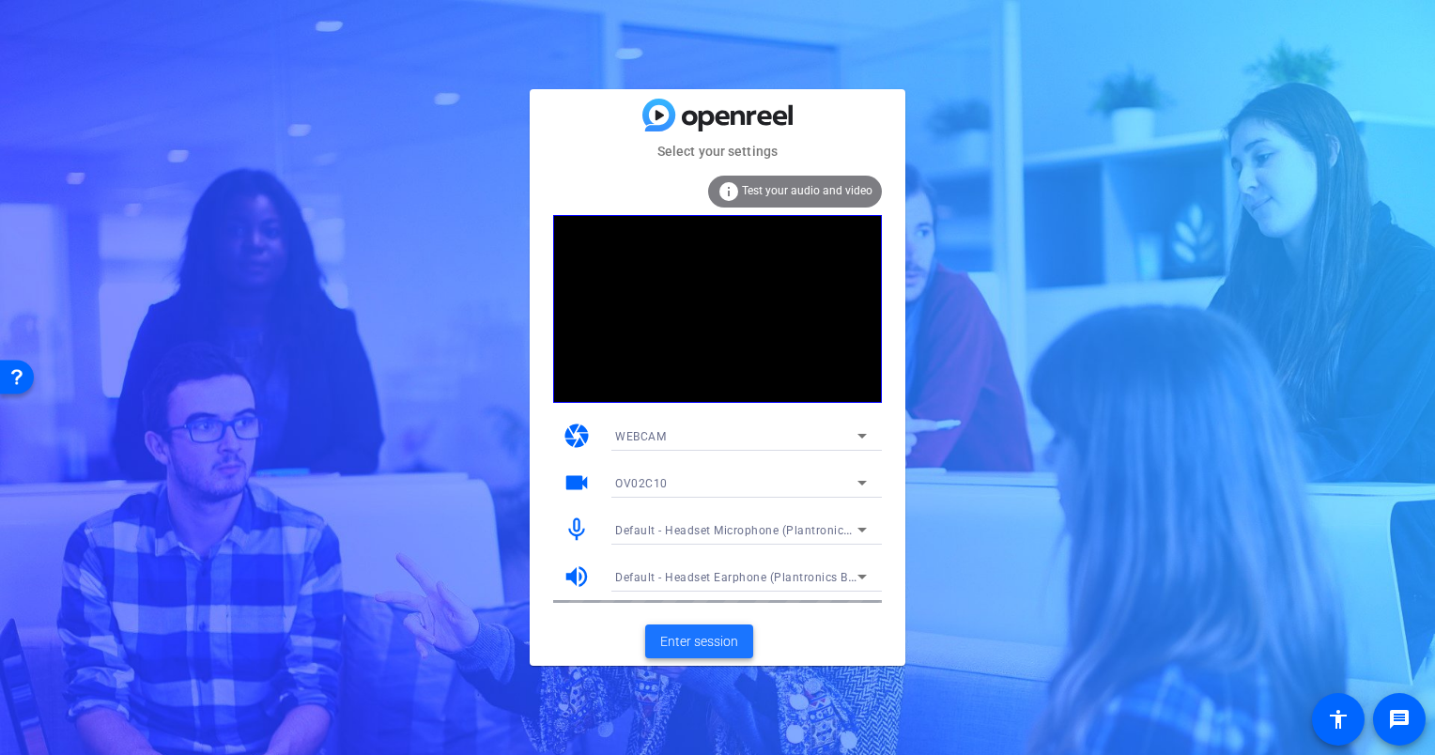
click at [682, 644] on span "Enter session" at bounding box center [699, 642] width 78 height 20
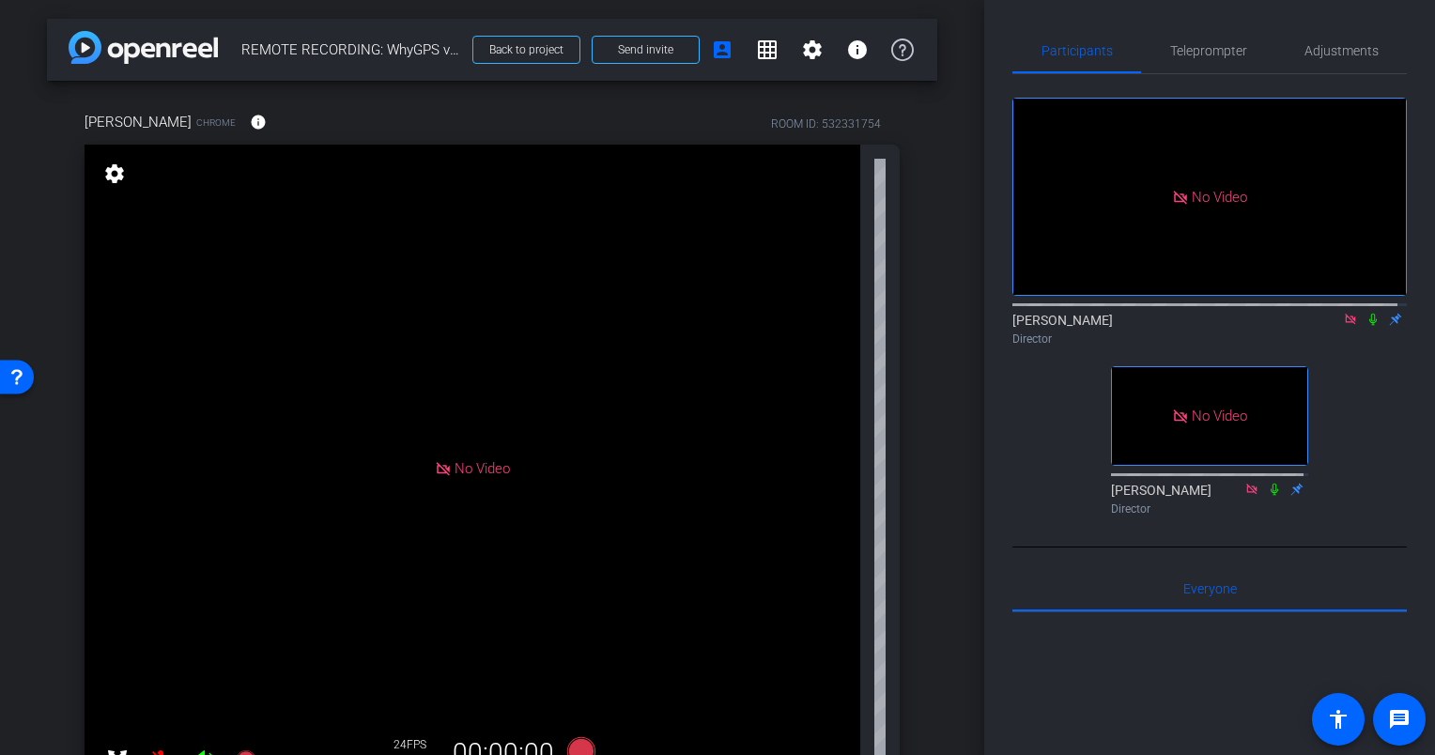
click at [935, 424] on div "arrow_back REMOTE RECORDING: WhyGPS virtual videography (Milinda Balthrop) // 2…" at bounding box center [492, 377] width 984 height 755
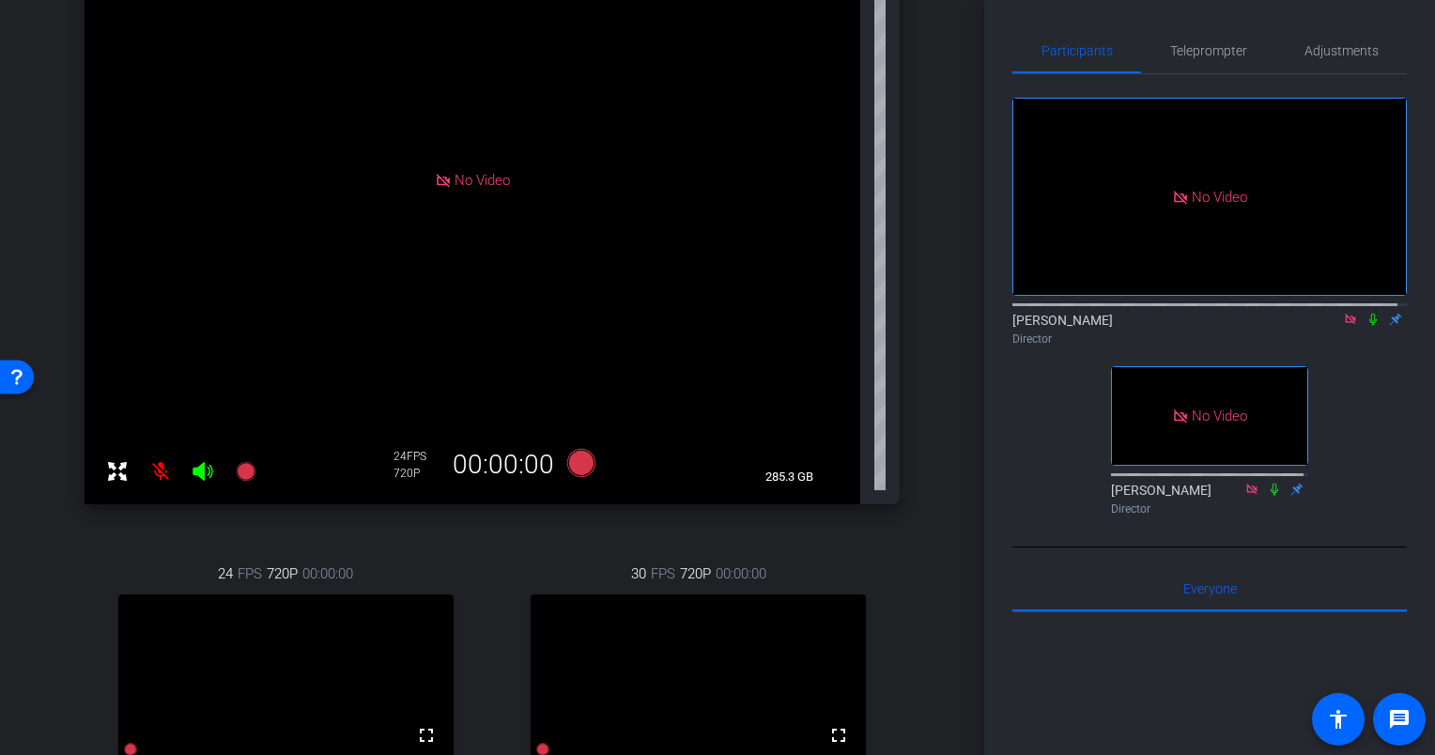
scroll to position [431, 0]
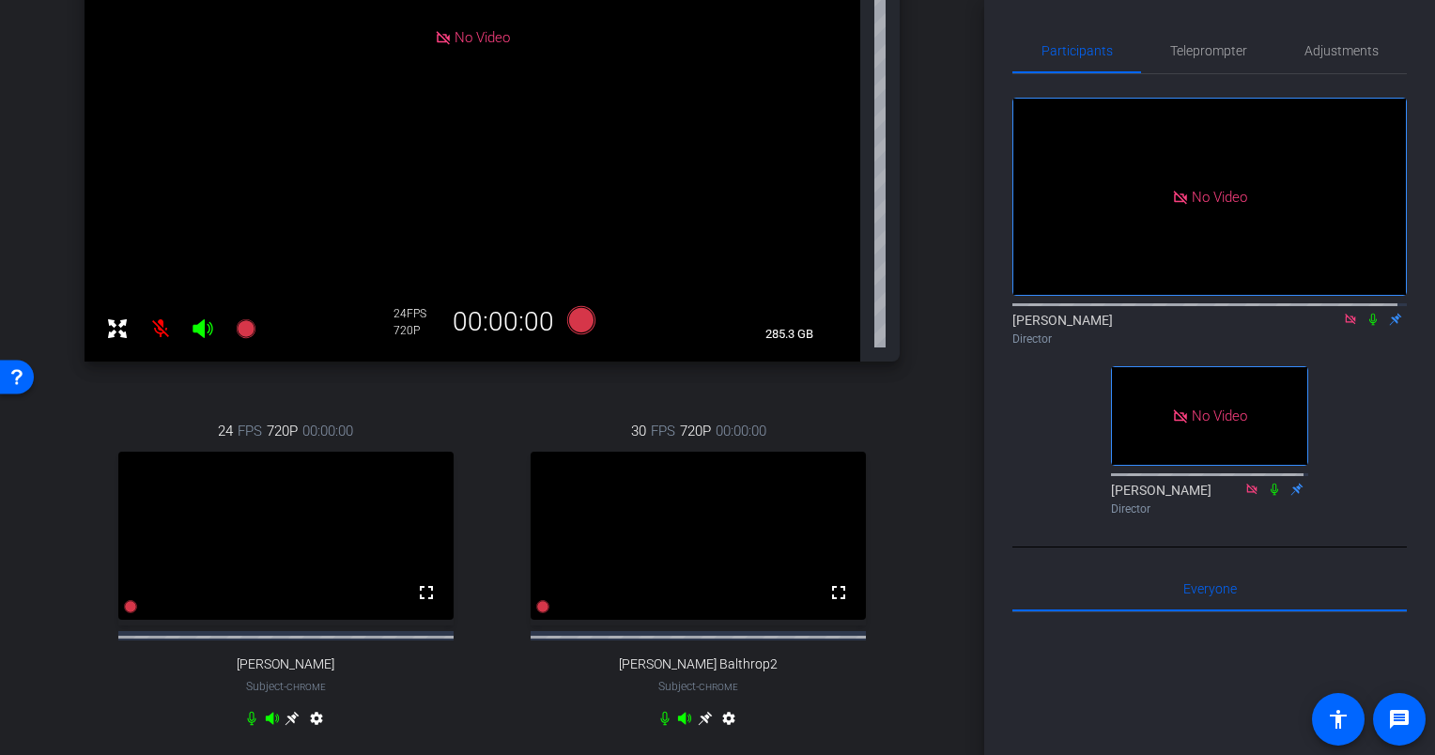
click at [300, 725] on icon at bounding box center [292, 718] width 14 height 14
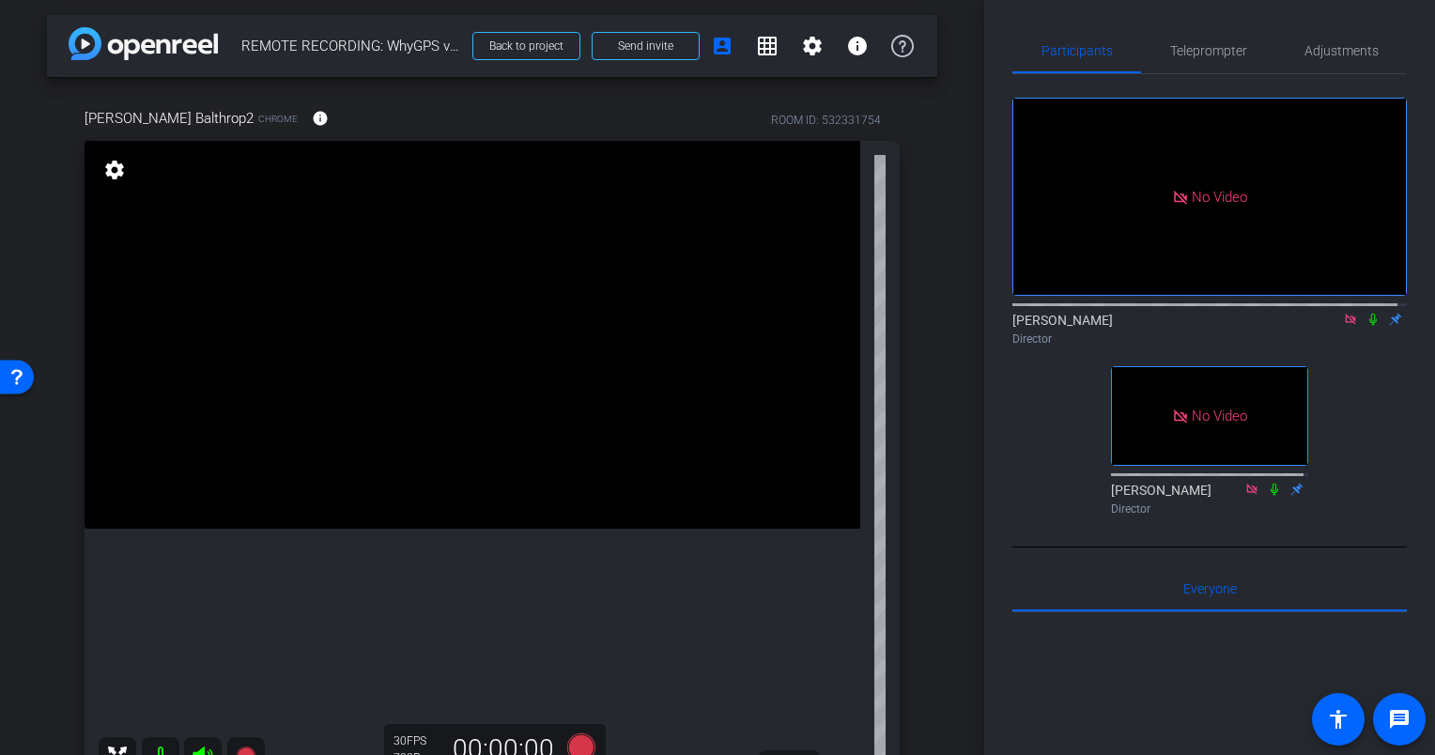
scroll to position [0, 0]
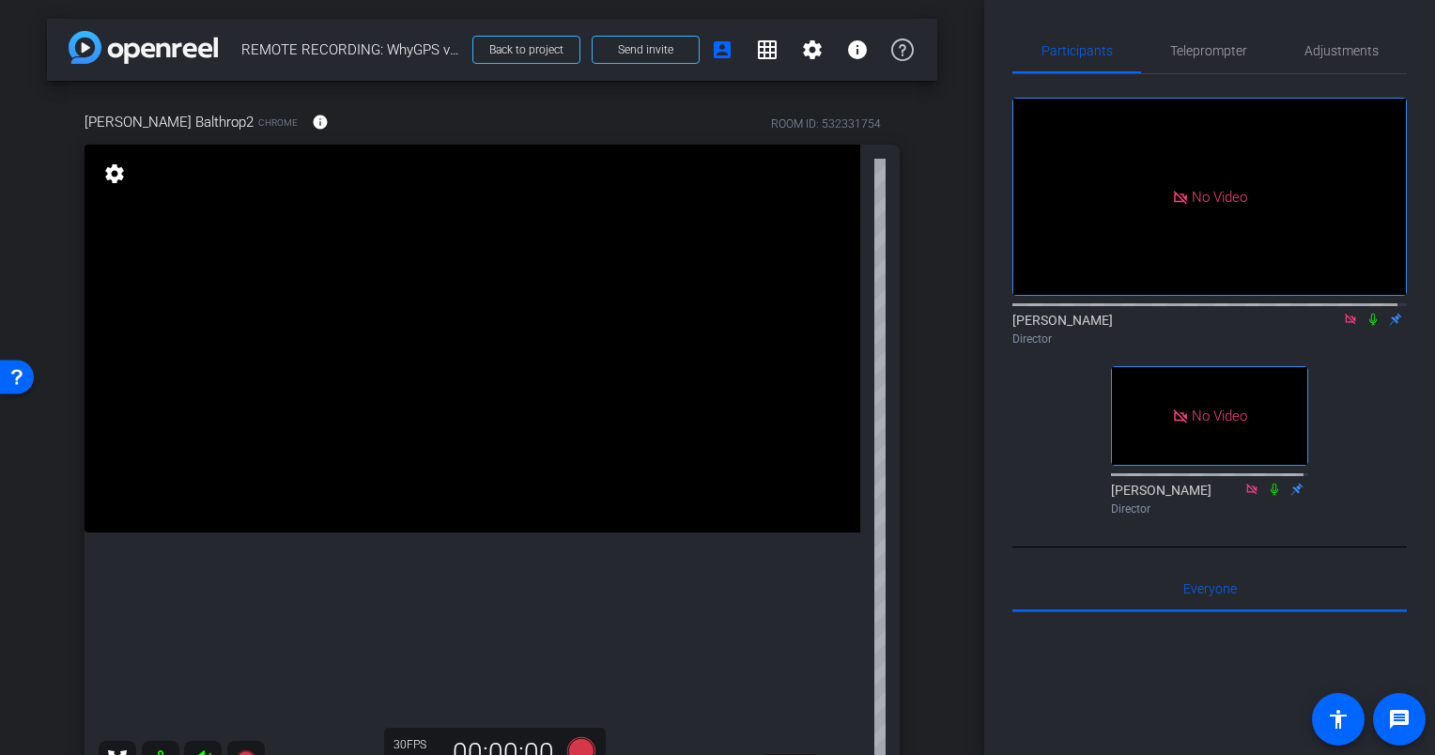
click at [1369, 326] on icon at bounding box center [1373, 320] width 8 height 12
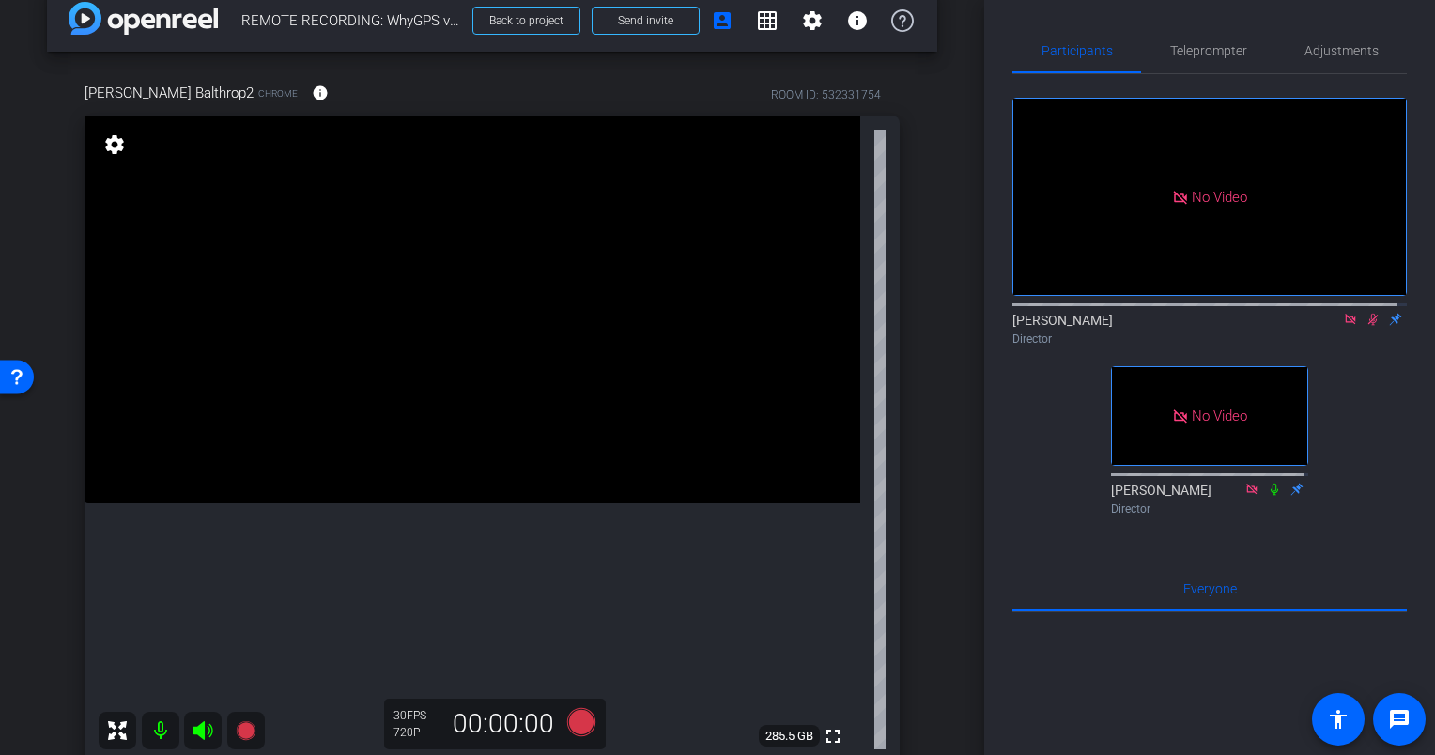
scroll to position [23, 0]
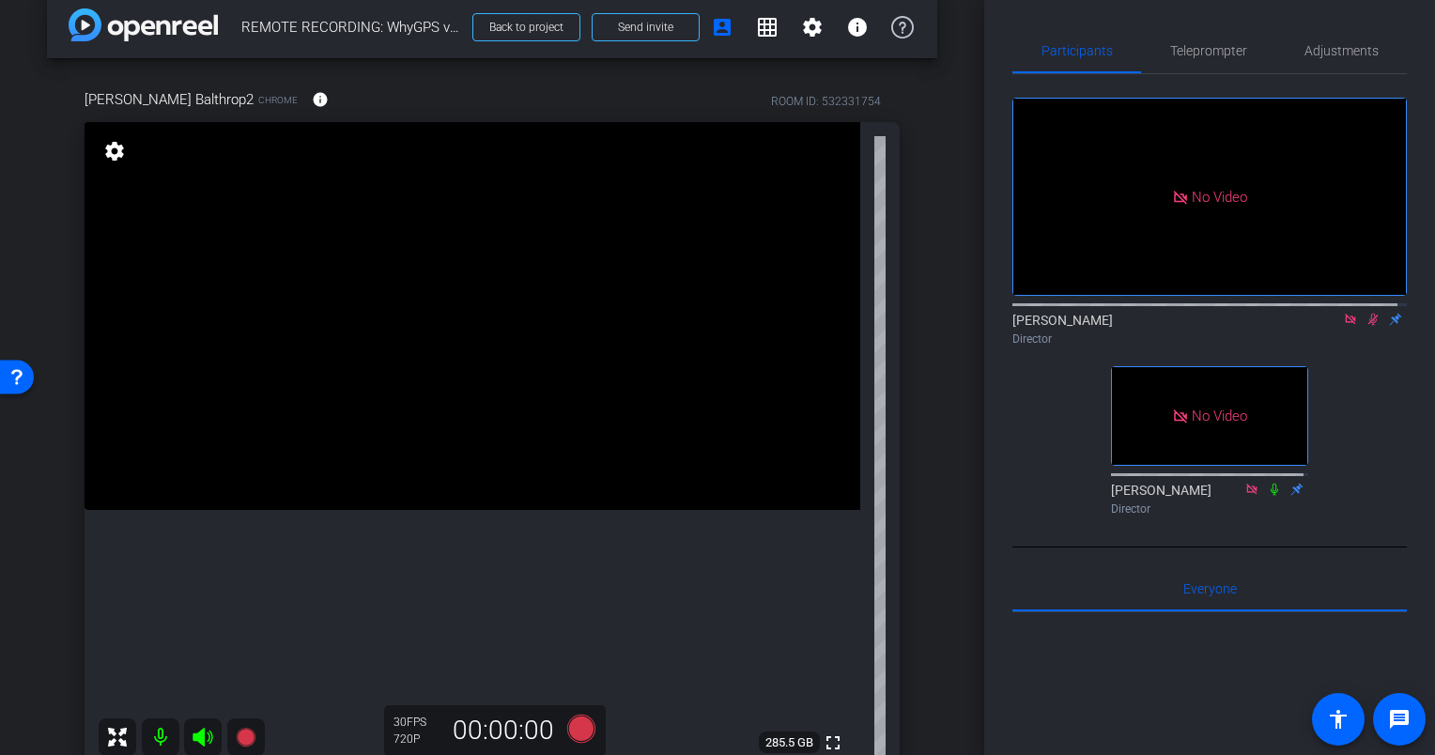
click at [1368, 326] on icon at bounding box center [1373, 320] width 10 height 12
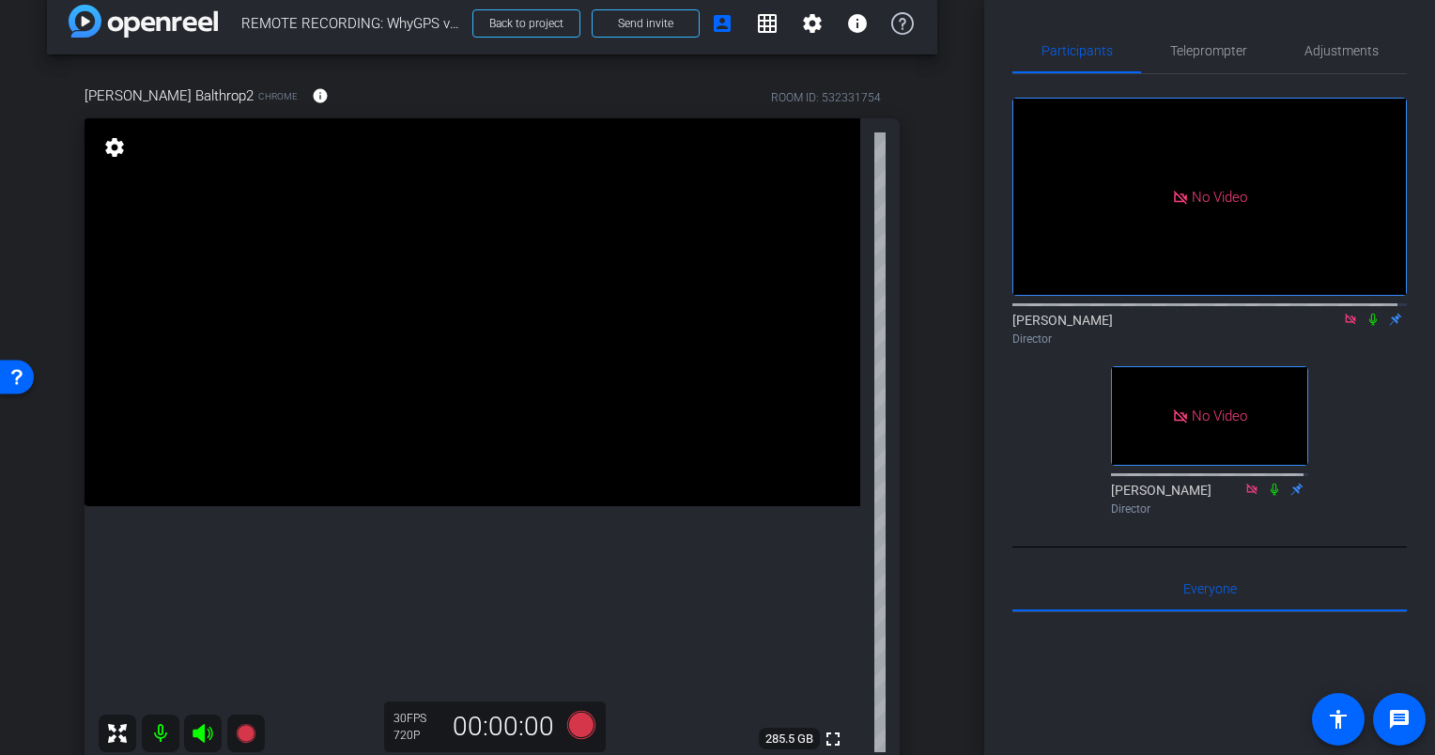
scroll to position [0, 0]
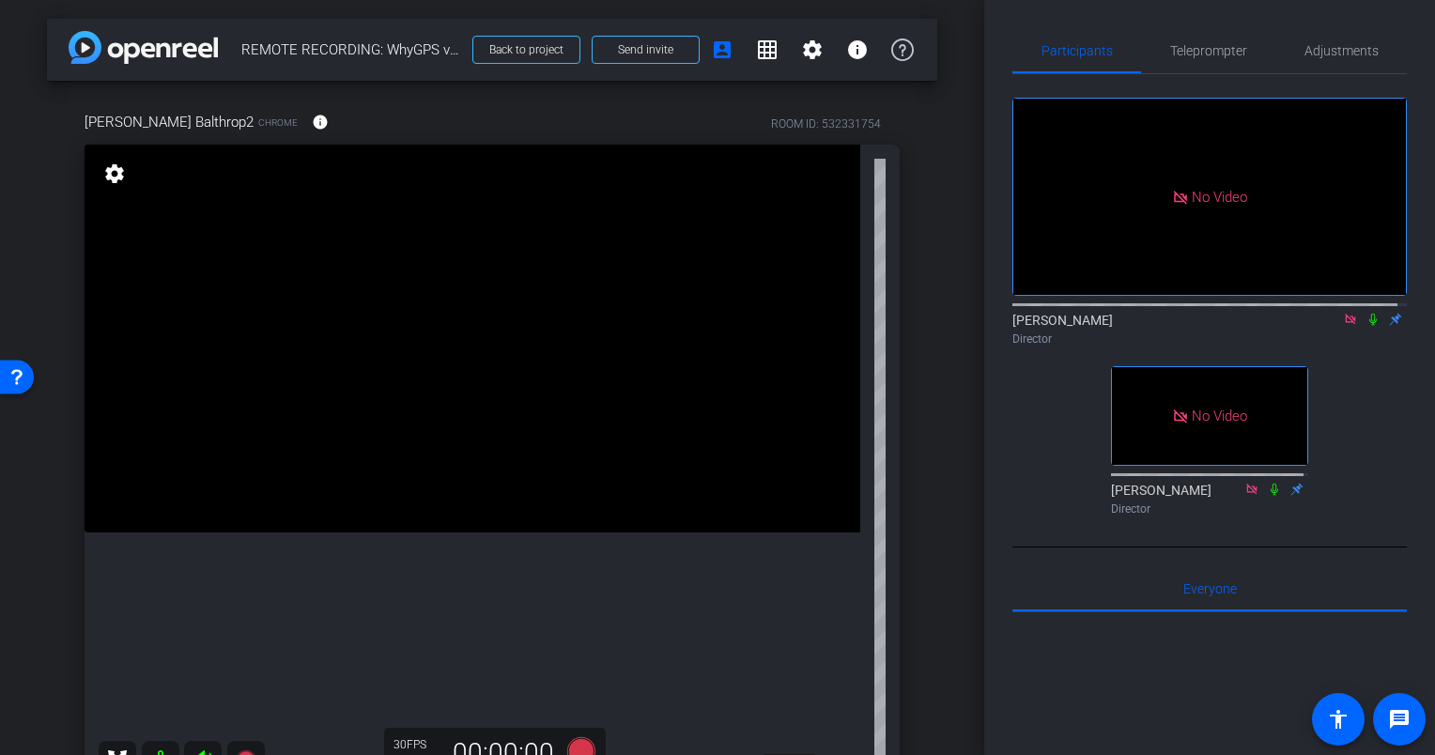
click at [1365, 326] on icon at bounding box center [1372, 319] width 15 height 13
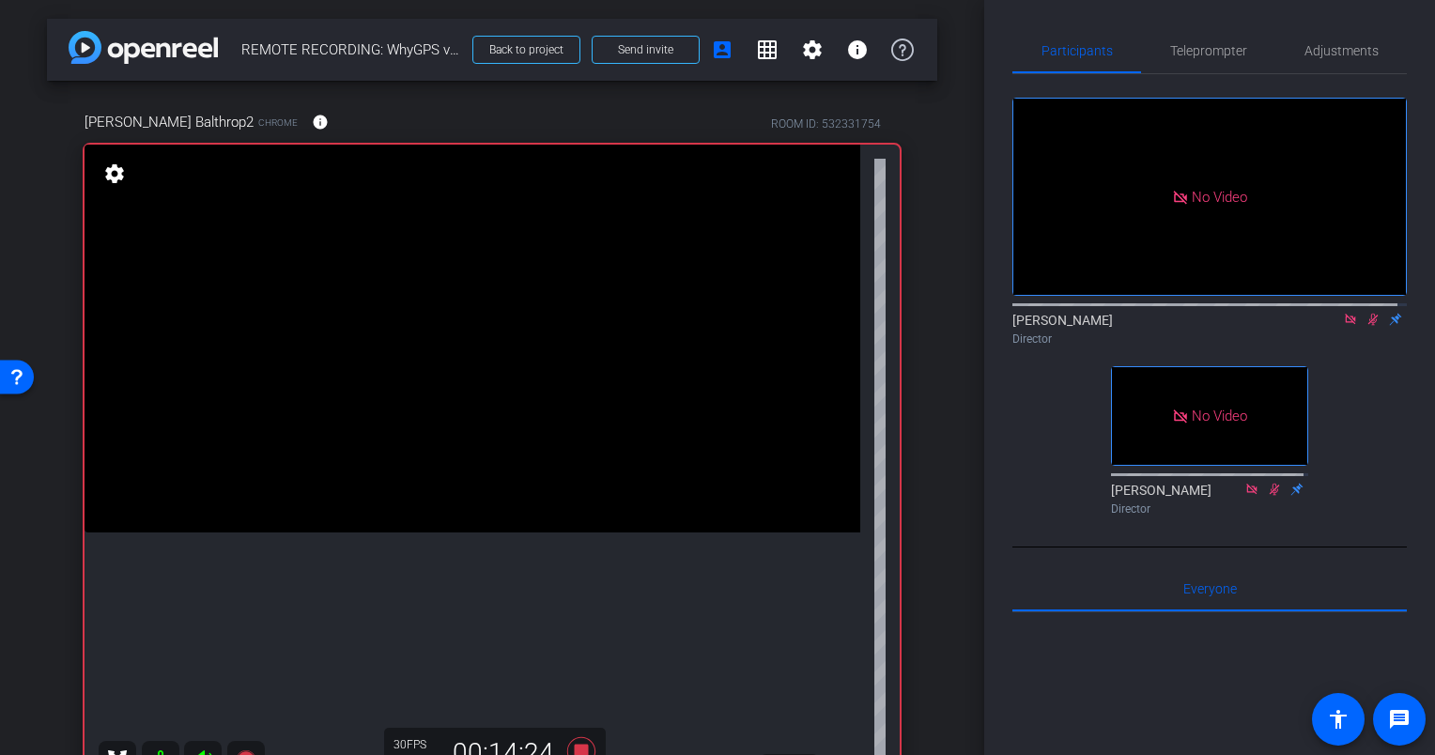
click at [894, 303] on div "Milinda Balthrop2 Chrome info ROOM ID: 532331754 fullscreen settings 284.9 GB 3…" at bounding box center [492, 647] width 890 height 1133
